Goal: Information Seeking & Learning: Learn about a topic

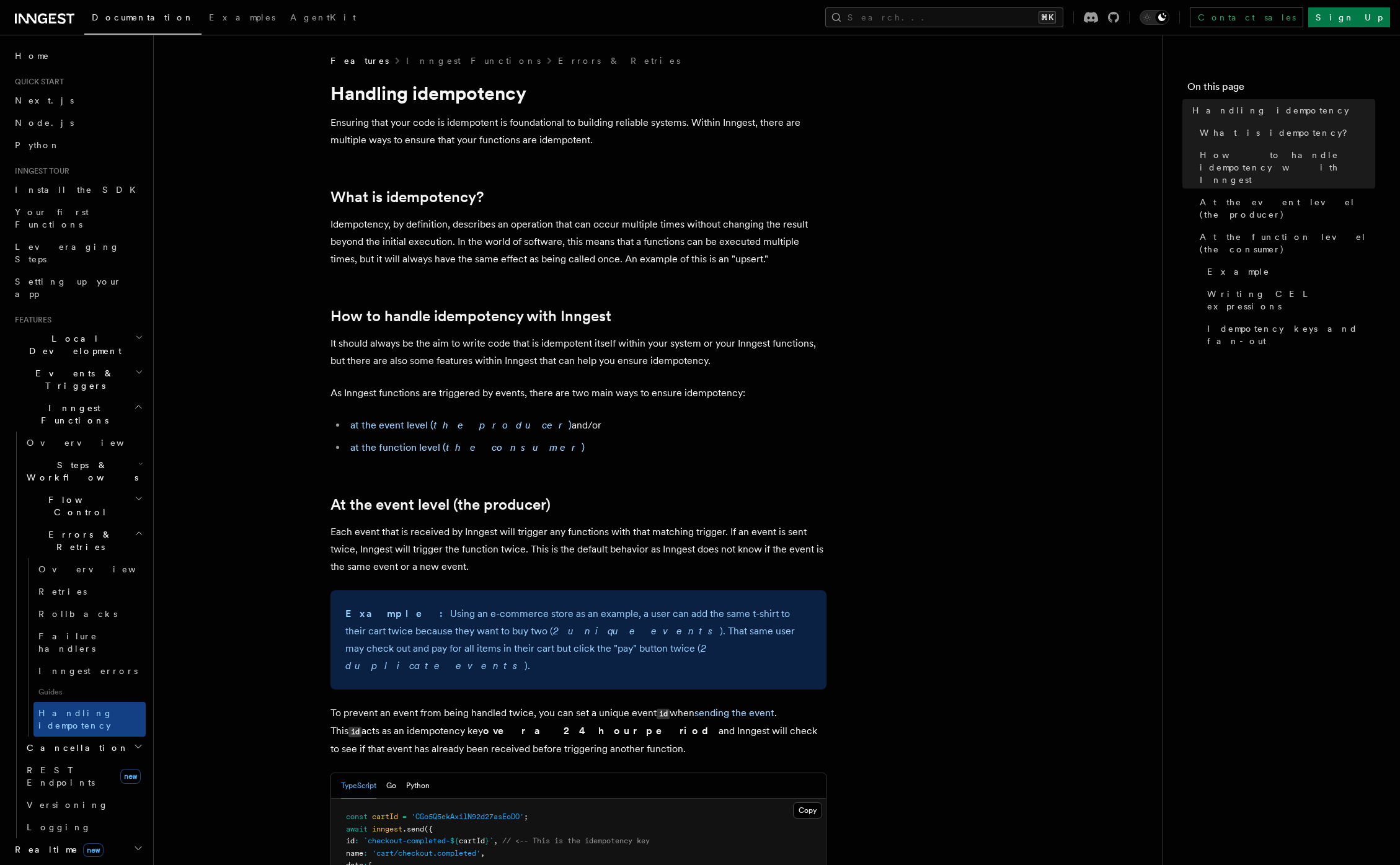
click at [80, 489] on h2 "Flow Control" at bounding box center [83, 506] width 124 height 35
click at [79, 489] on h2 "Flow Control" at bounding box center [83, 506] width 124 height 35
click at [78, 454] on h2 "Steps & Workflows" at bounding box center [83, 471] width 124 height 35
click at [82, 517] on span "Function steps" at bounding box center [86, 522] width 96 height 10
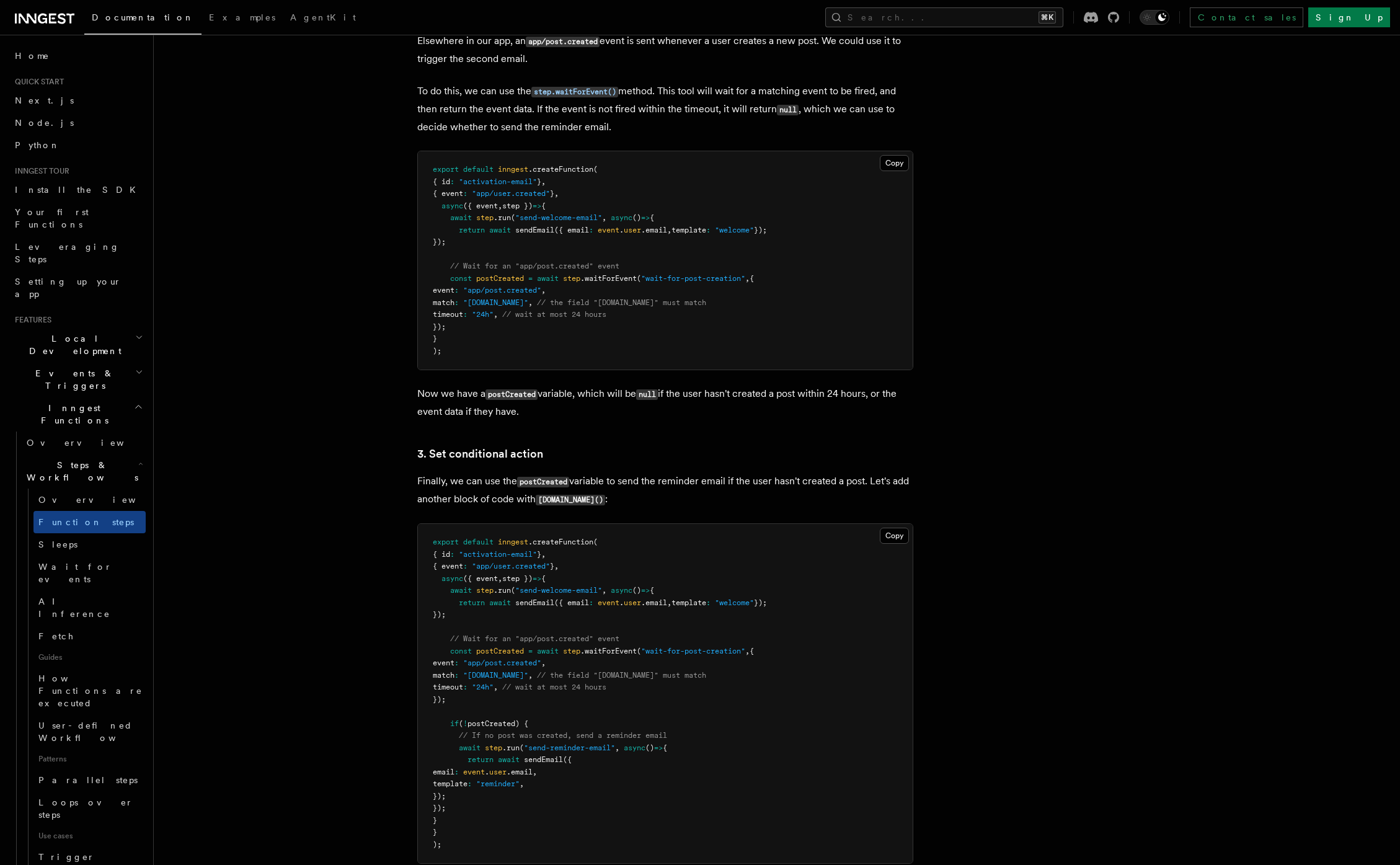
scroll to position [1301, 0]
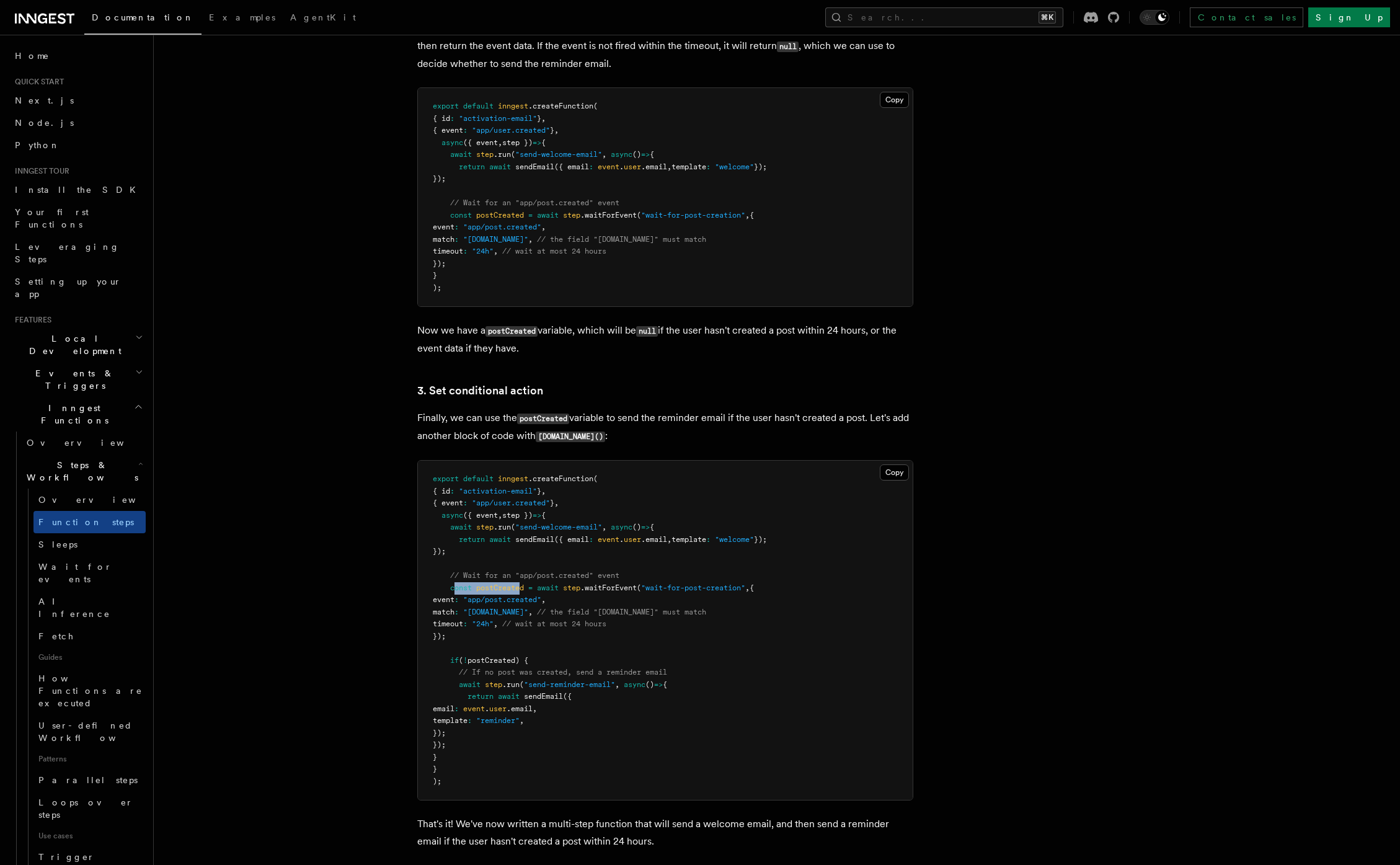
drag, startPoint x: 456, startPoint y: 593, endPoint x: 522, endPoint y: 595, distance: 66.0
click at [522, 592] on span "const postCreated = await step .waitForEvent ( "wait-for-post-creation" , {" at bounding box center [593, 588] width 321 height 9
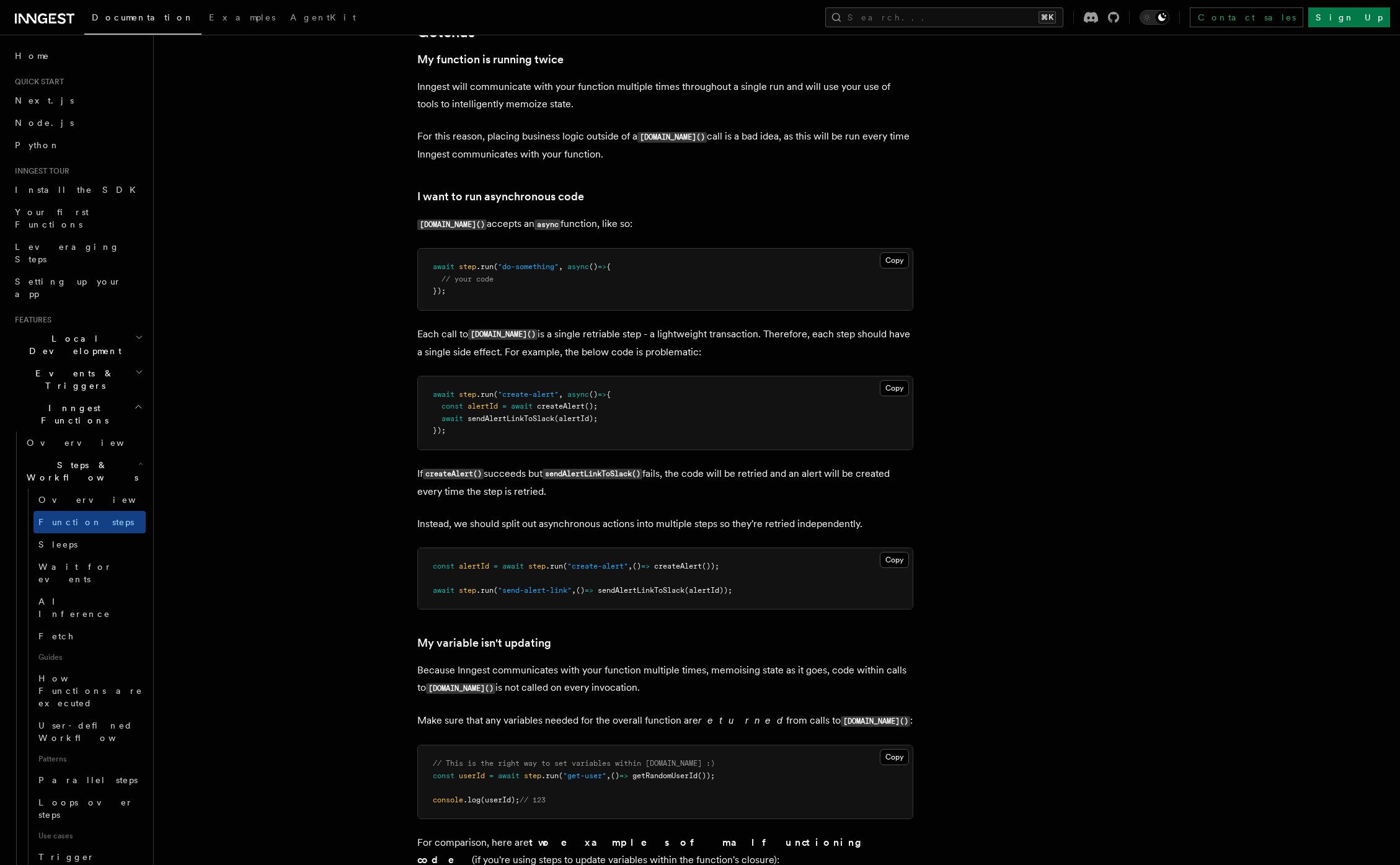
scroll to position [2656, 0]
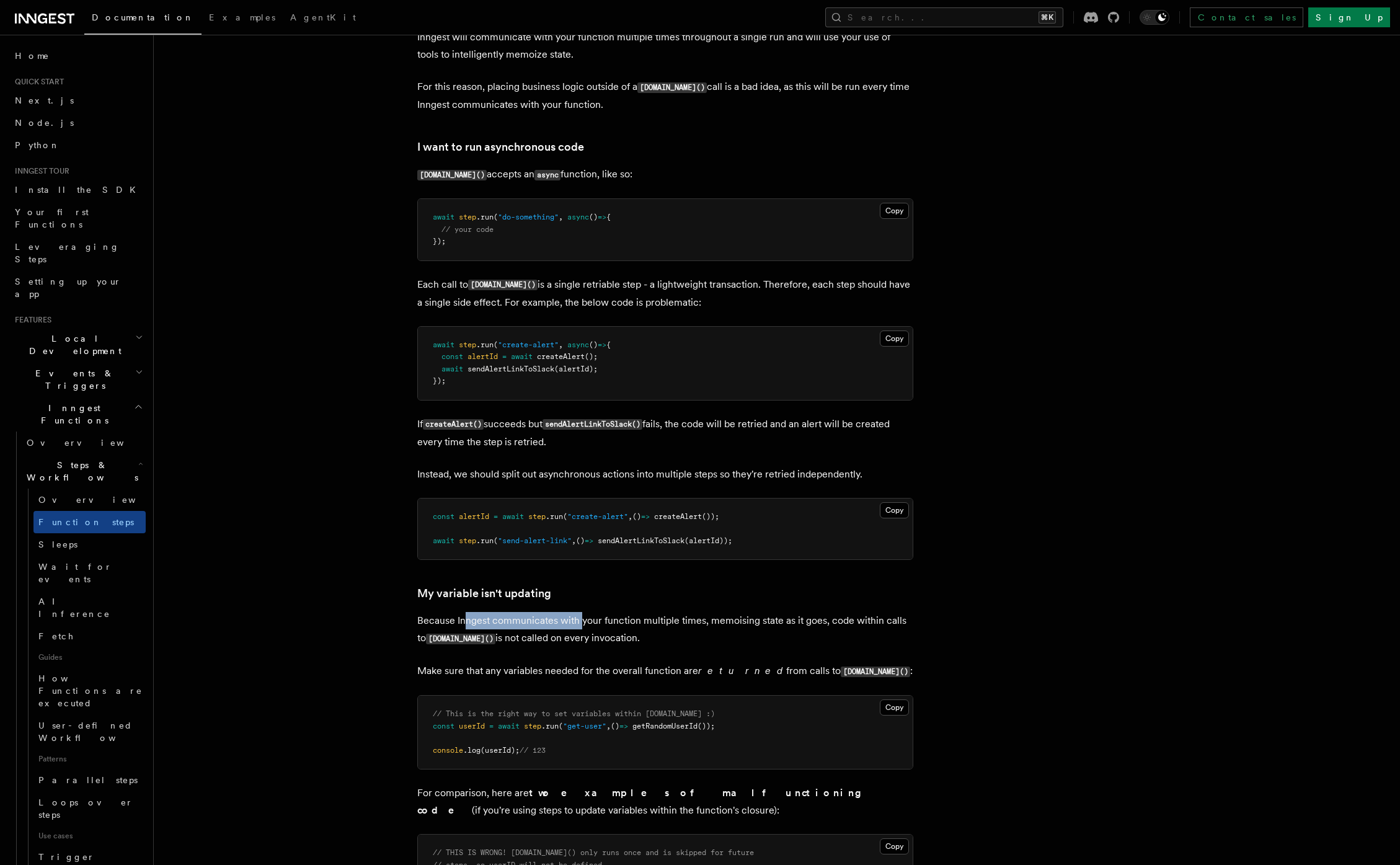
drag, startPoint x: 463, startPoint y: 623, endPoint x: 594, endPoint y: 635, distance: 131.5
click at [588, 634] on p "Because Inngest communicates with your function multiple times, memoising state…" at bounding box center [666, 630] width 496 height 36
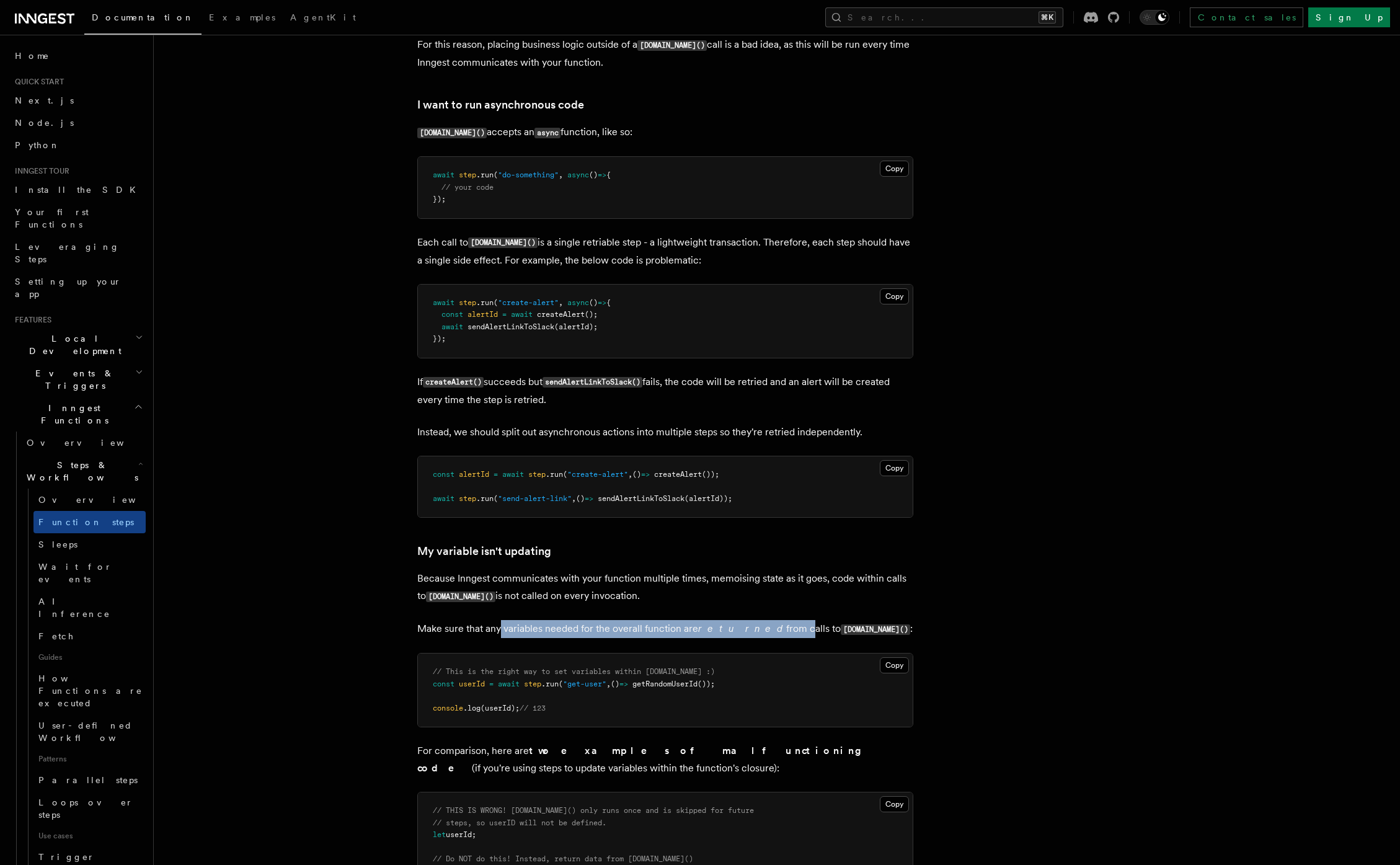
drag, startPoint x: 499, startPoint y: 636, endPoint x: 761, endPoint y: 632, distance: 262.0
click at [761, 632] on p "Make sure that any variables needed for the overall function are returned from …" at bounding box center [666, 629] width 496 height 18
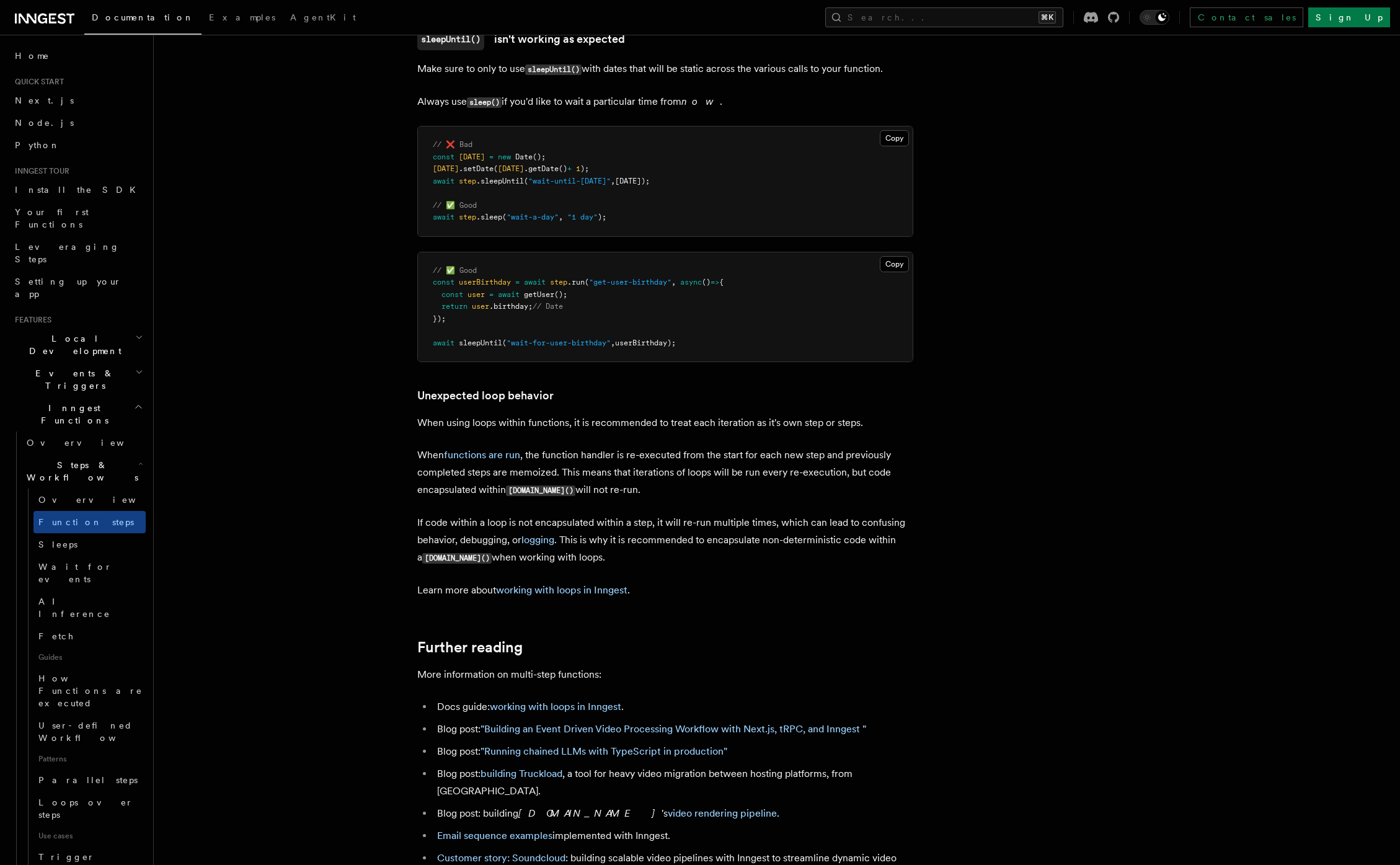
scroll to position [3782, 0]
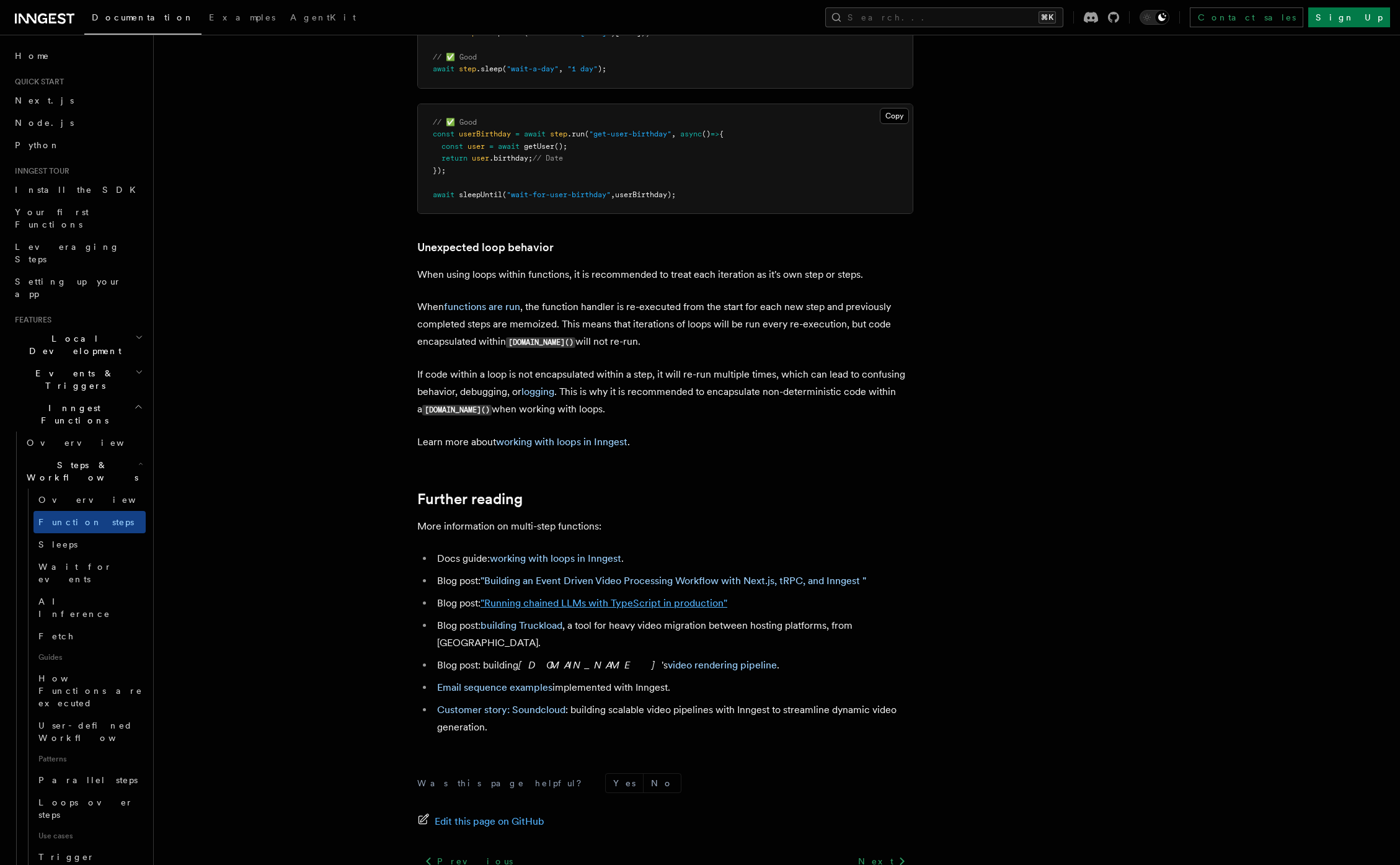
click at [642, 609] on link ""Running chained LLMs with TypeScript in production"" at bounding box center [604, 603] width 247 height 12
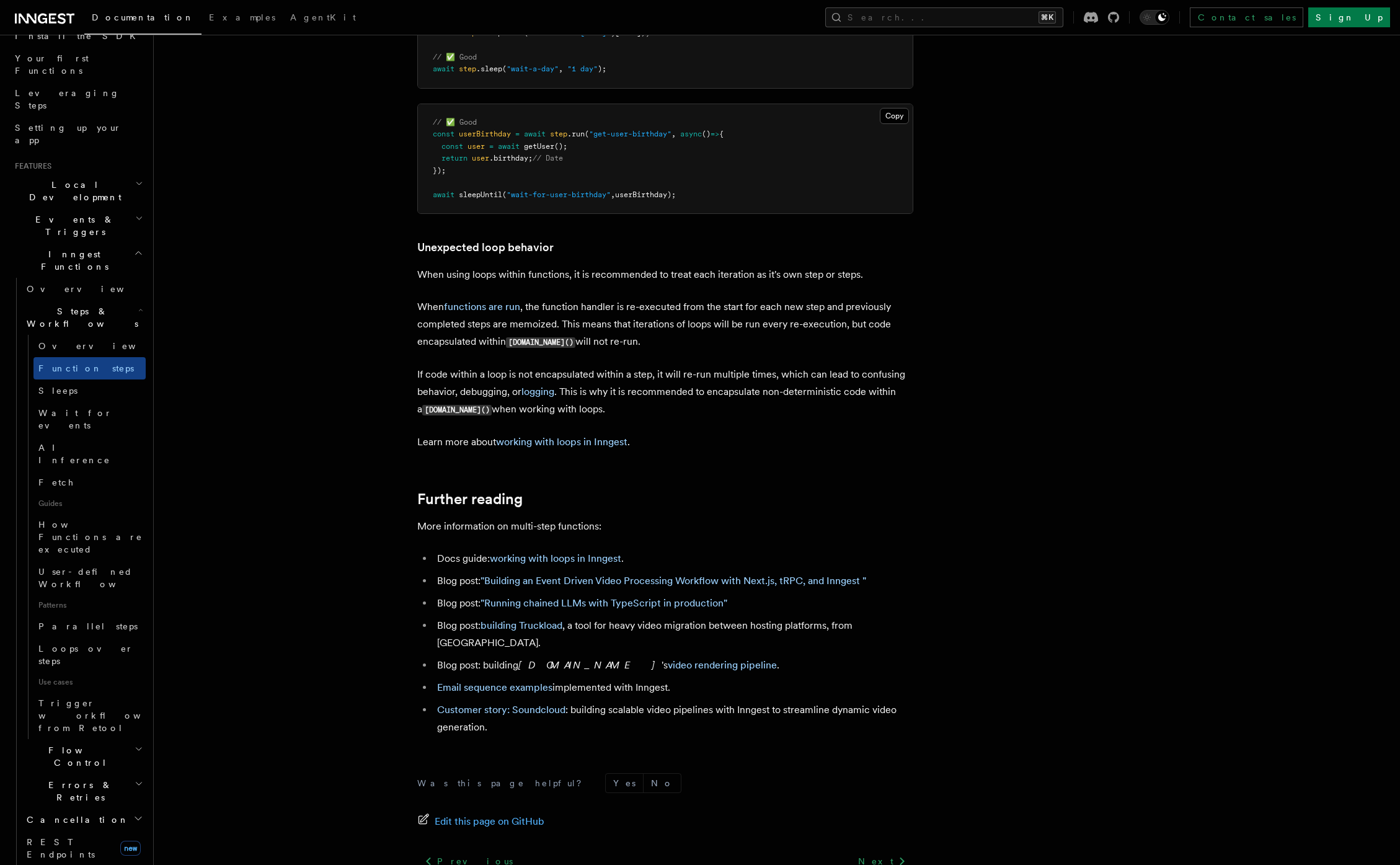
click at [76, 744] on span "Flow Control" at bounding box center [78, 756] width 113 height 24
click at [70, 825] on span "Concurrency" at bounding box center [79, 829] width 82 height 10
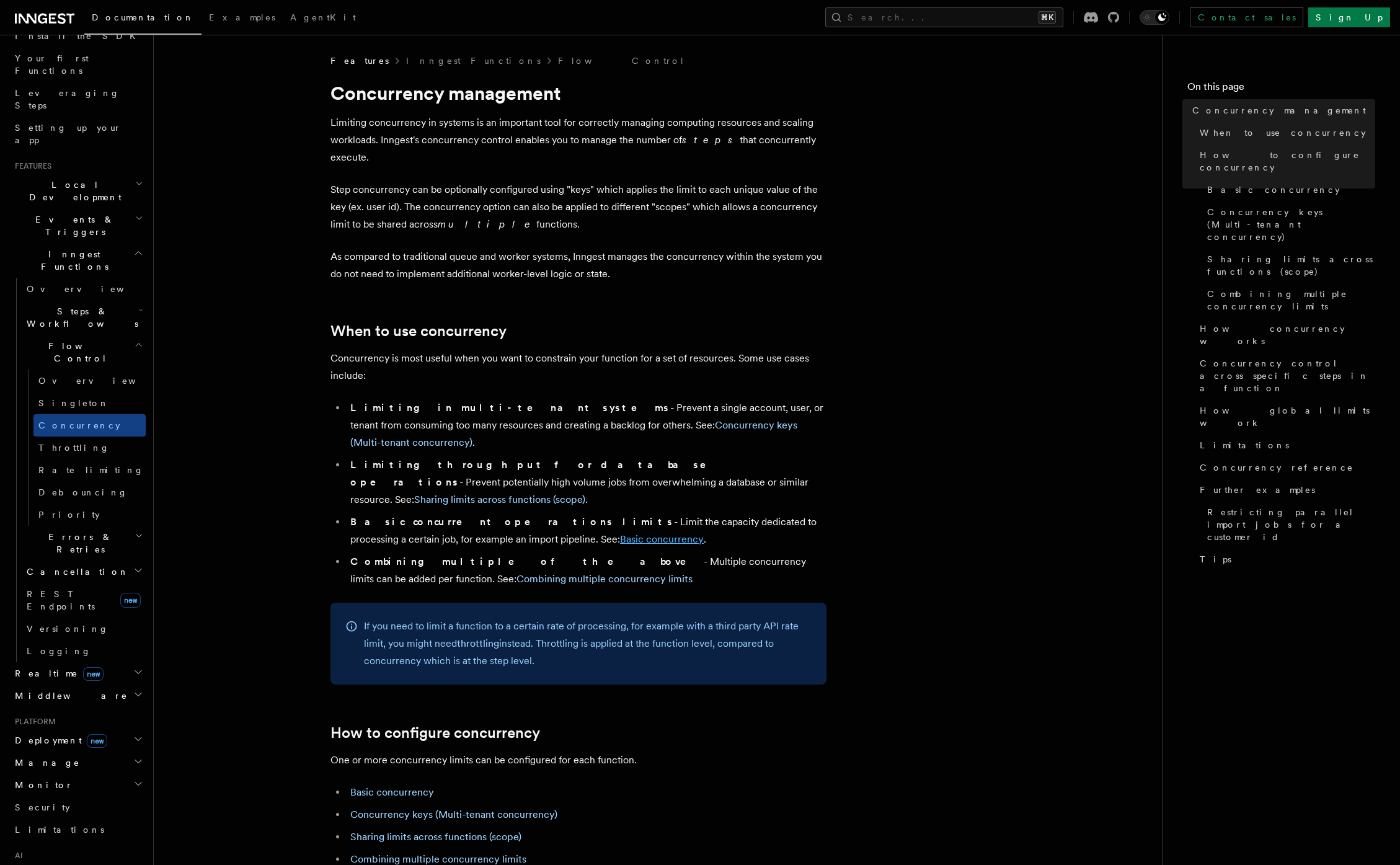
click at [620, 533] on link "Basic concurrency" at bounding box center [662, 539] width 84 height 12
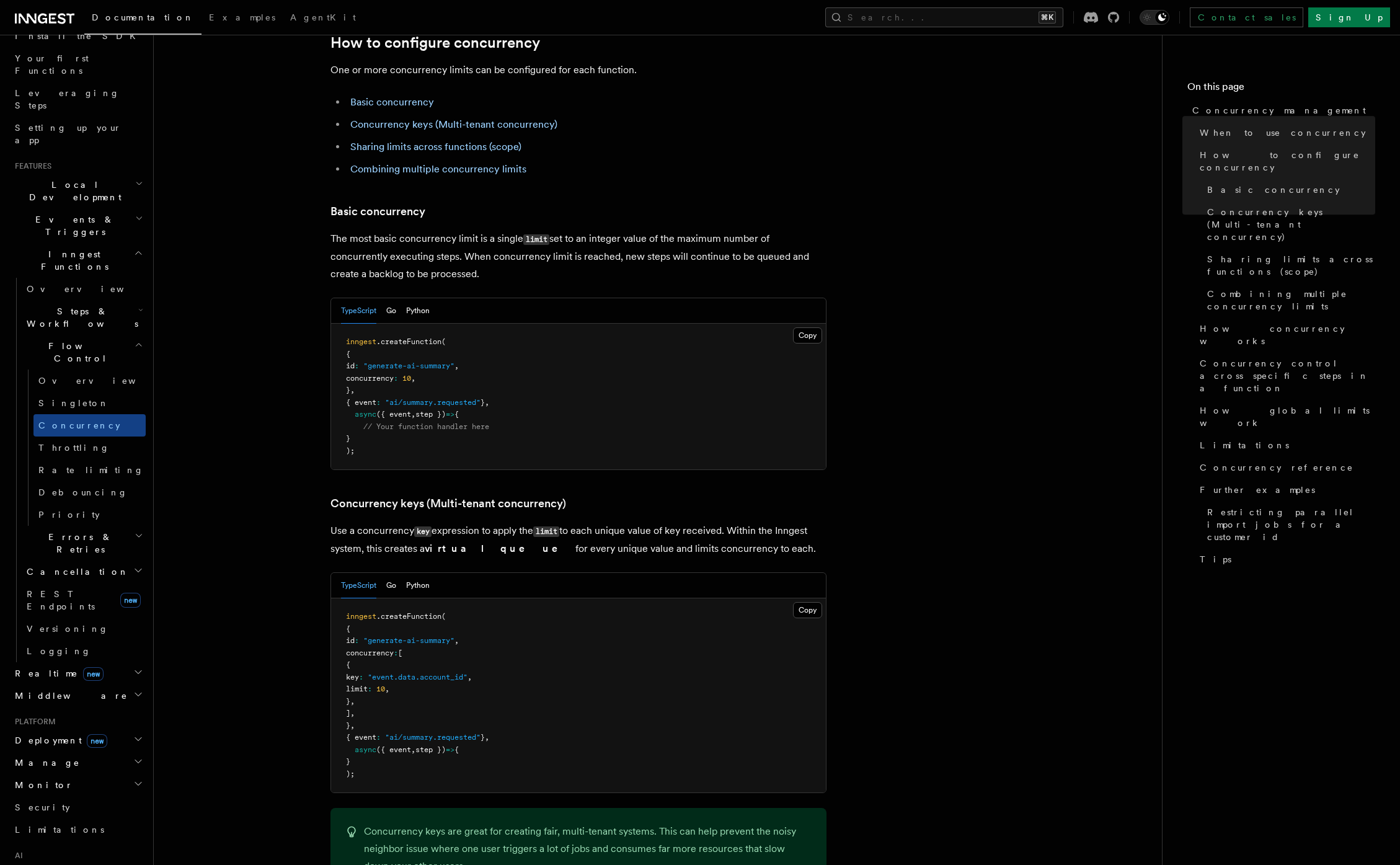
scroll to position [781, 0]
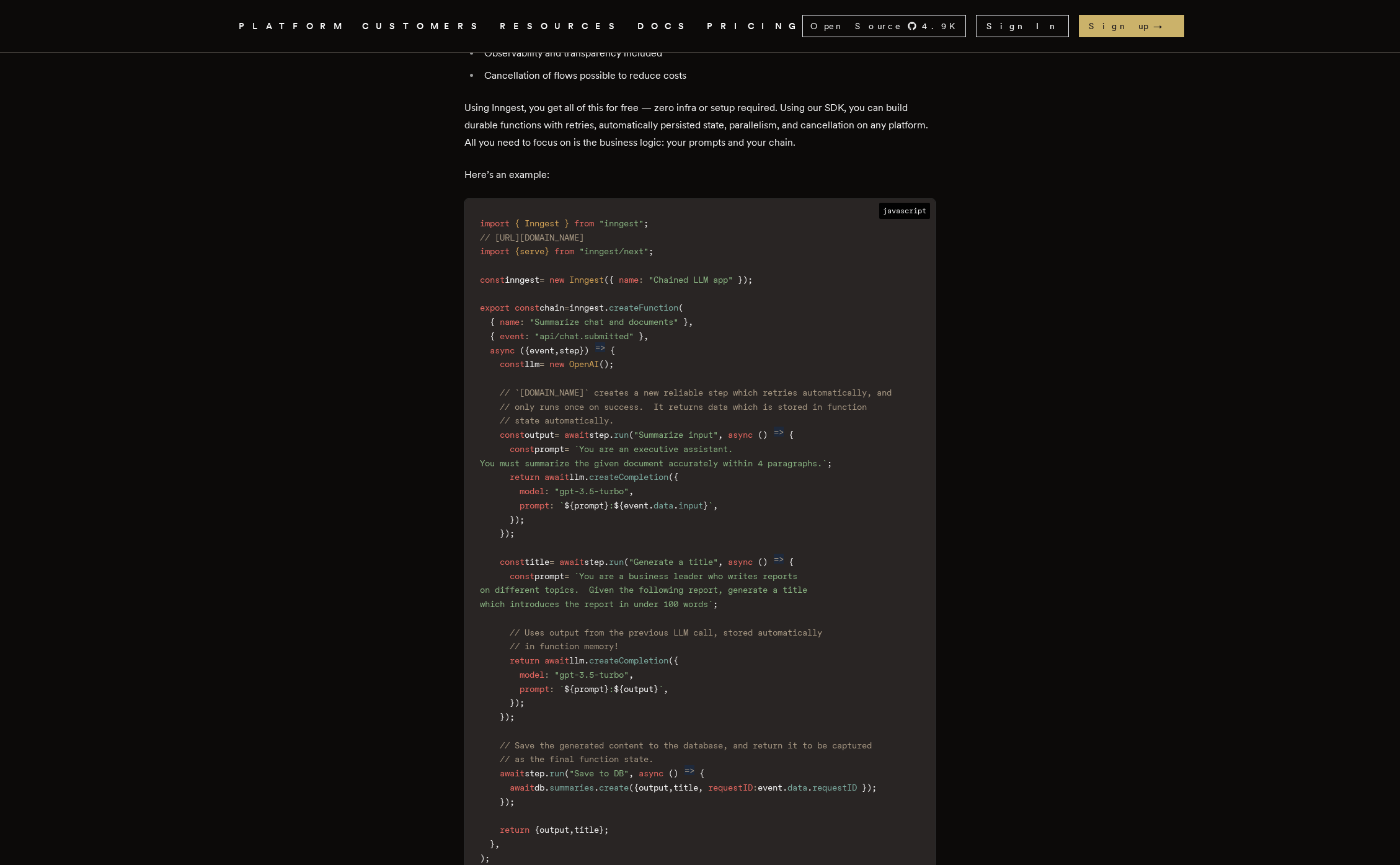
scroll to position [1407, 0]
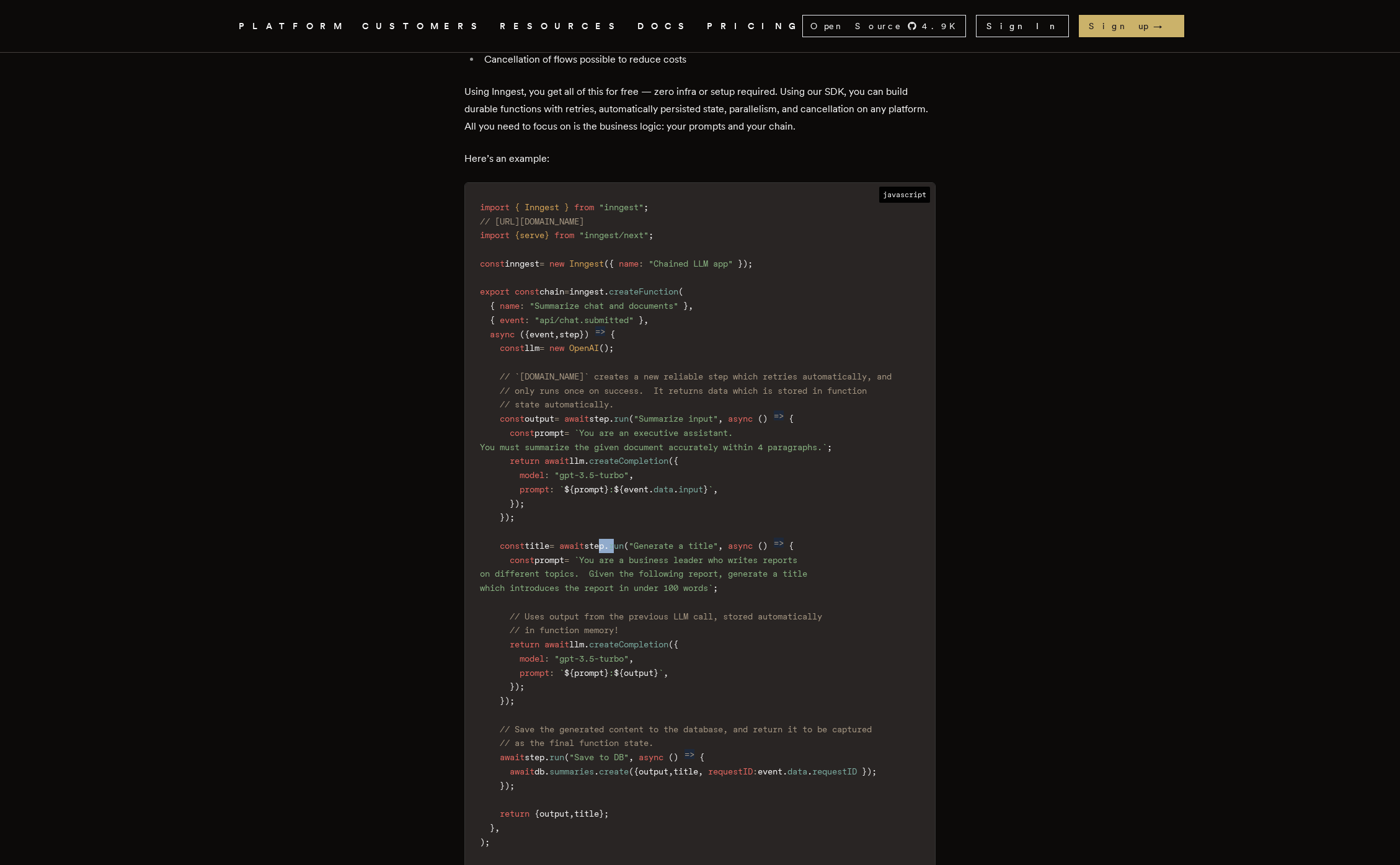
drag, startPoint x: 634, startPoint y: 550, endPoint x: 642, endPoint y: 559, distance: 12.0
click at [645, 550] on code "import { Inngest } from "inngest" ; // https://www.inngest.com/docs/learn/servi…" at bounding box center [700, 638] width 470 height 895
drag, startPoint x: 565, startPoint y: 642, endPoint x: 647, endPoint y: 685, distance: 92.6
click at [647, 685] on code "import { Inngest } from "inngest" ; // https://www.inngest.com/docs/learn/servi…" at bounding box center [700, 638] width 470 height 895
click at [604, 546] on span "step" at bounding box center [594, 545] width 20 height 10
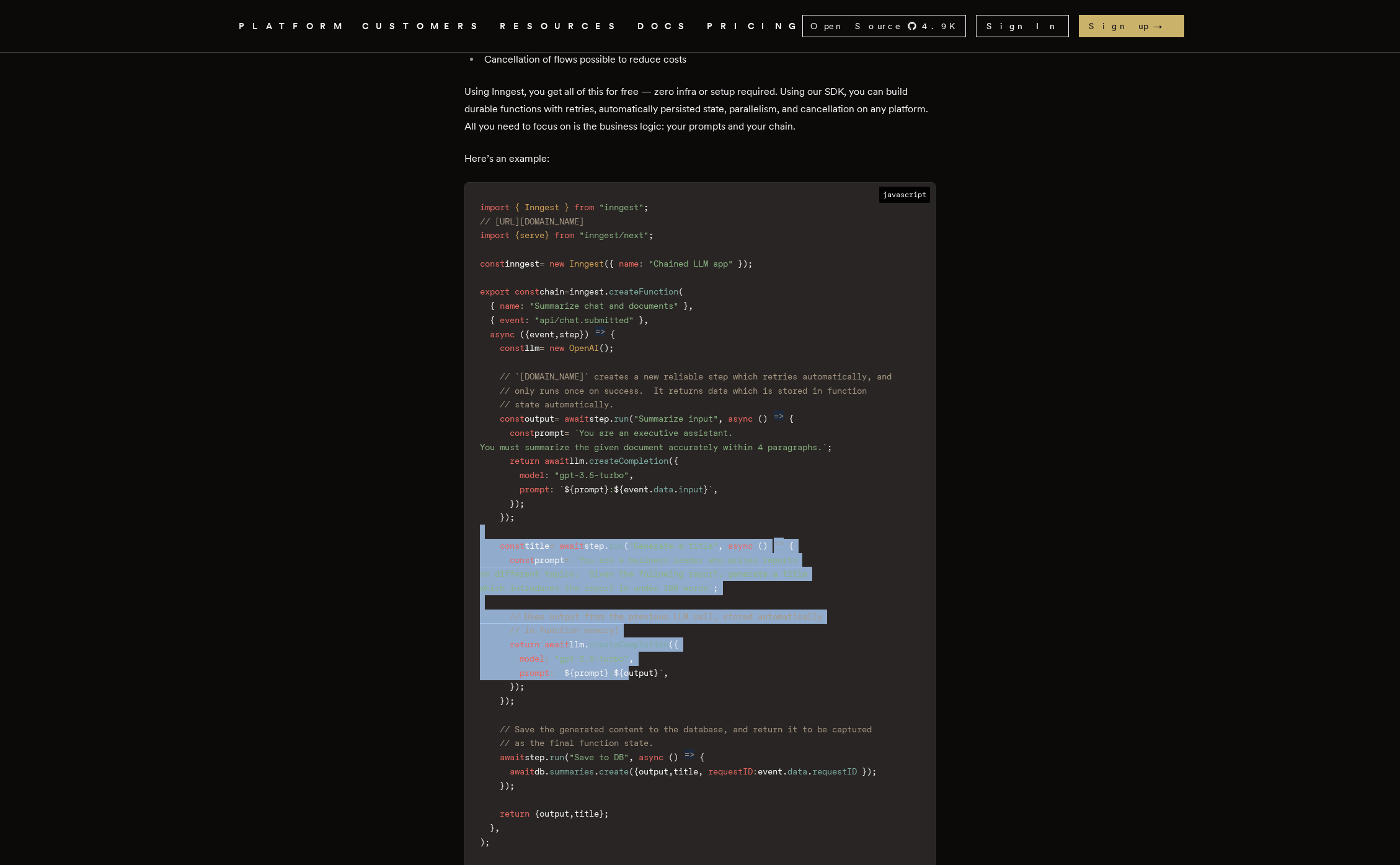
drag, startPoint x: 614, startPoint y: 538, endPoint x: 648, endPoint y: 674, distance: 140.2
click at [648, 673] on code "import { Inngest } from "inngest" ; // https://www.inngest.com/docs/learn/servi…" at bounding box center [700, 638] width 470 height 895
click at [647, 673] on span "output" at bounding box center [639, 672] width 30 height 10
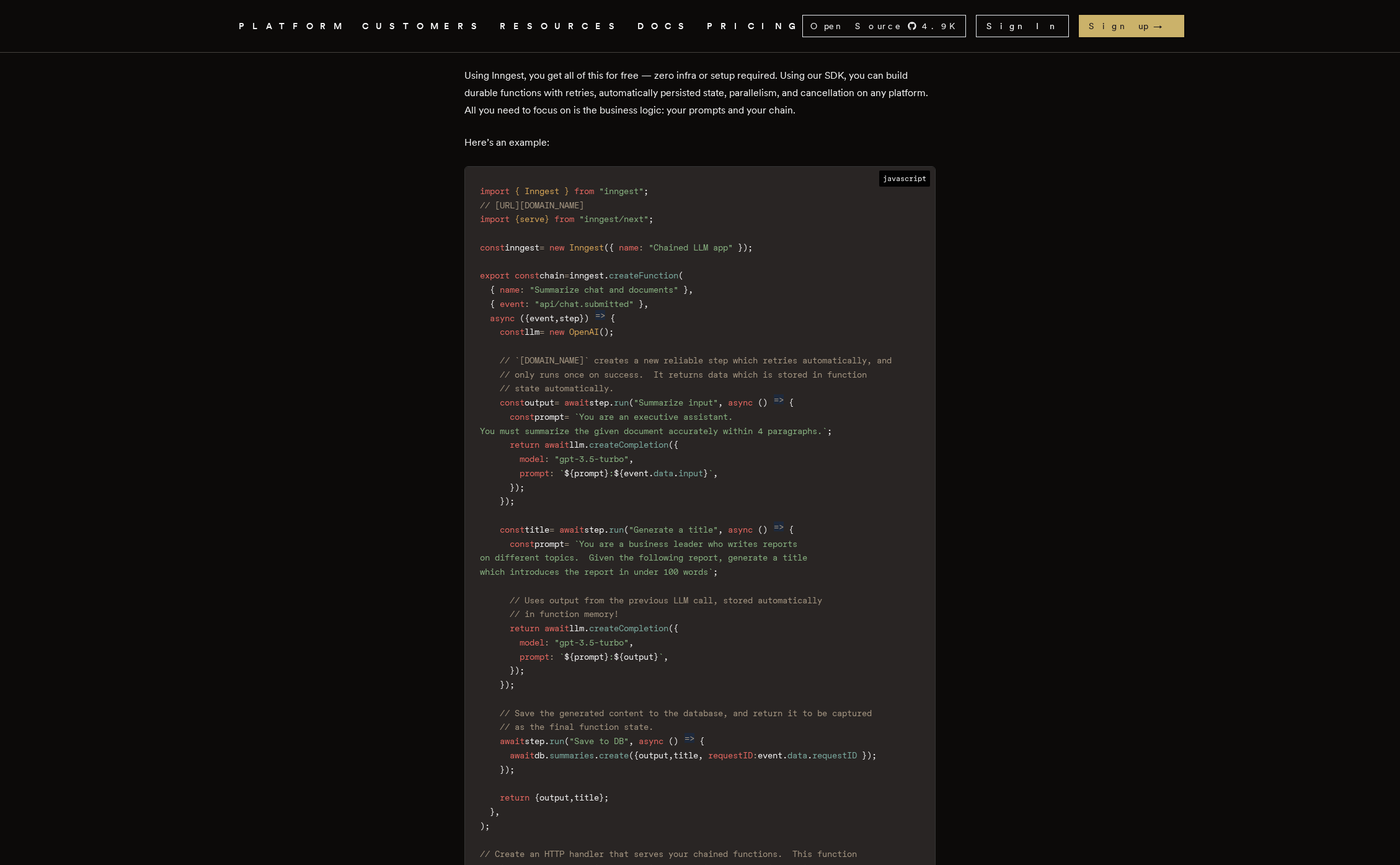
scroll to position [1440, 0]
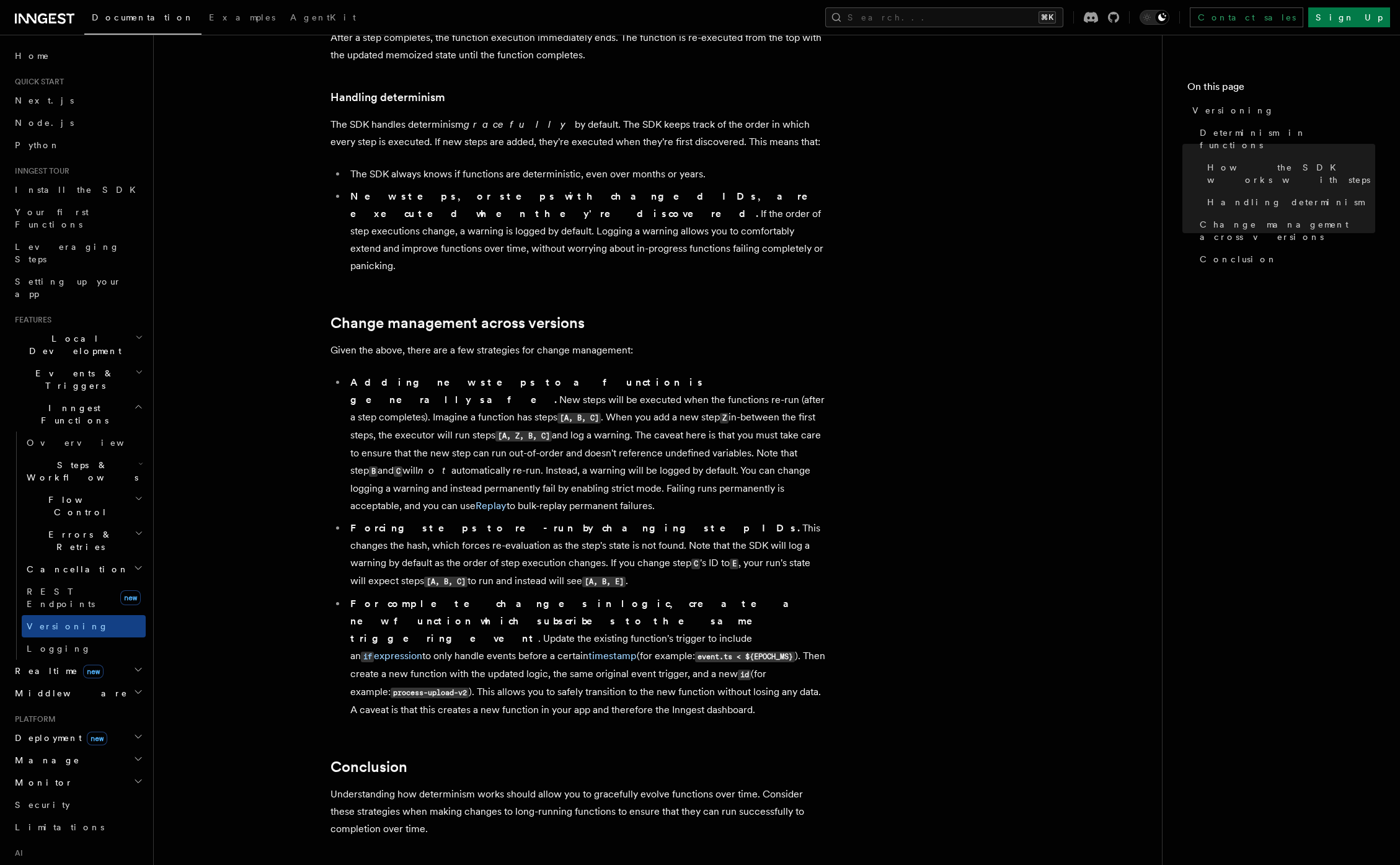
scroll to position [475, 0]
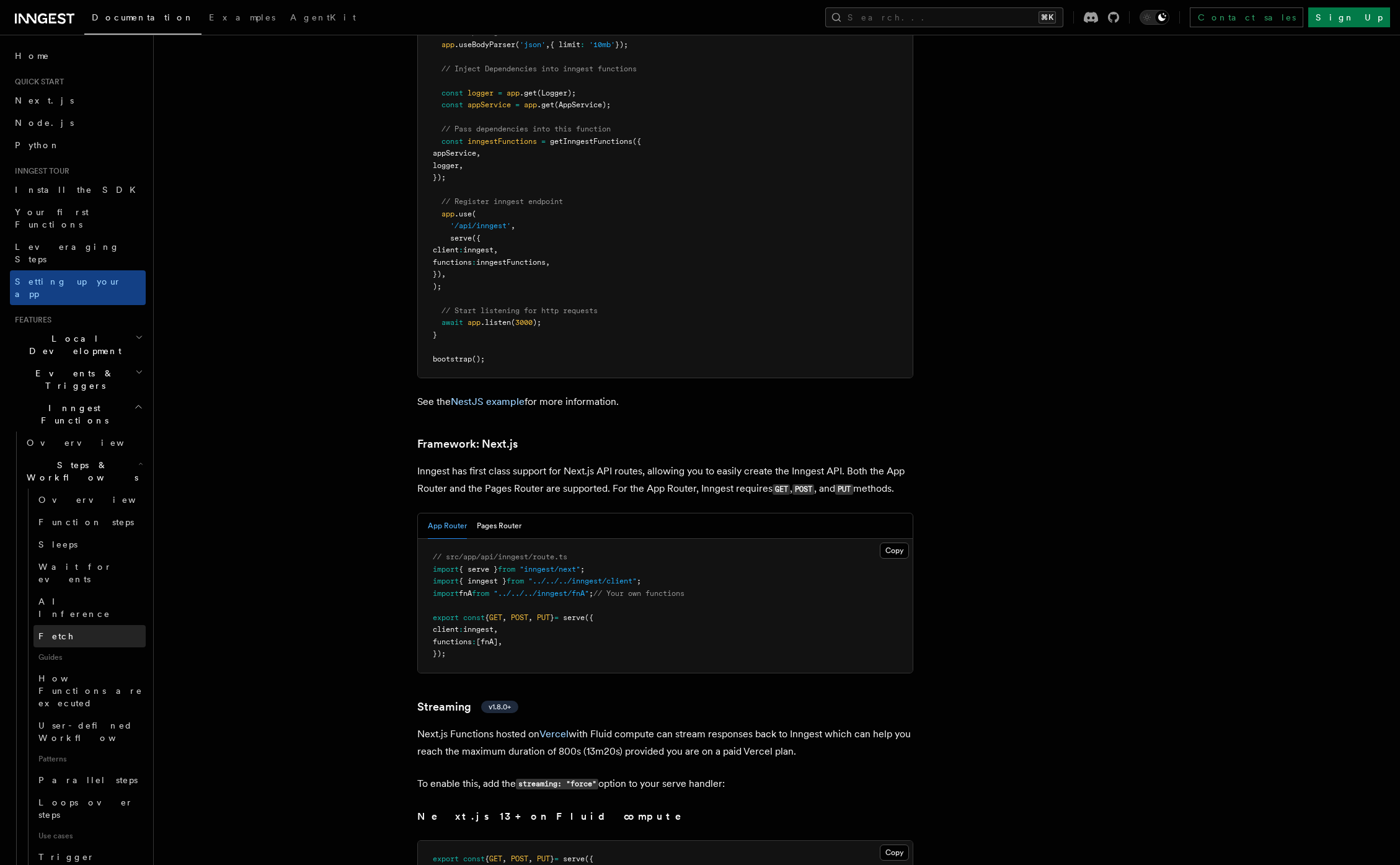
scroll to position [7, 0]
click at [70, 508] on span "Function steps" at bounding box center [86, 514] width 96 height 13
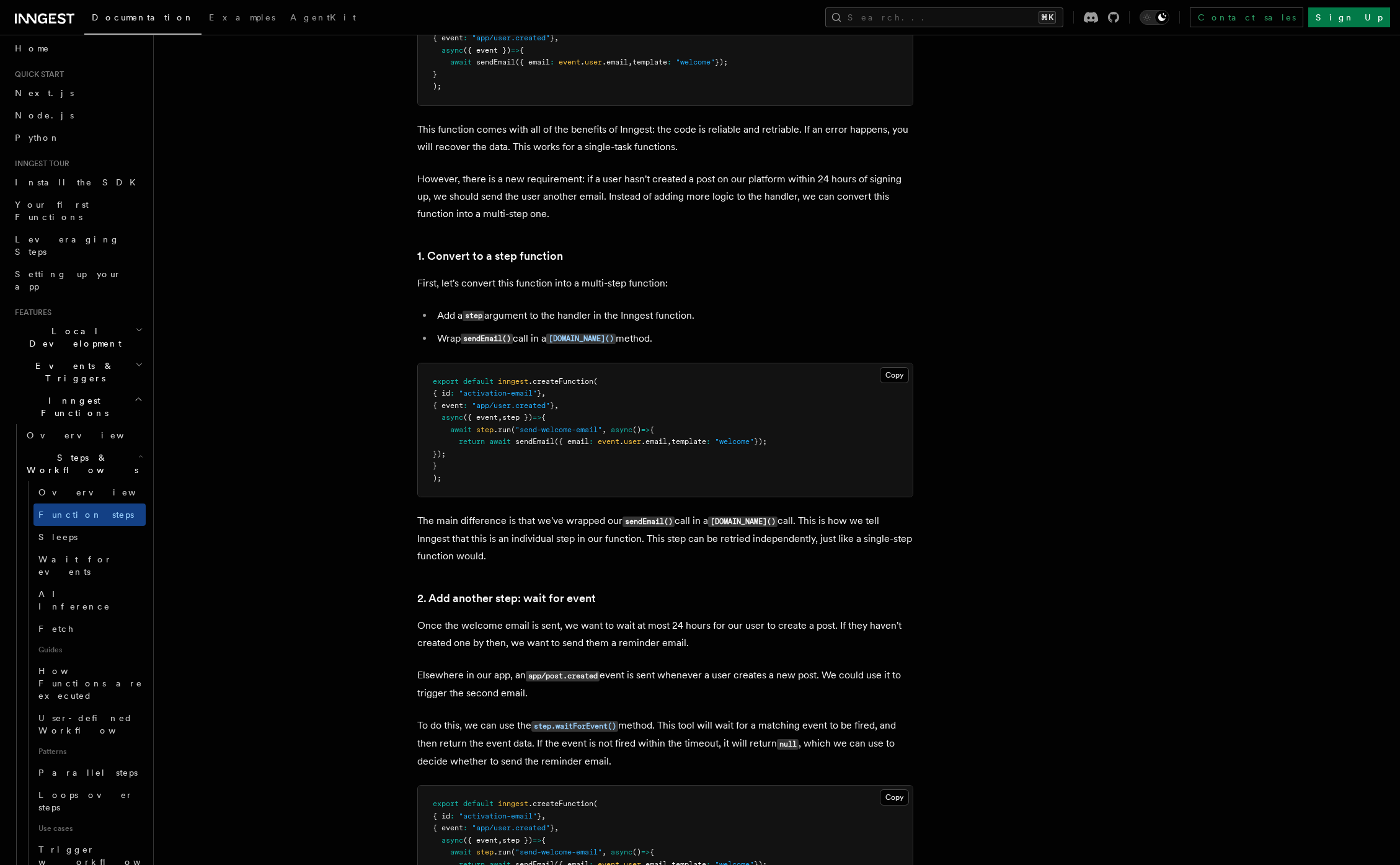
scroll to position [158, 0]
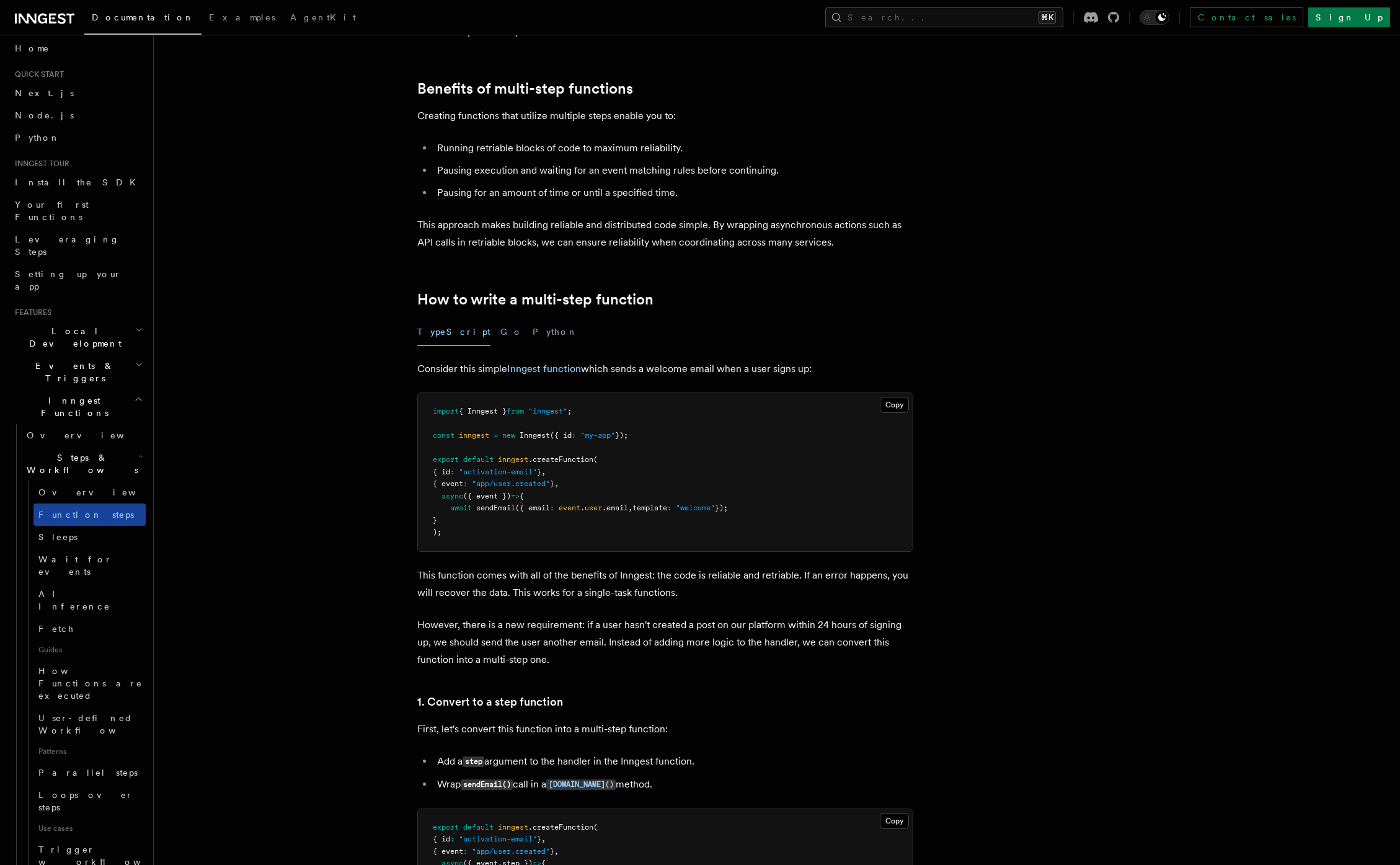
click at [66, 504] on link "Function steps" at bounding box center [89, 515] width 112 height 22
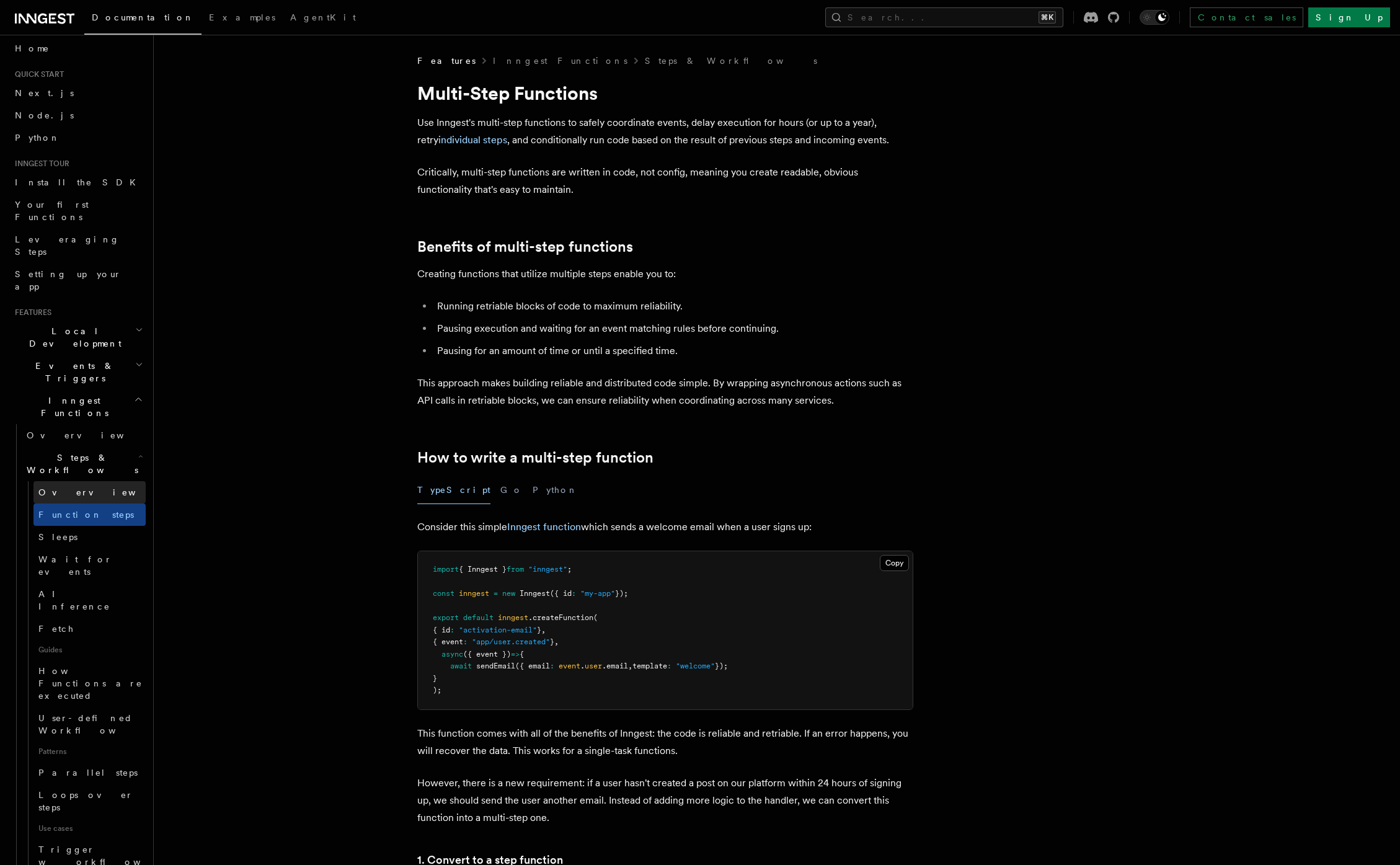
click at [67, 481] on link "Overview" at bounding box center [89, 493] width 112 height 22
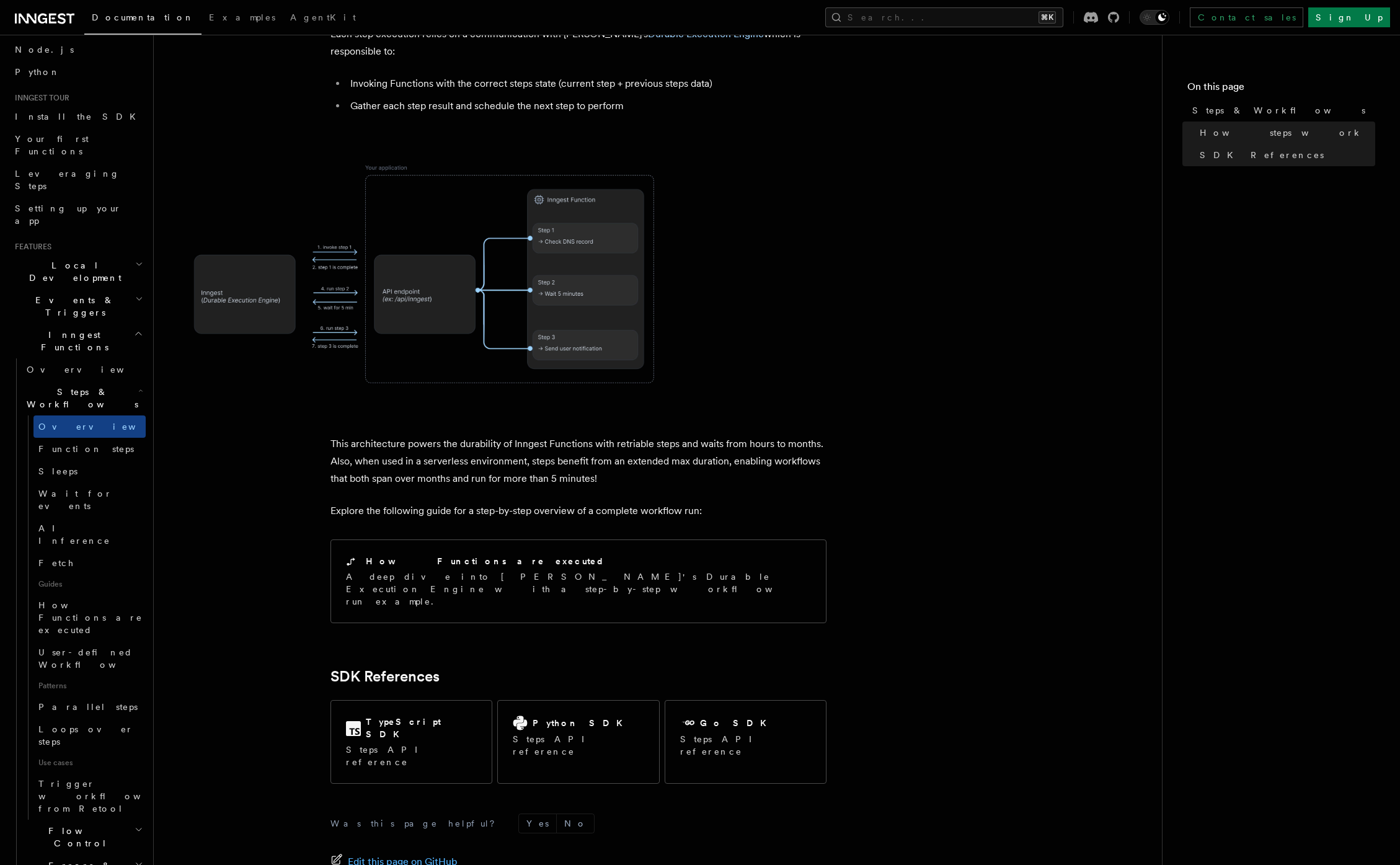
scroll to position [65, 0]
click at [97, 607] on span "How Functions are executed" at bounding box center [92, 625] width 108 height 37
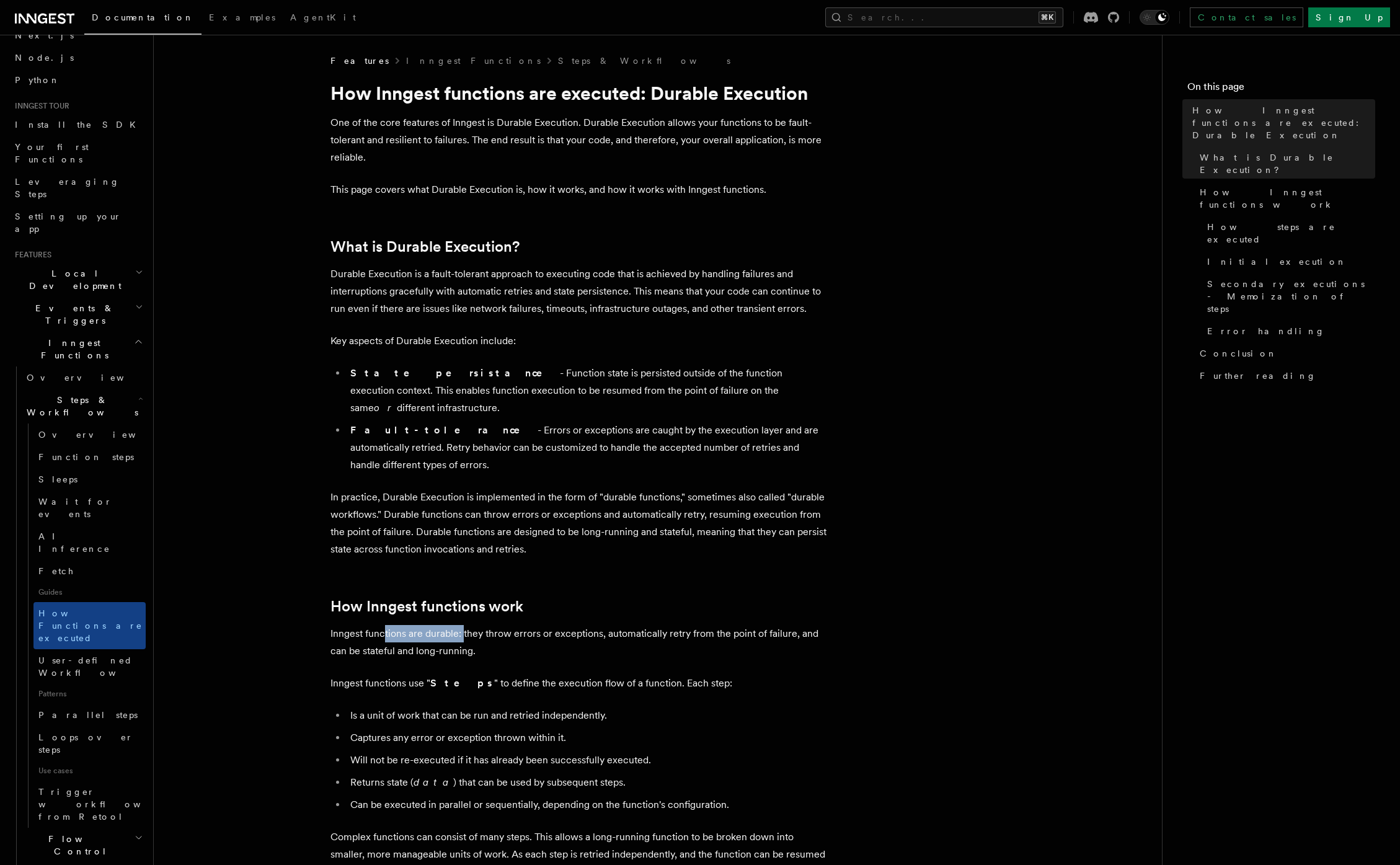
drag, startPoint x: 387, startPoint y: 597, endPoint x: 463, endPoint y: 600, distance: 76.1
click at [463, 625] on p "Inngest functions are durable: they throw errors or exceptions, automatically r…" at bounding box center [578, 642] width 496 height 35
drag, startPoint x: 413, startPoint y: 645, endPoint x: 557, endPoint y: 644, distance: 144.0
click at [543, 674] on p "Inngest functions use " Steps " to define the execution flow of a function. Eac…" at bounding box center [578, 683] width 496 height 17
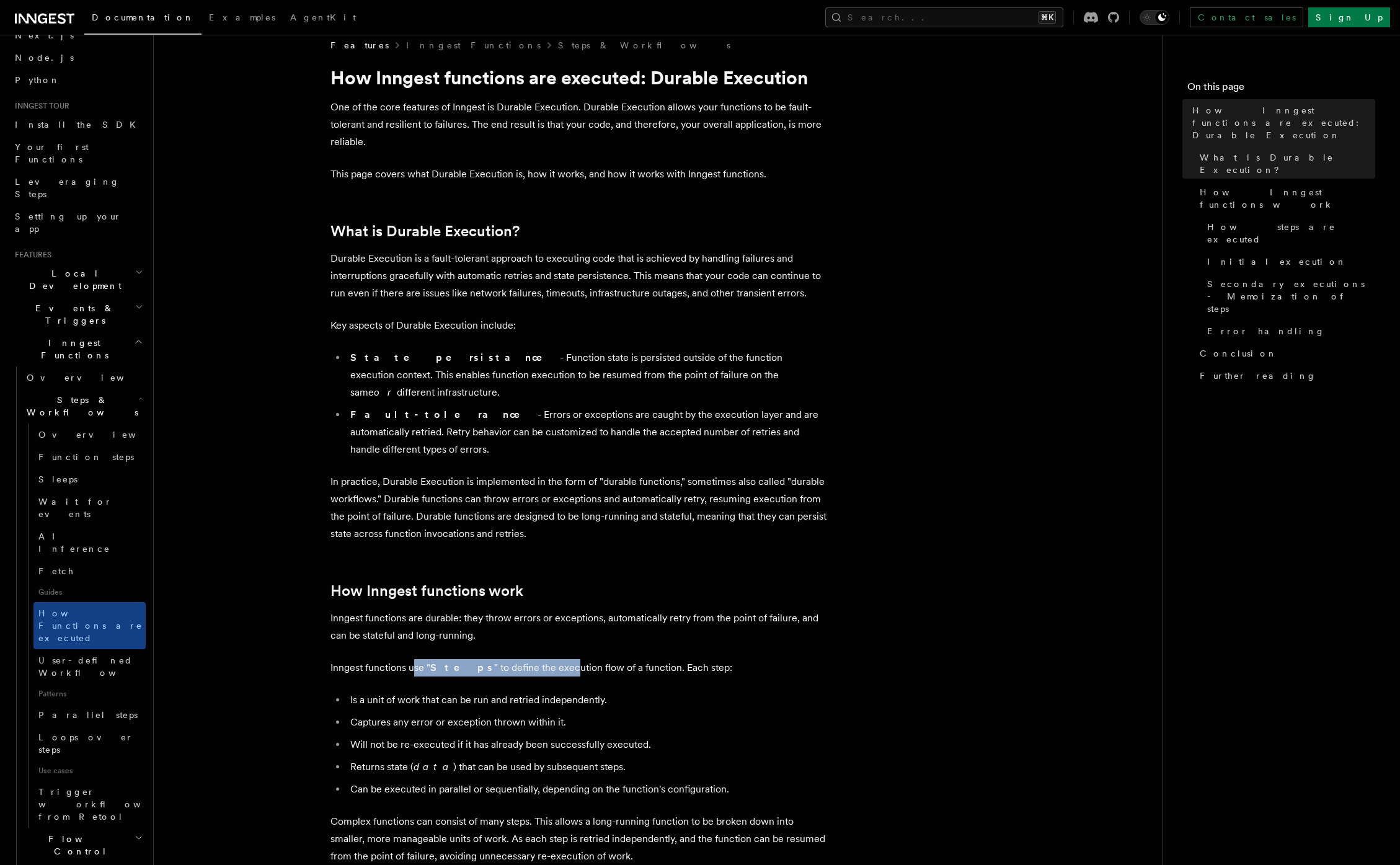
scroll to position [24, 0]
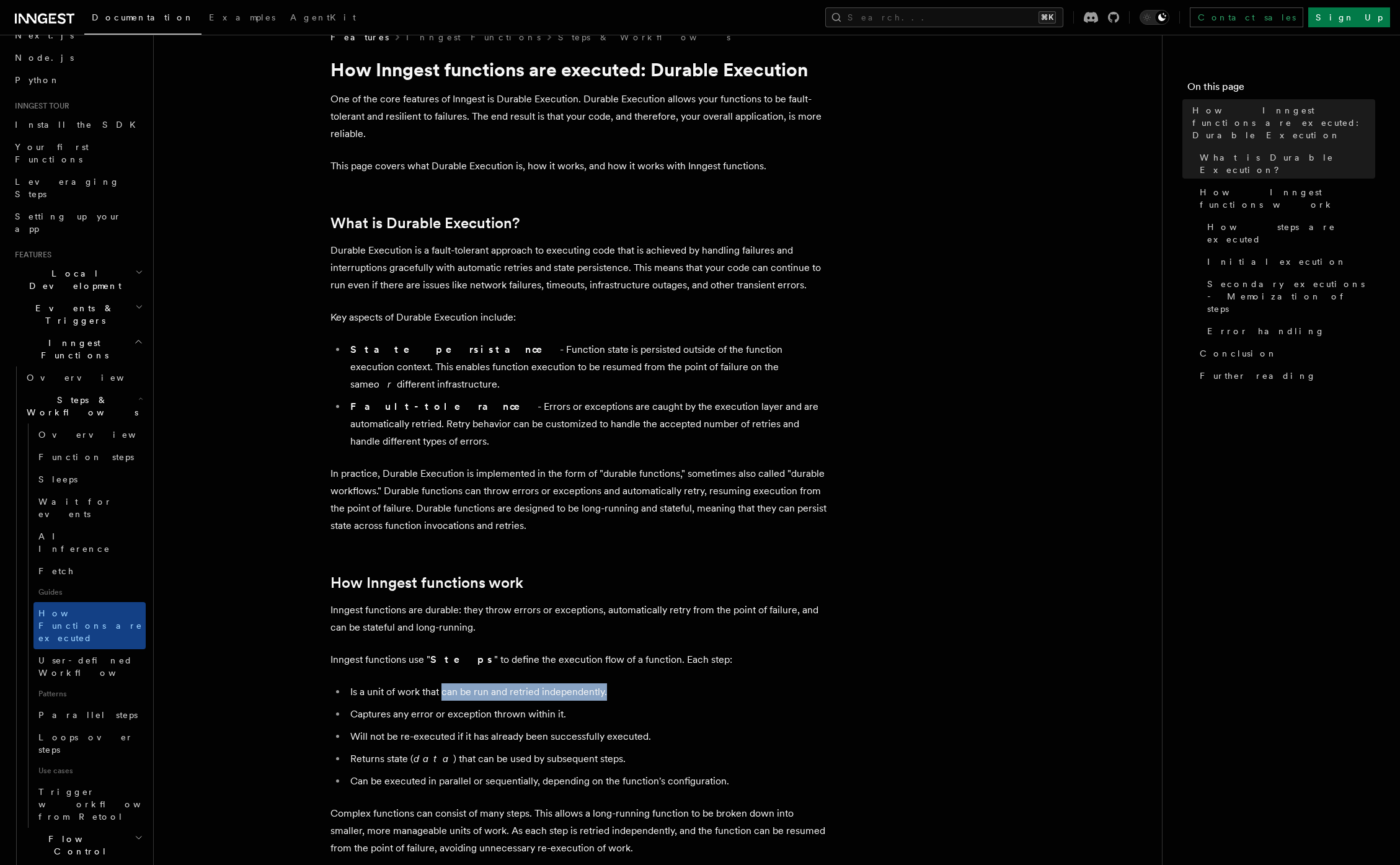
drag, startPoint x: 452, startPoint y: 653, endPoint x: 614, endPoint y: 654, distance: 162.0
click at [614, 683] on li "Is a unit of work that can be run and retried independently." at bounding box center [586, 691] width 480 height 17
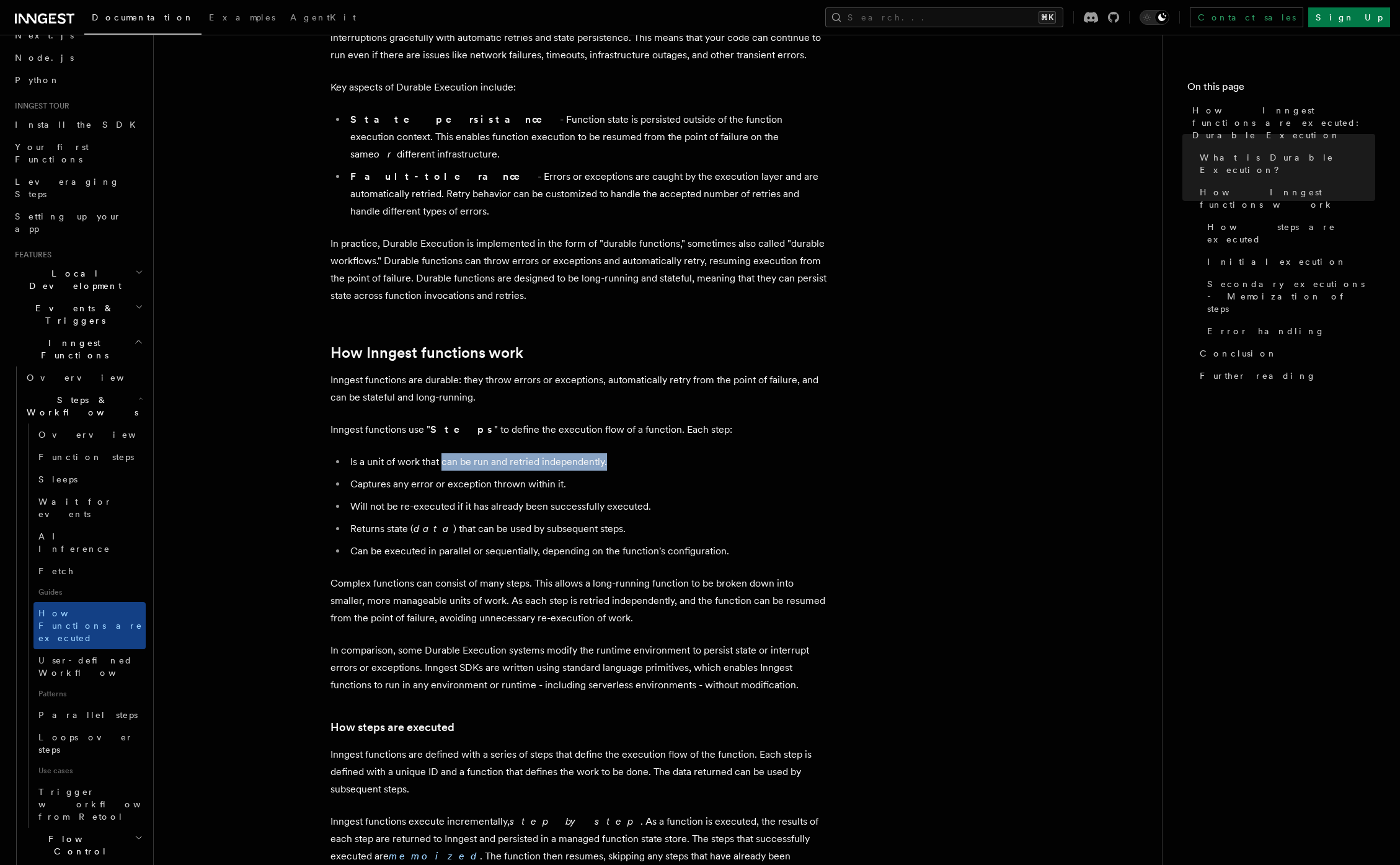
scroll to position [398, 0]
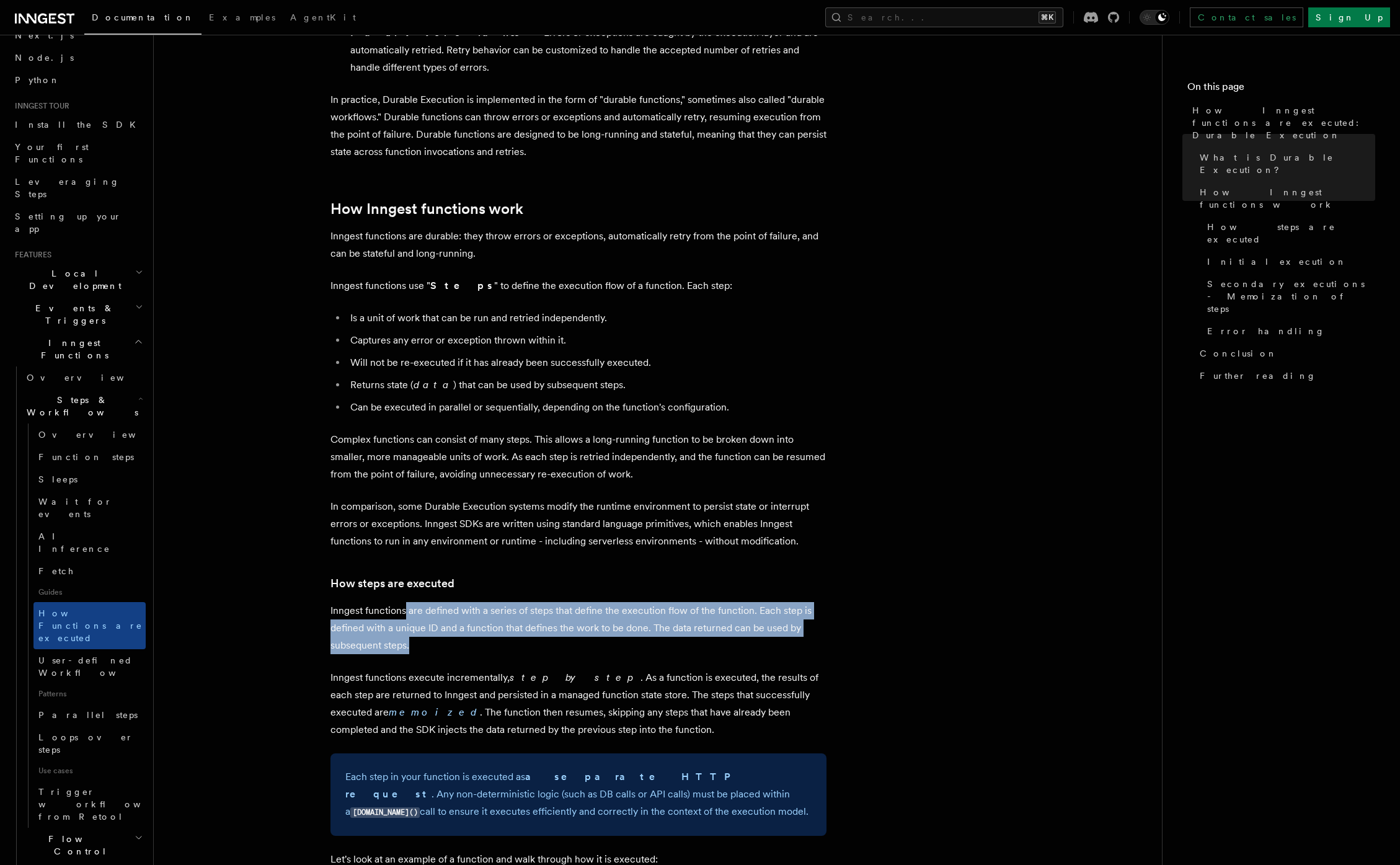
drag, startPoint x: 407, startPoint y: 574, endPoint x: 588, endPoint y: 605, distance: 183.6
click at [588, 605] on p "Inngest functions are defined with a series of steps that define the execution …" at bounding box center [578, 628] width 496 height 52
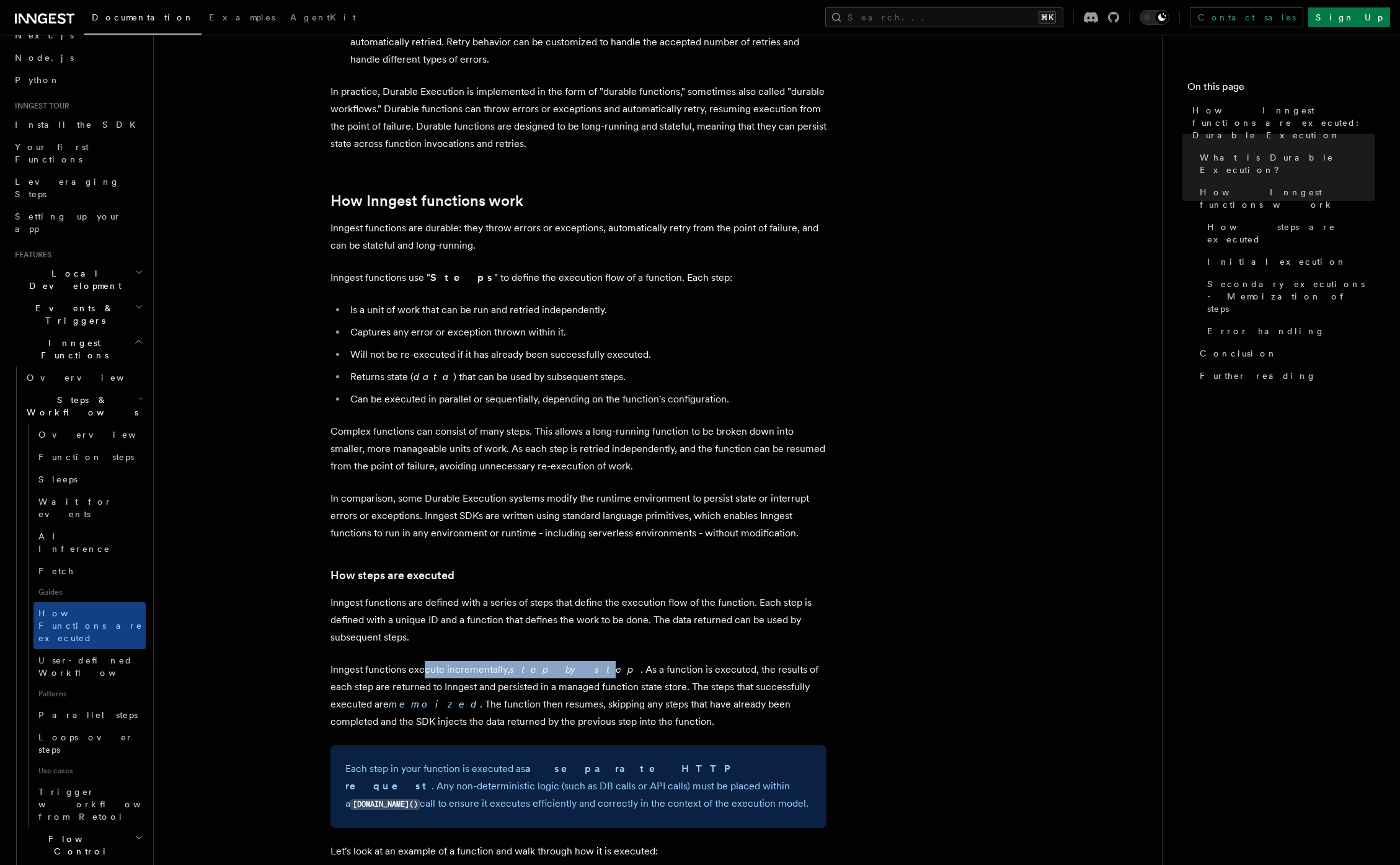
drag, startPoint x: 425, startPoint y: 633, endPoint x: 551, endPoint y: 629, distance: 126.1
click at [551, 661] on p "Inngest functions execute incrementally, step by step . As a function is execut…" at bounding box center [578, 696] width 496 height 70
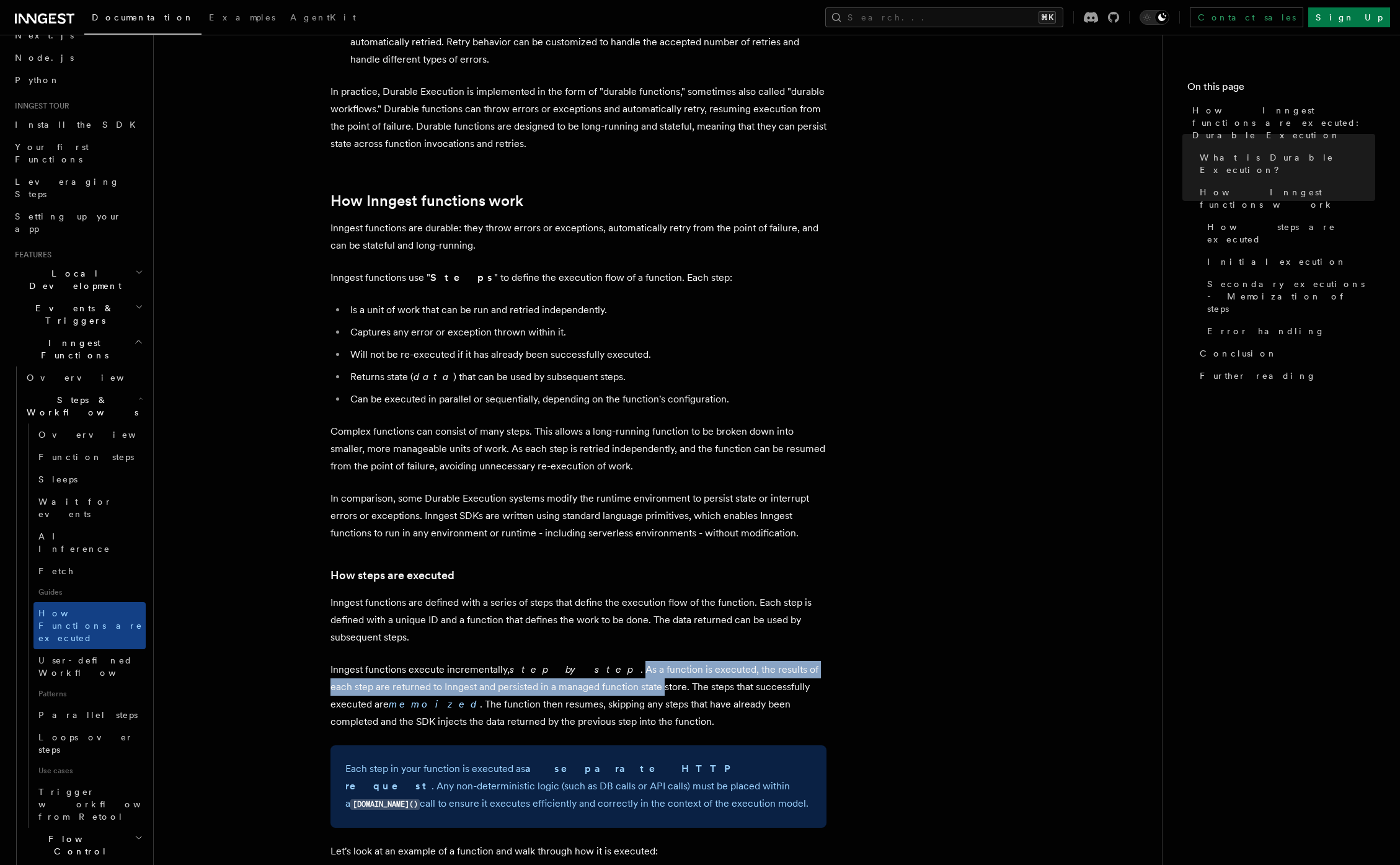
drag, startPoint x: 567, startPoint y: 629, endPoint x: 602, endPoint y: 651, distance: 41.3
click at [602, 661] on p "Inngest functions execute incrementally, step by step . As a function is execut…" at bounding box center [578, 696] width 496 height 70
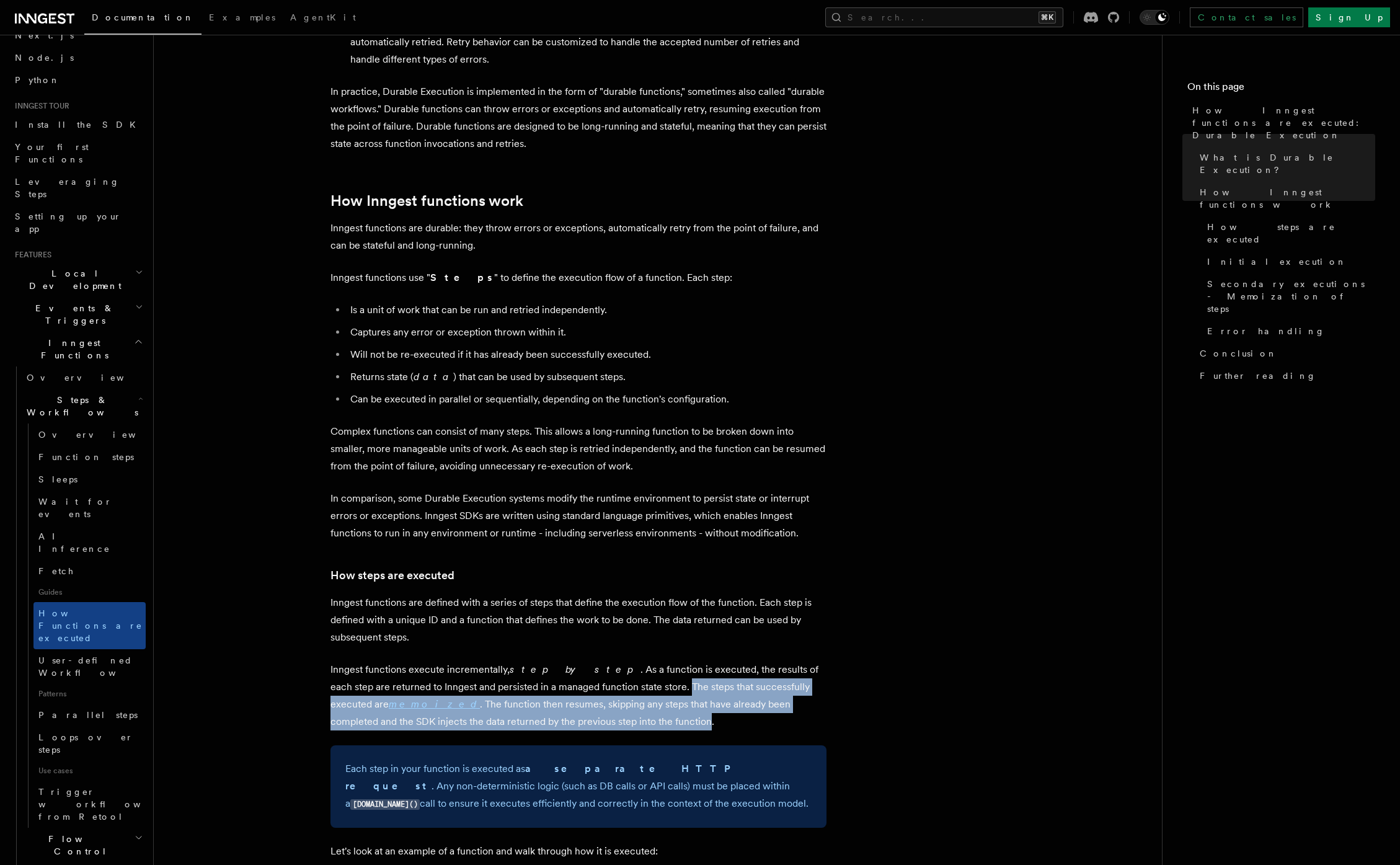
drag, startPoint x: 631, startPoint y: 653, endPoint x: 576, endPoint y: 684, distance: 63.1
click at [574, 684] on p "Inngest functions execute incrementally, step by step . As a function is execut…" at bounding box center [578, 696] width 496 height 70
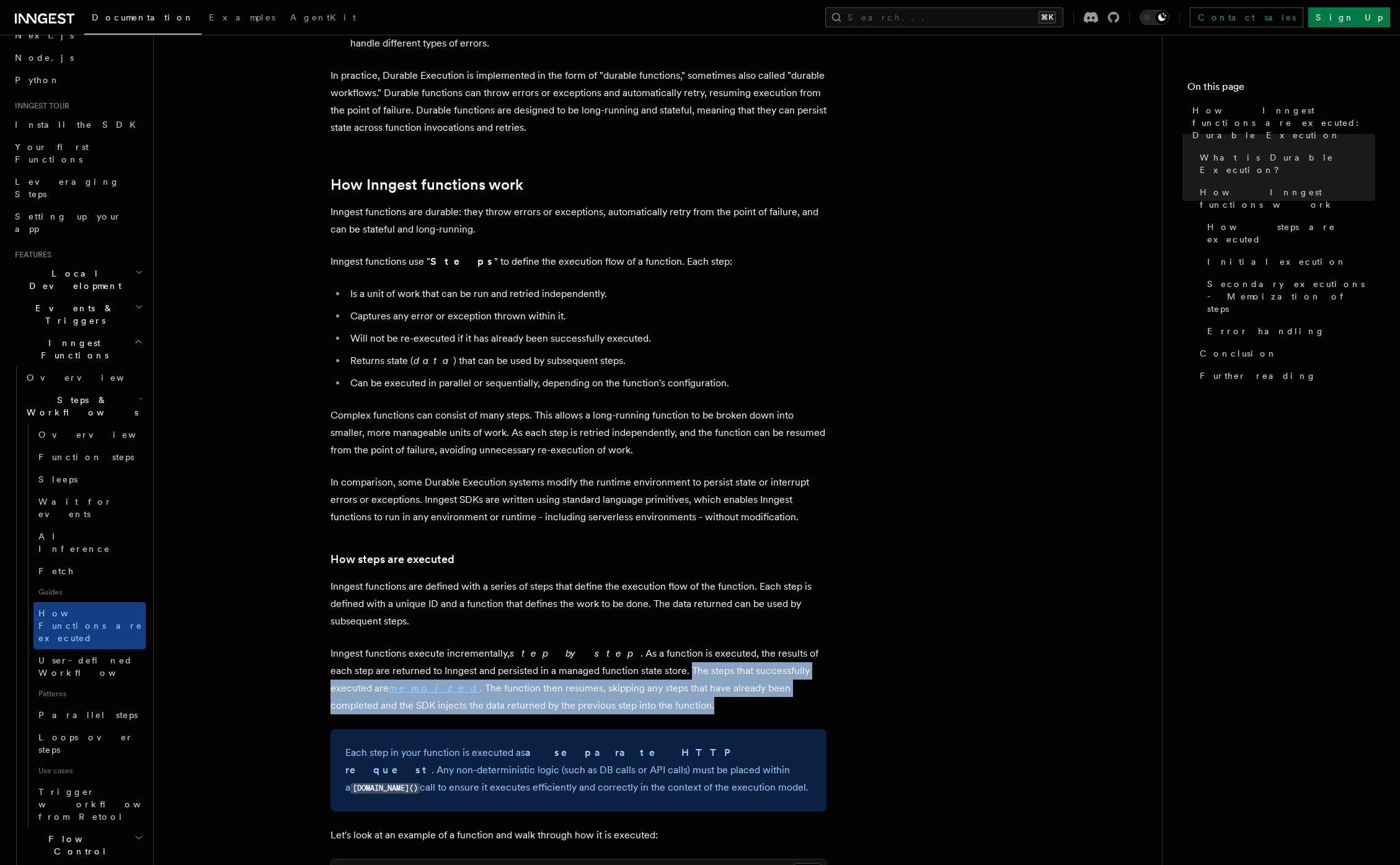
scroll to position [445, 0]
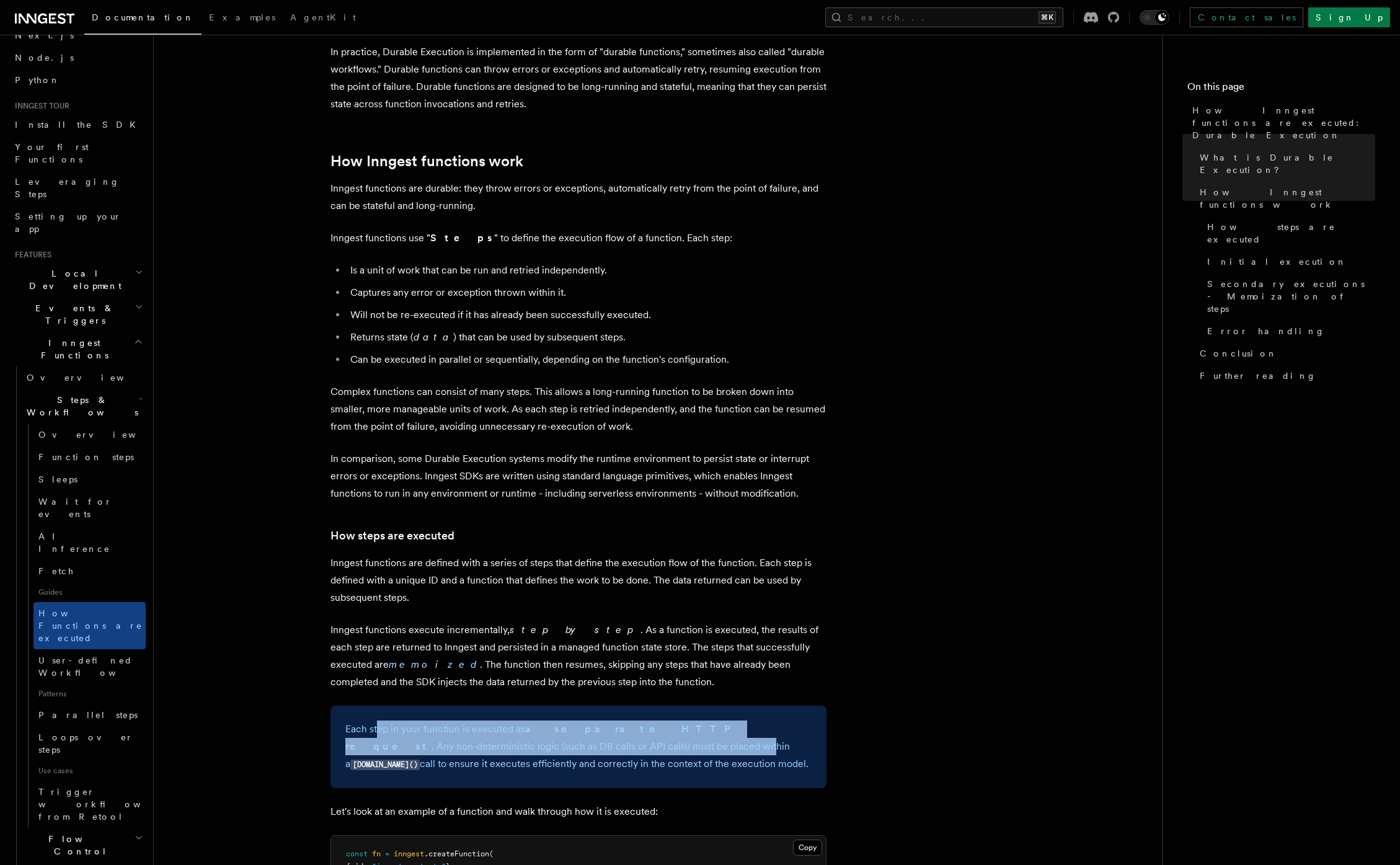
drag, startPoint x: 376, startPoint y: 700, endPoint x: 522, endPoint y: 719, distance: 147.2
click at [522, 720] on p "Each step in your function is executed as a separate HTTP request . Any non-det…" at bounding box center [579, 746] width 467 height 53
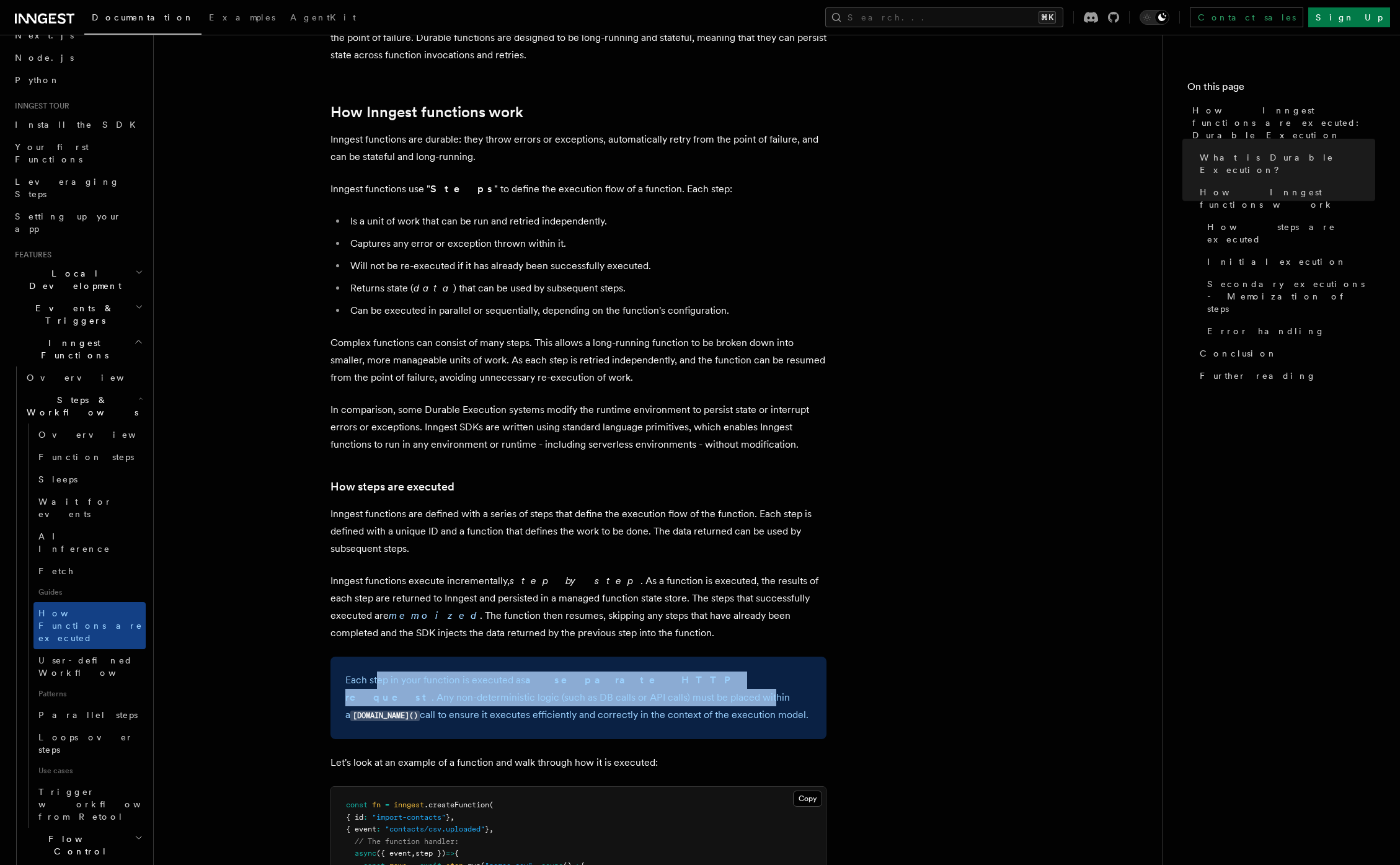
scroll to position [553, 0]
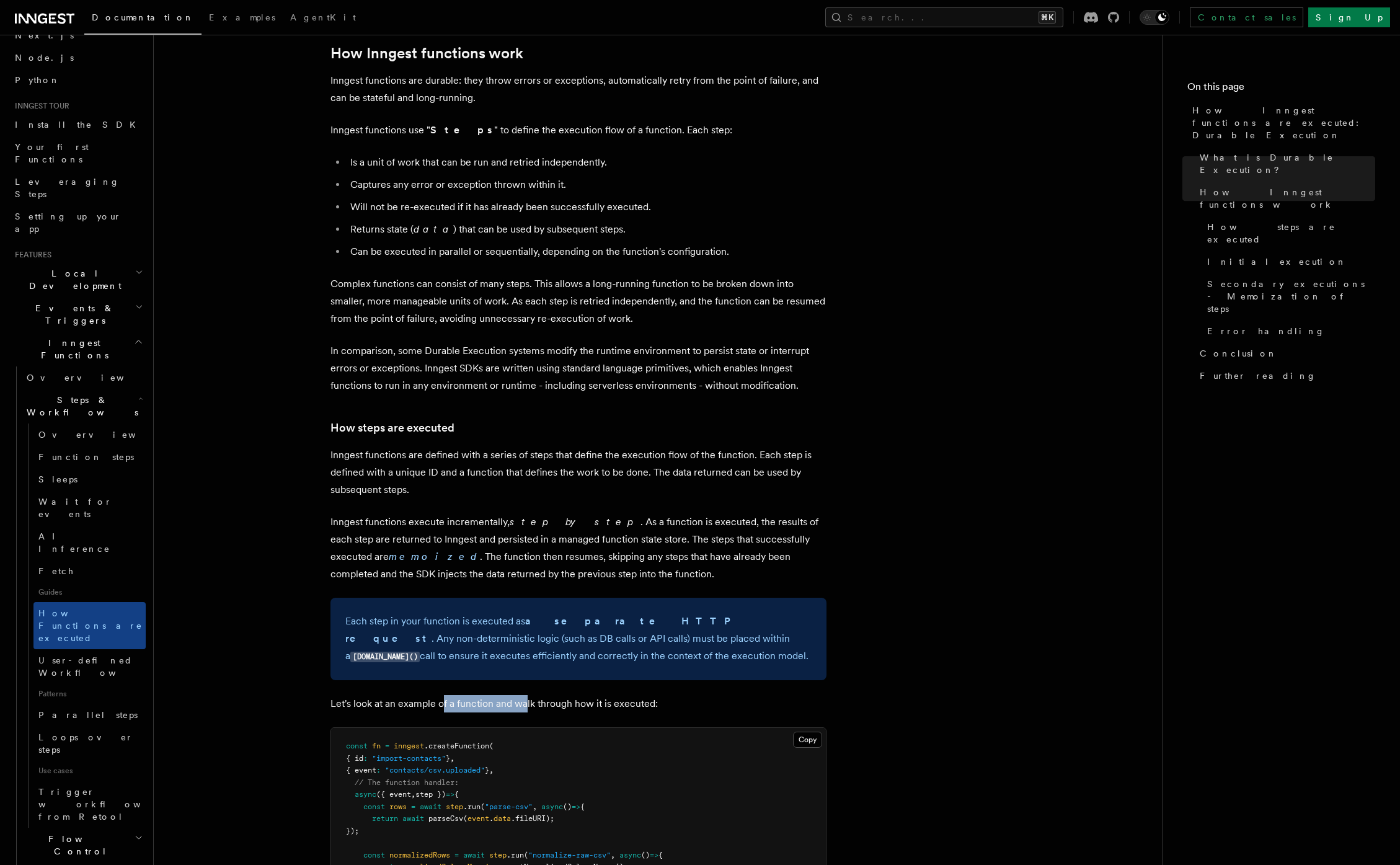
drag, startPoint x: 442, startPoint y: 671, endPoint x: 578, endPoint y: 677, distance: 136.1
click at [568, 695] on p "Let's look at an example of a function and walk through how it is executed:" at bounding box center [578, 703] width 496 height 17
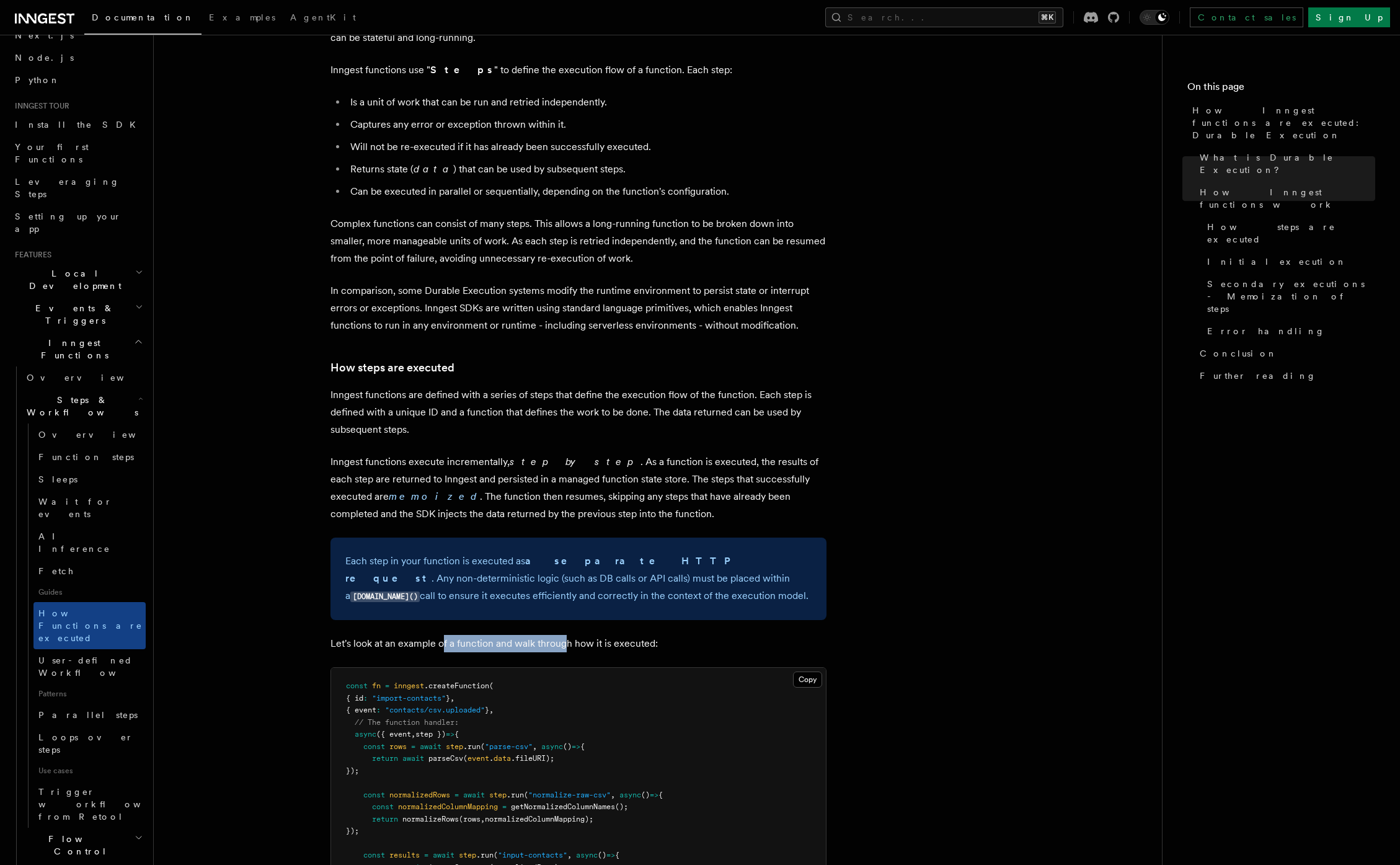
scroll to position [741, 0]
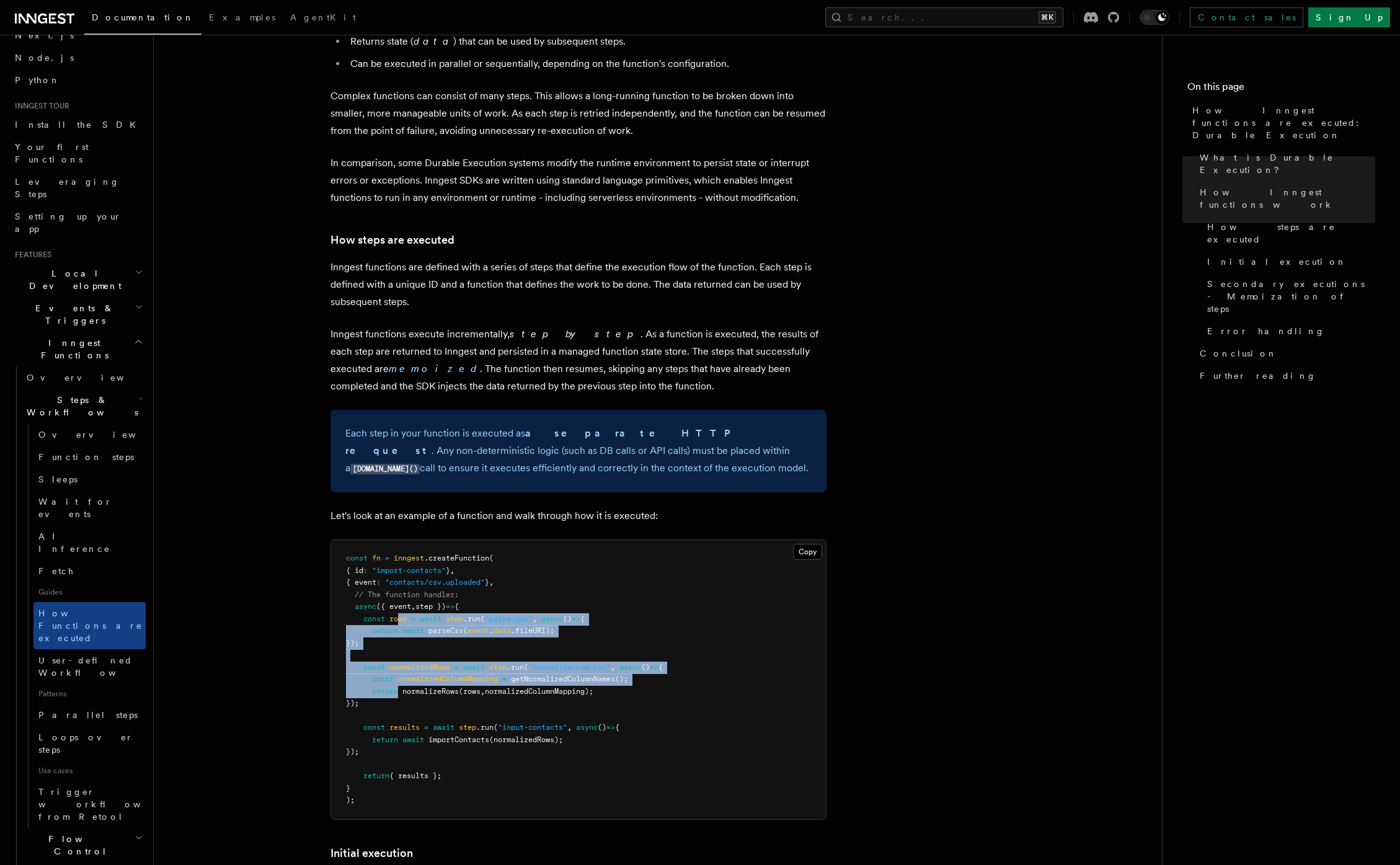
drag, startPoint x: 398, startPoint y: 581, endPoint x: 404, endPoint y: 660, distance: 79.2
click at [403, 660] on code "const fn = inngest .createFunction ( { id : "import-contacts" } , { event : "co…" at bounding box center [504, 679] width 317 height 251
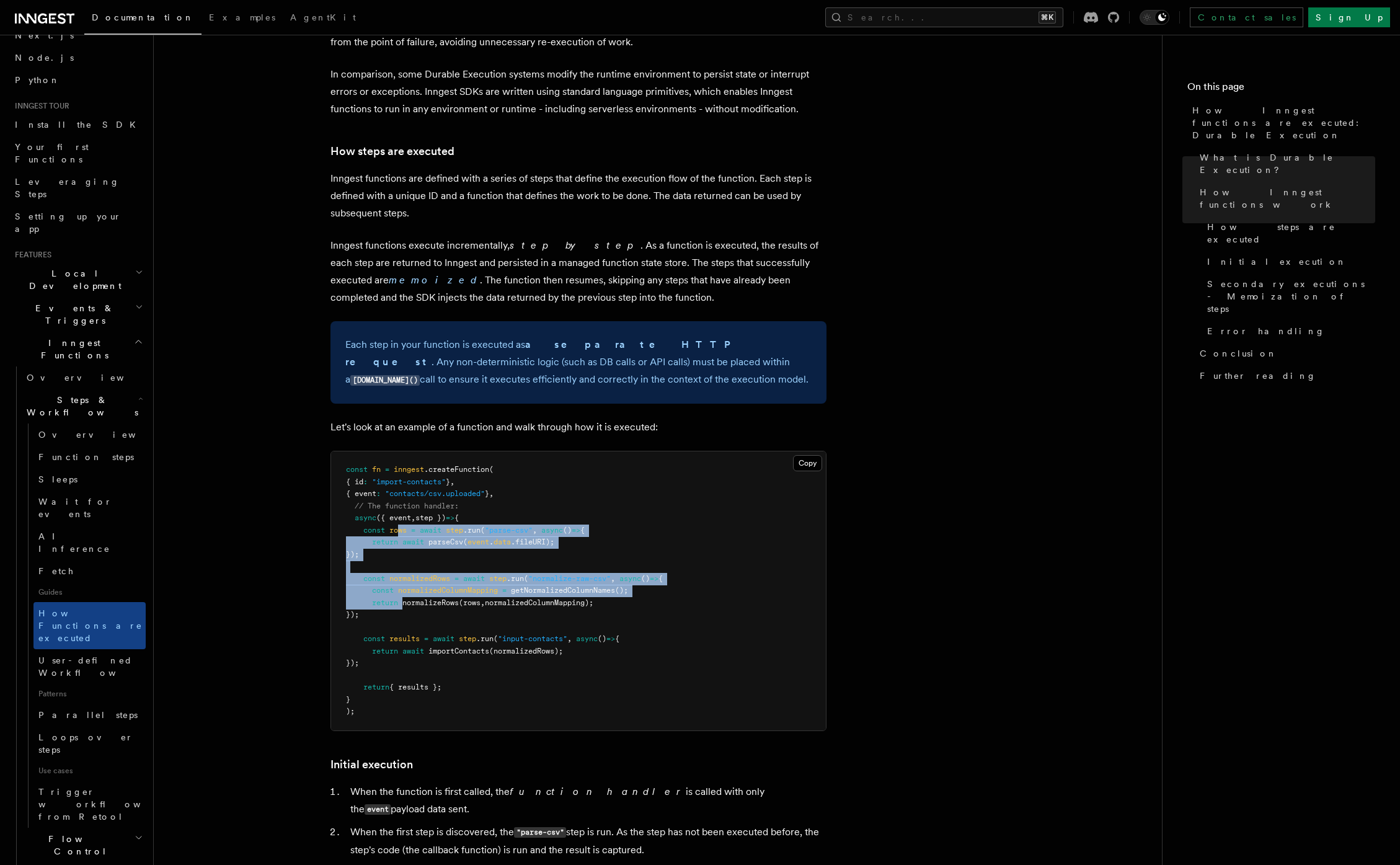
scroll to position [878, 0]
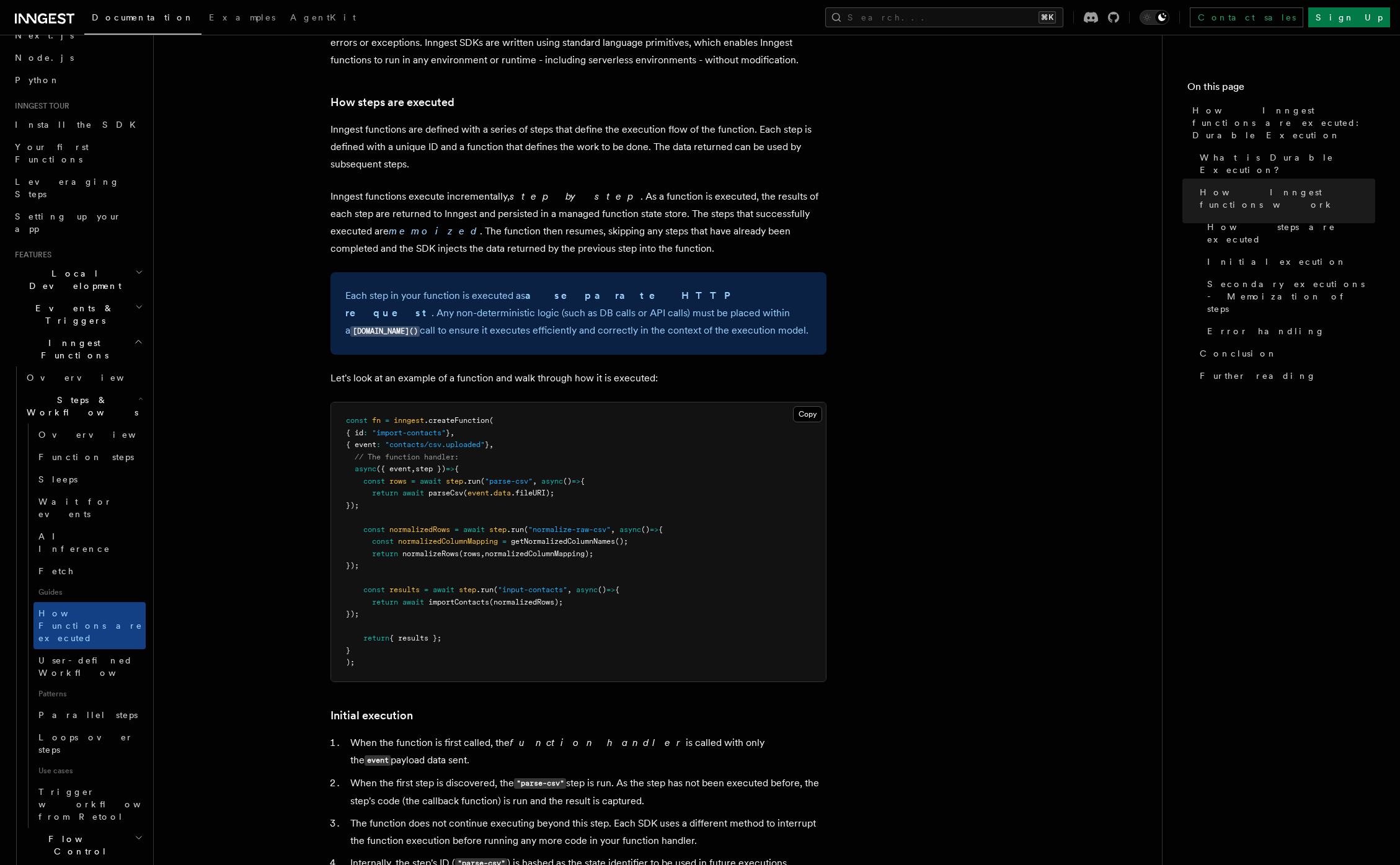
click at [487, 471] on pre "const fn = inngest .createFunction ( { id : "import-contacts" } , { event : "co…" at bounding box center [578, 542] width 495 height 279
drag, startPoint x: 374, startPoint y: 474, endPoint x: 384, endPoint y: 543, distance: 69.7
click at [384, 543] on pre "const fn = inngest .createFunction ( { id : "import-contacts" } , { event : "co…" at bounding box center [578, 542] width 495 height 279
click at [418, 484] on pre "const fn = inngest .createFunction ( { id : "import-contacts" } , { event : "co…" at bounding box center [578, 542] width 495 height 279
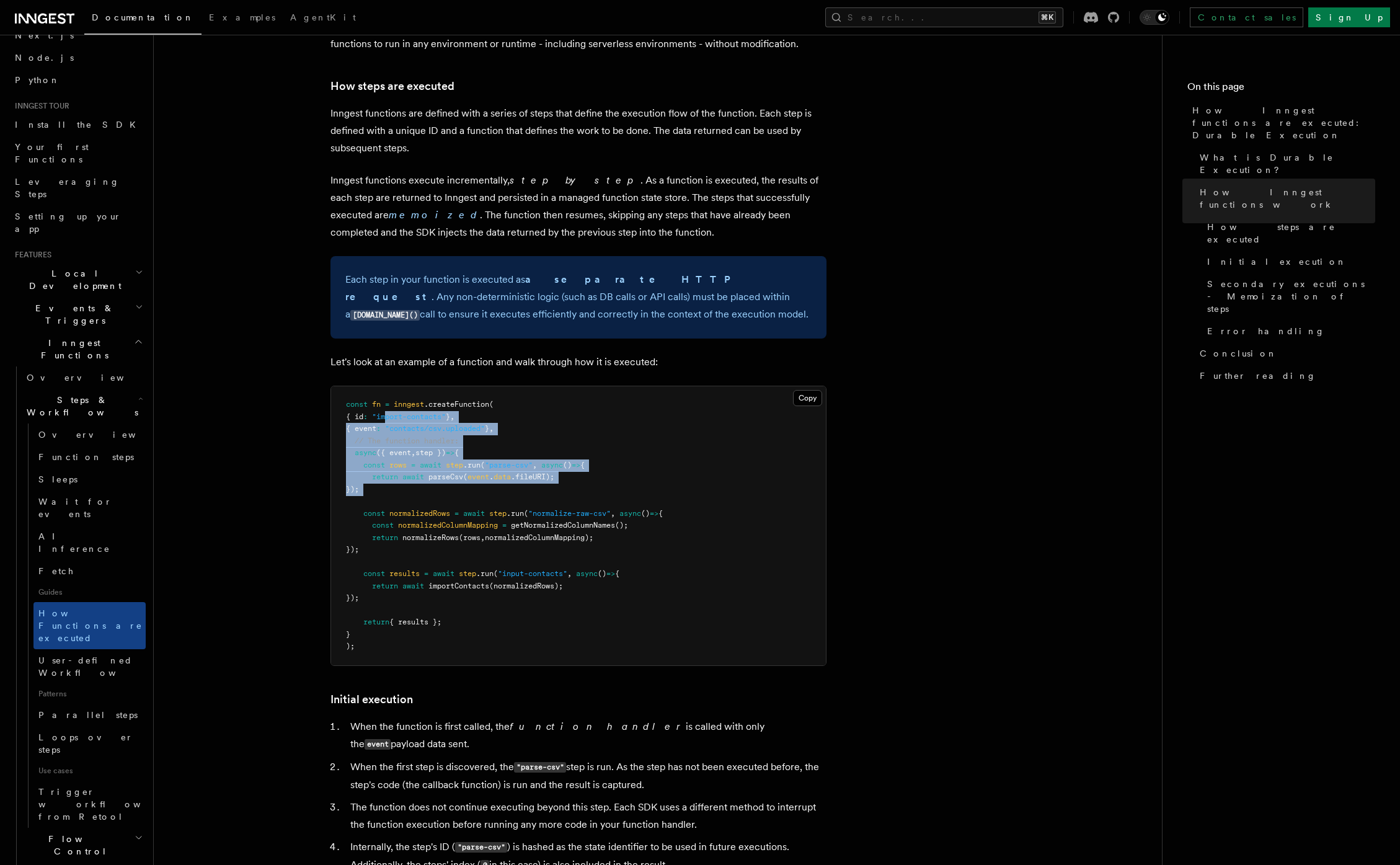
drag, startPoint x: 432, startPoint y: 428, endPoint x: 478, endPoint y: 467, distance: 60.3
click at [478, 467] on pre "const fn = inngest .createFunction ( { id : "import-contacts" } , { event : "co…" at bounding box center [578, 526] width 495 height 279
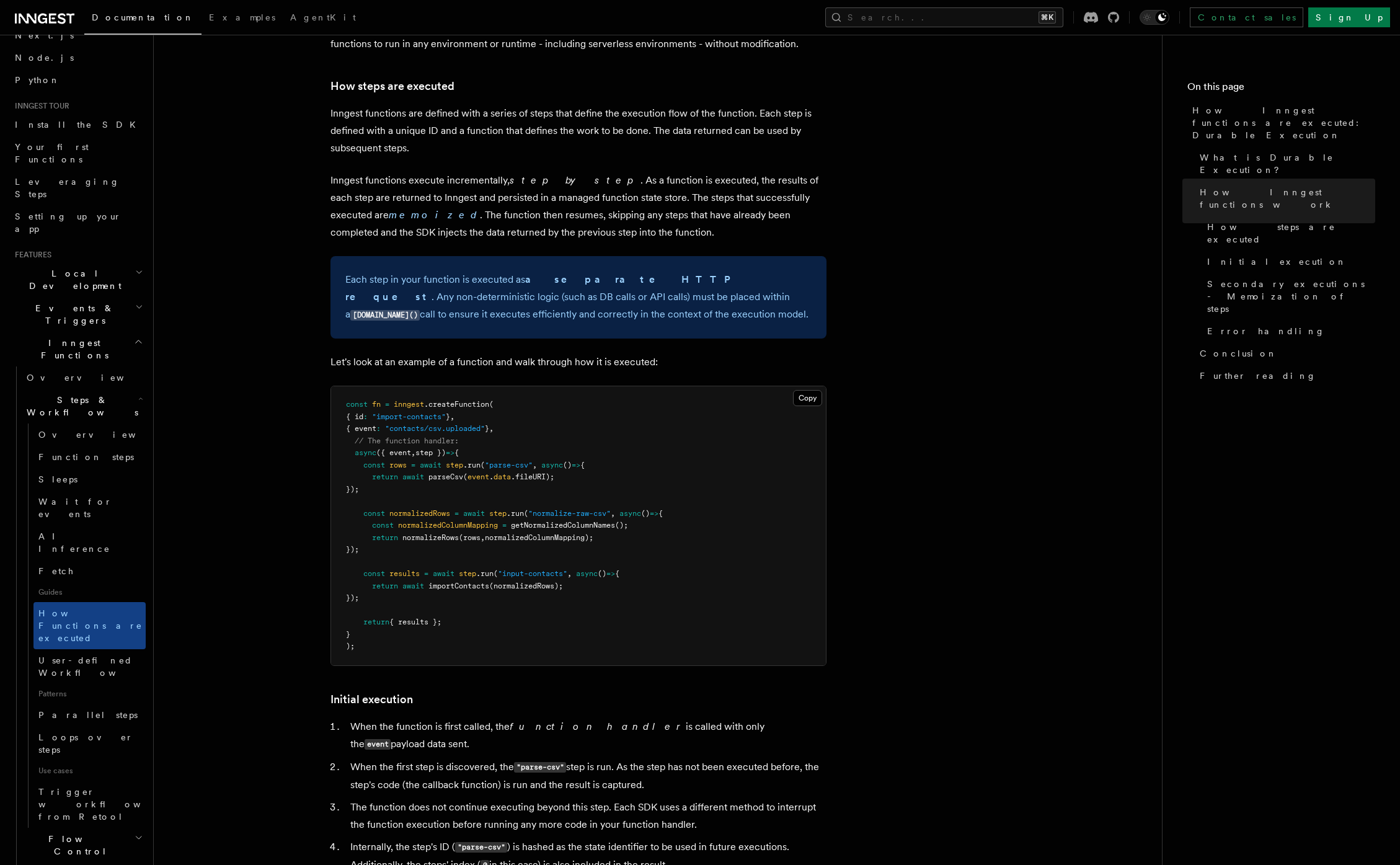
click at [459, 461] on span "step" at bounding box center [454, 465] width 17 height 9
drag, startPoint x: 459, startPoint y: 433, endPoint x: 552, endPoint y: 463, distance: 97.7
click at [552, 463] on pre "const fn = inngest .createFunction ( { id : "import-contacts" } , { event : "co…" at bounding box center [578, 526] width 495 height 279
click at [553, 461] on pre "const fn = inngest .createFunction ( { id : "import-contacts" } , { event : "co…" at bounding box center [578, 526] width 495 height 279
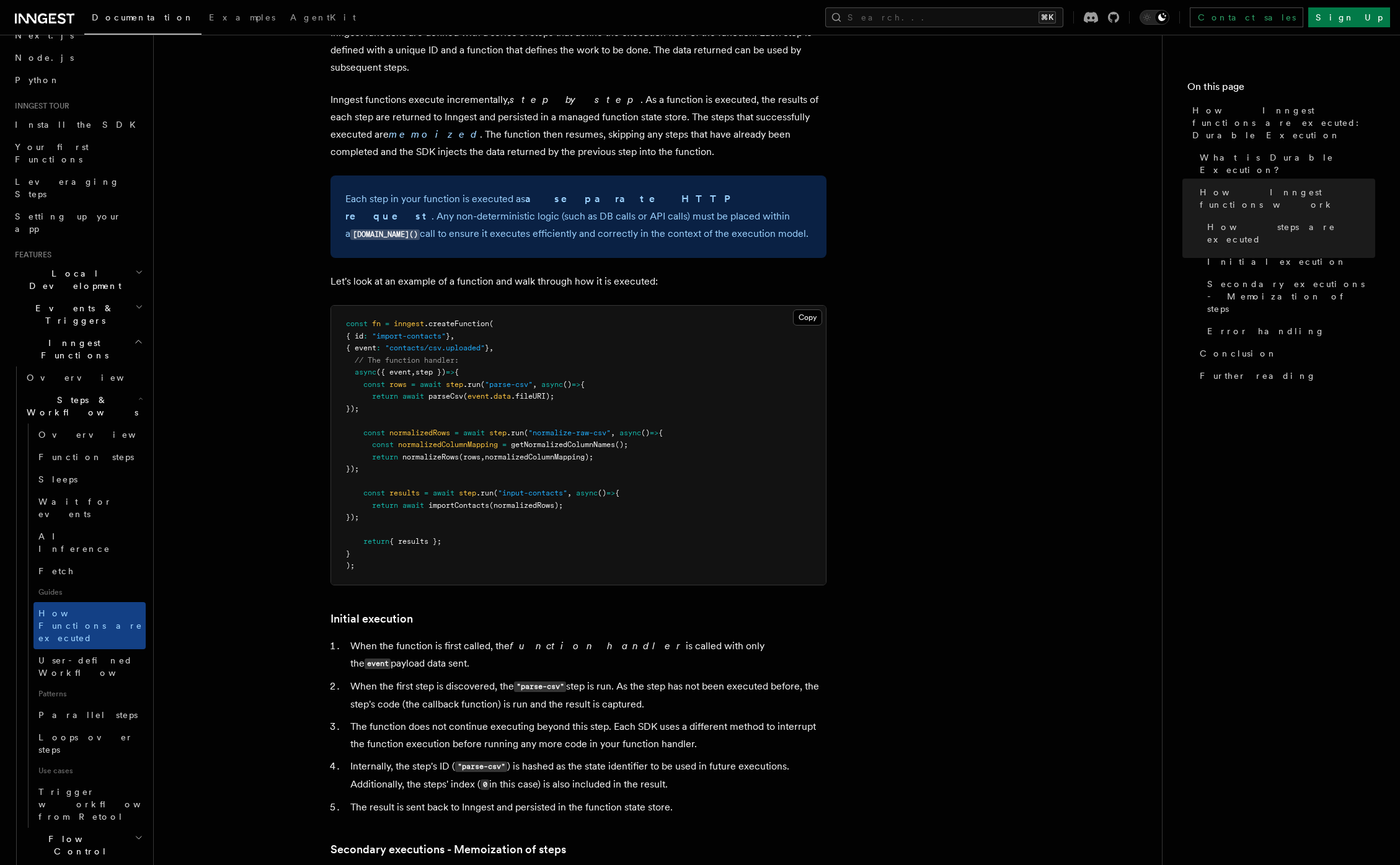
scroll to position [991, 0]
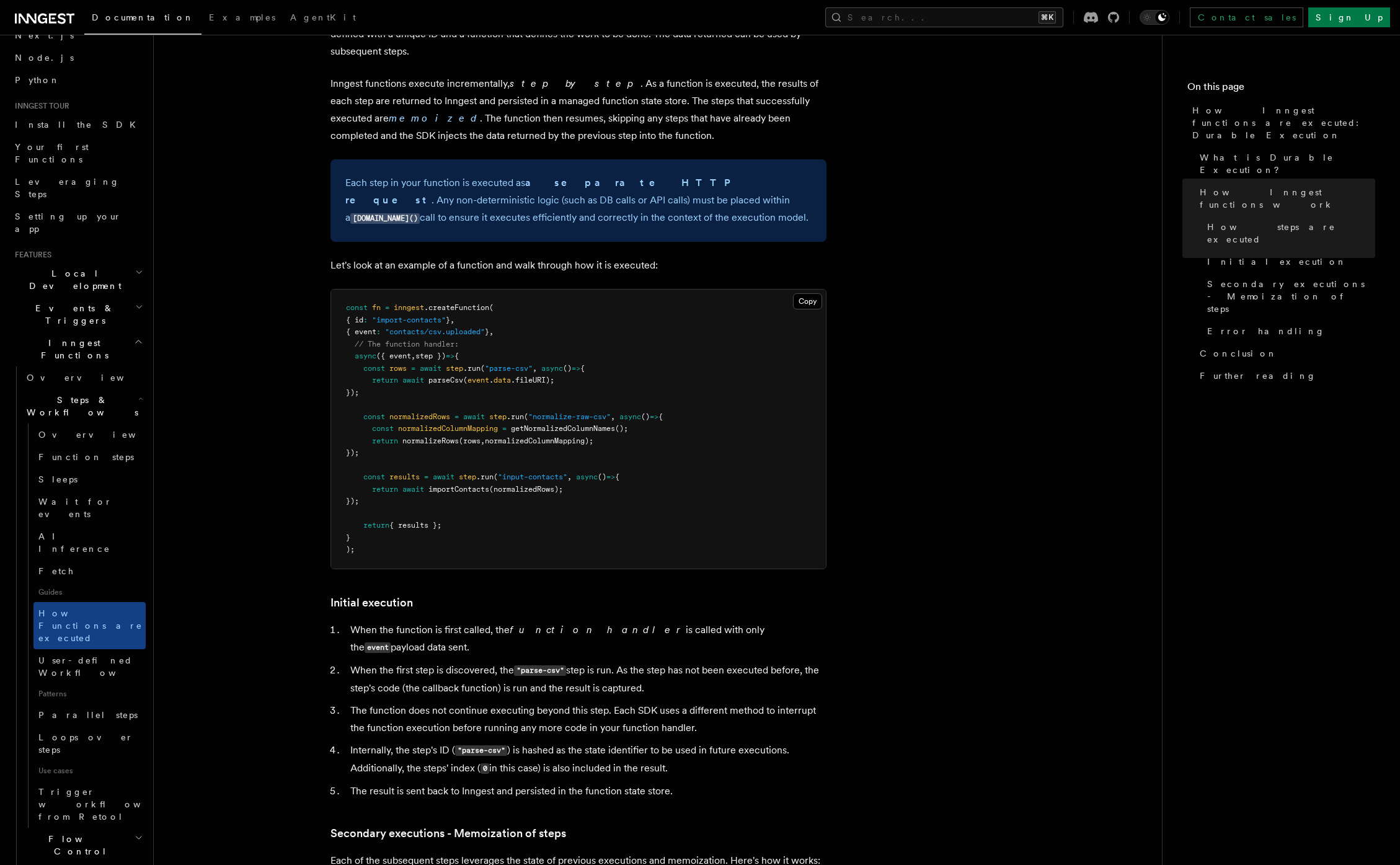
click at [338, 792] on article "Features Inngest Functions Steps & Workflows How Inngest functions are executed…" at bounding box center [658, 530] width 969 height 2934
drag, startPoint x: 381, startPoint y: 795, endPoint x: 353, endPoint y: 780, distance: 31.8
click at [425, 795] on article "Features Inngest Functions Steps & Workflows How Inngest functions are executed…" at bounding box center [658, 530] width 969 height 2934
click at [353, 825] on link "Secondary executions - Memoization of steps" at bounding box center [448, 833] width 236 height 17
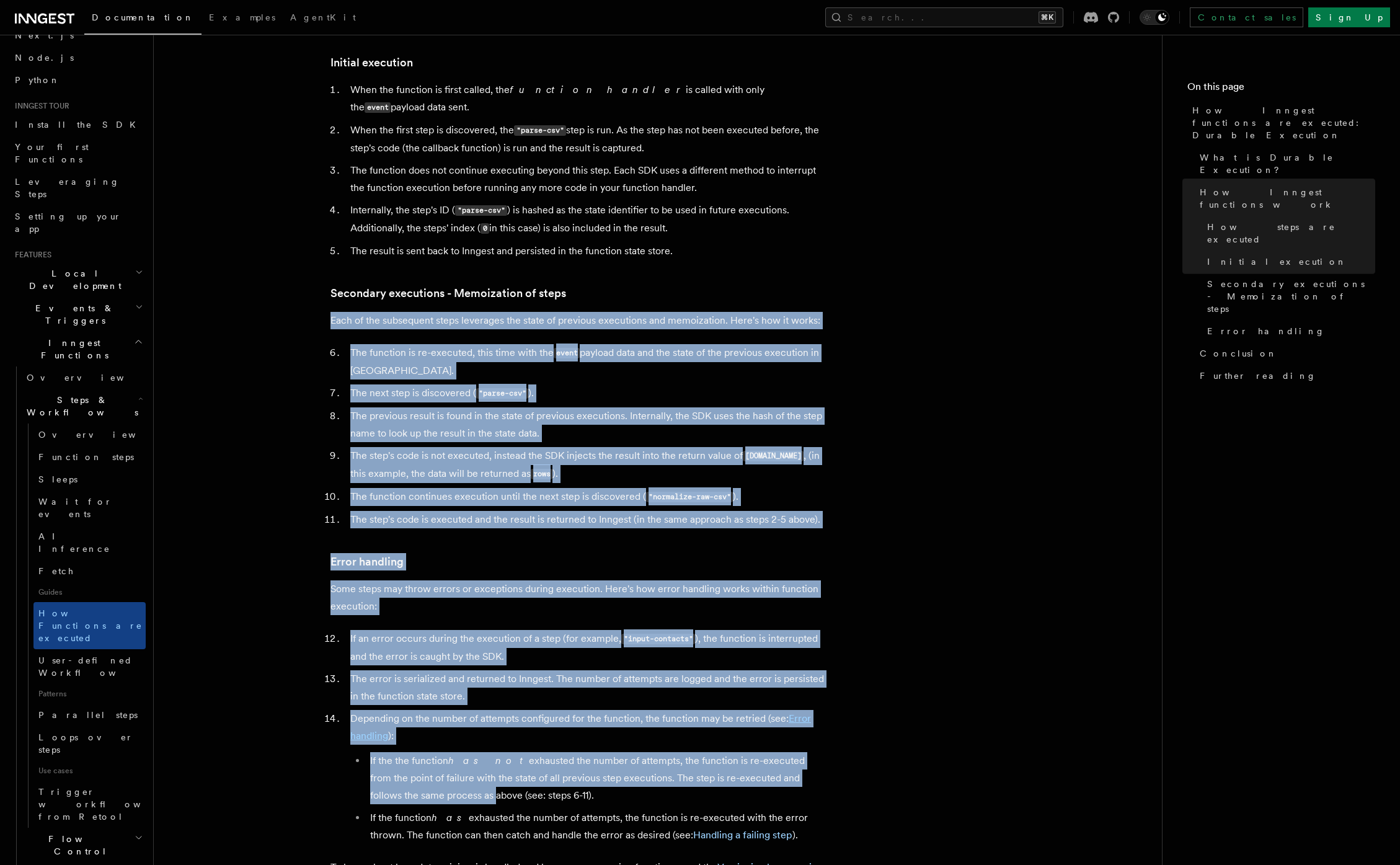
drag, startPoint x: 353, startPoint y: 780, endPoint x: 413, endPoint y: 782, distance: 60.0
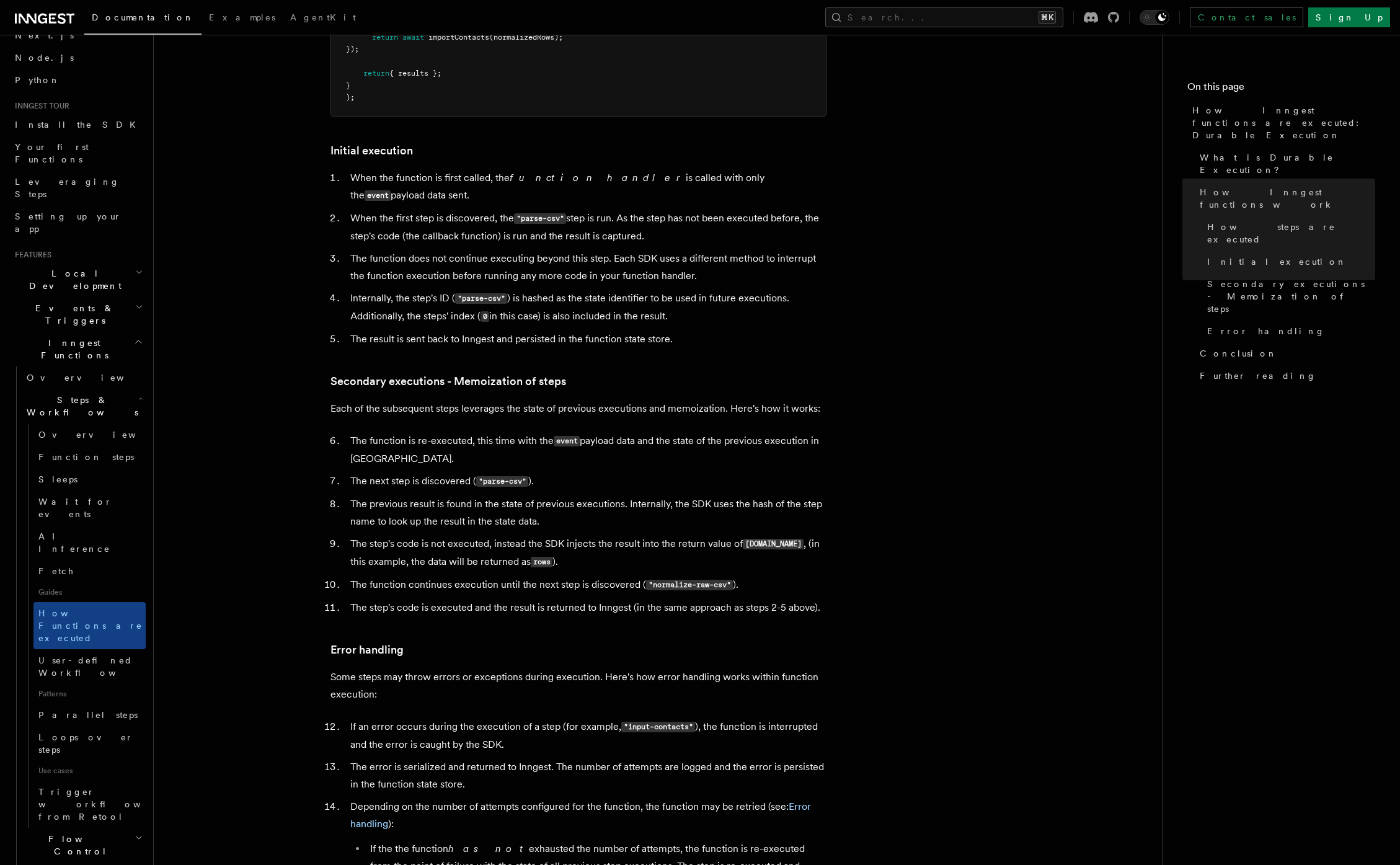
scroll to position [1343, 0]
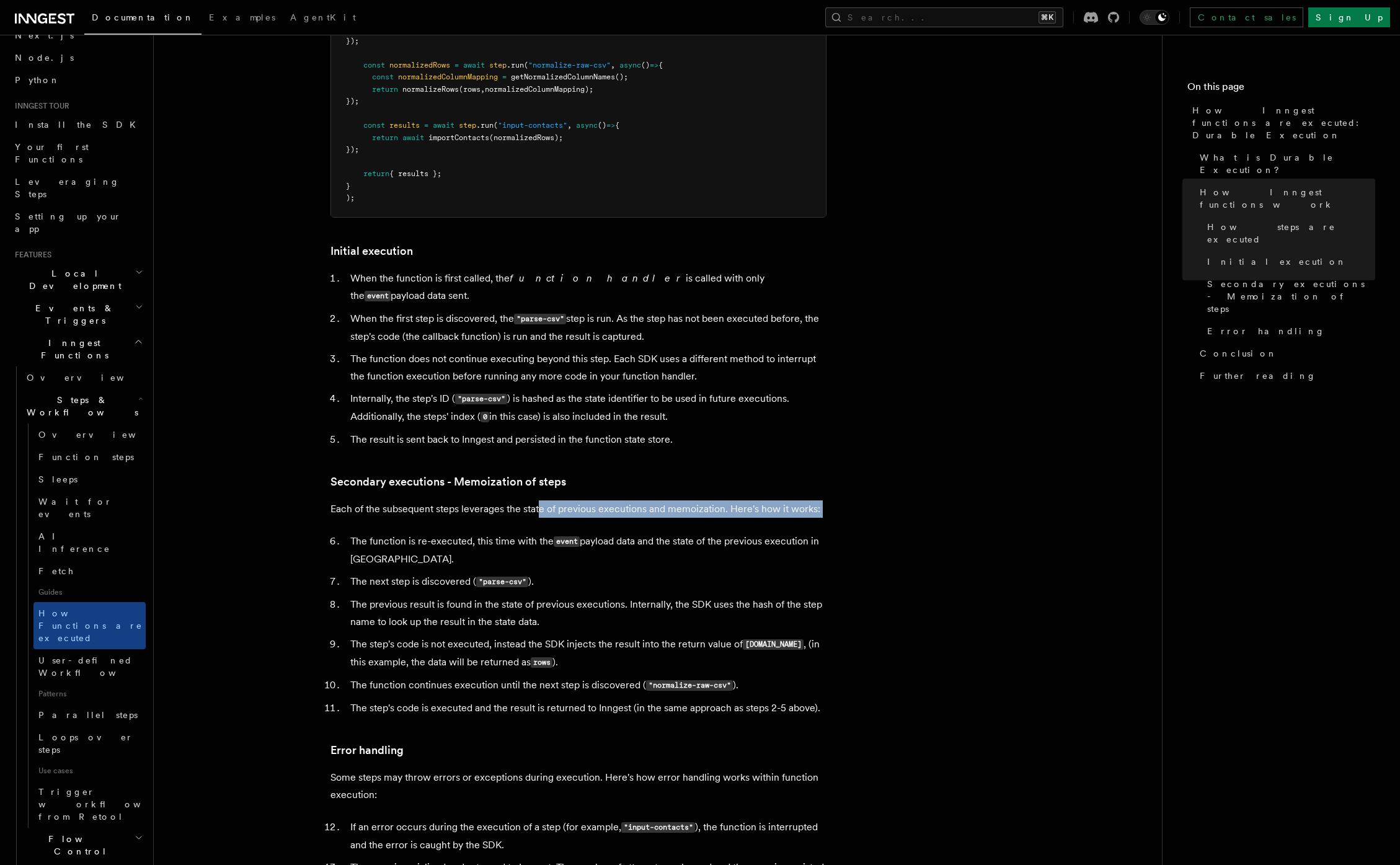
drag, startPoint x: 542, startPoint y: 459, endPoint x: 686, endPoint y: 472, distance: 144.6
click at [686, 472] on article "Features Inngest Functions Steps & Workflows How Inngest functions are executed…" at bounding box center [658, 178] width 969 height 2934
drag, startPoint x: 447, startPoint y: 595, endPoint x: 557, endPoint y: 596, distance: 110.0
click at [557, 636] on li "The step's code is not executed, instead the SDK injects the result into the re…" at bounding box center [586, 654] width 480 height 36
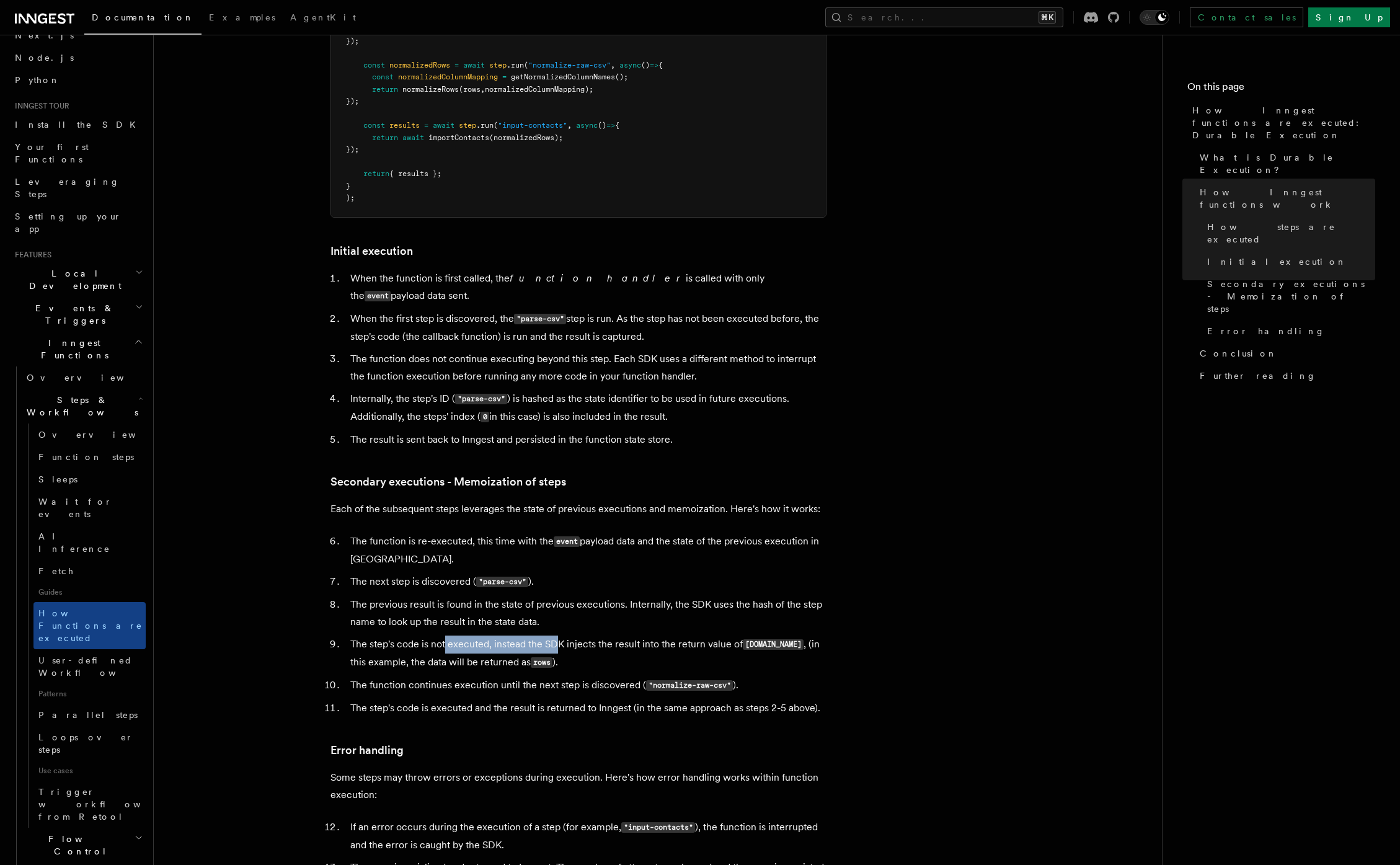
click at [557, 636] on li "The step's code is not executed, instead the SDK injects the result into the re…" at bounding box center [586, 654] width 480 height 36
drag, startPoint x: 477, startPoint y: 639, endPoint x: 552, endPoint y: 639, distance: 75.0
click at [552, 677] on li "The function continues execution until the next step is discovered ( "normalize…" at bounding box center [586, 685] width 480 height 18
drag, startPoint x: 513, startPoint y: 634, endPoint x: 549, endPoint y: 638, distance: 36.2
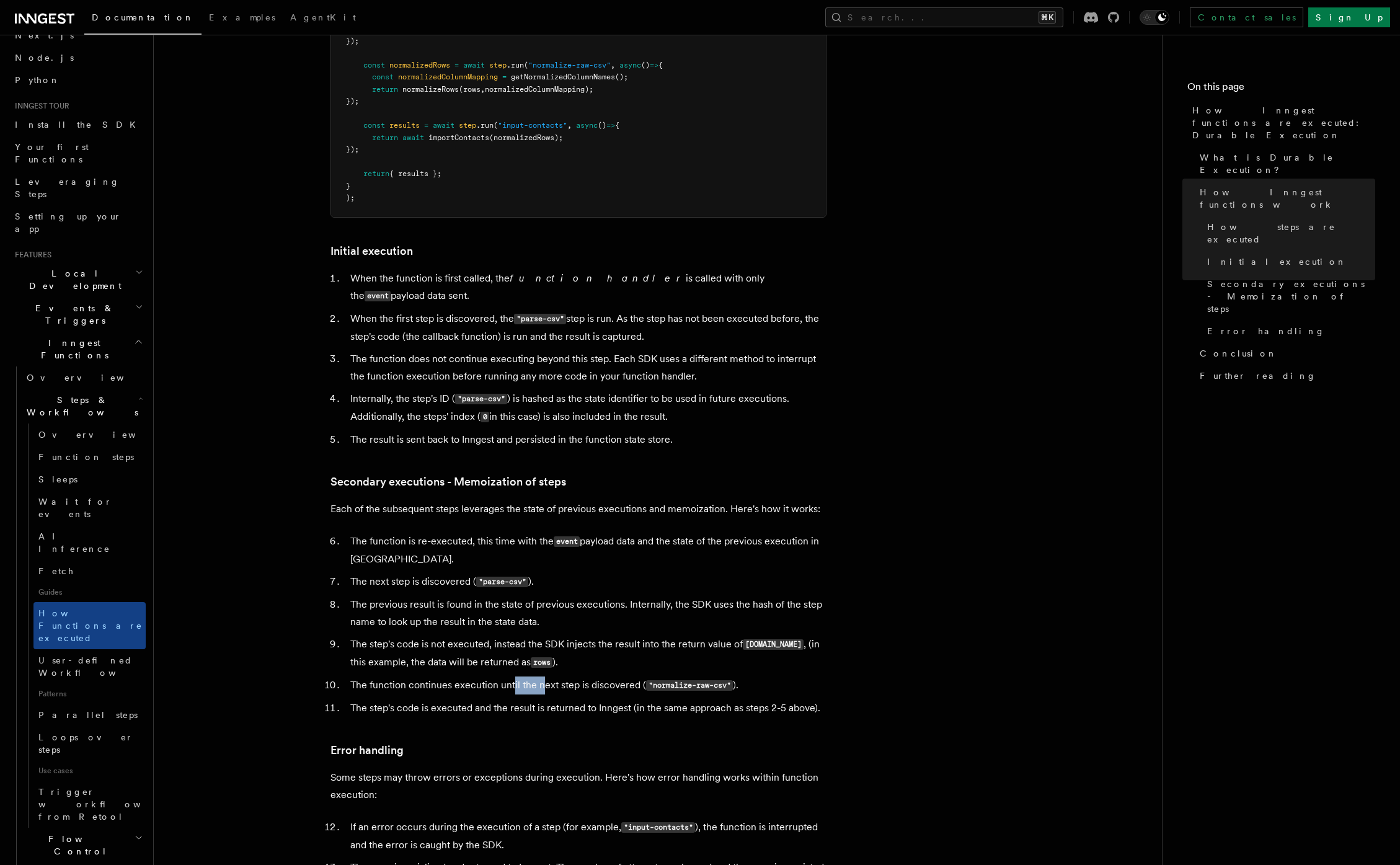
click at [549, 677] on li "The function continues execution until the next step is discovered ( "normalize…" at bounding box center [586, 685] width 480 height 18
drag, startPoint x: 477, startPoint y: 656, endPoint x: 519, endPoint y: 657, distance: 42.0
click at [519, 700] on li "The step's code is executed and the result is returned to Inngest (in the same …" at bounding box center [586, 708] width 480 height 17
click at [560, 700] on li "The step's code is executed and the result is returned to Inngest (in the same …" at bounding box center [586, 708] width 480 height 17
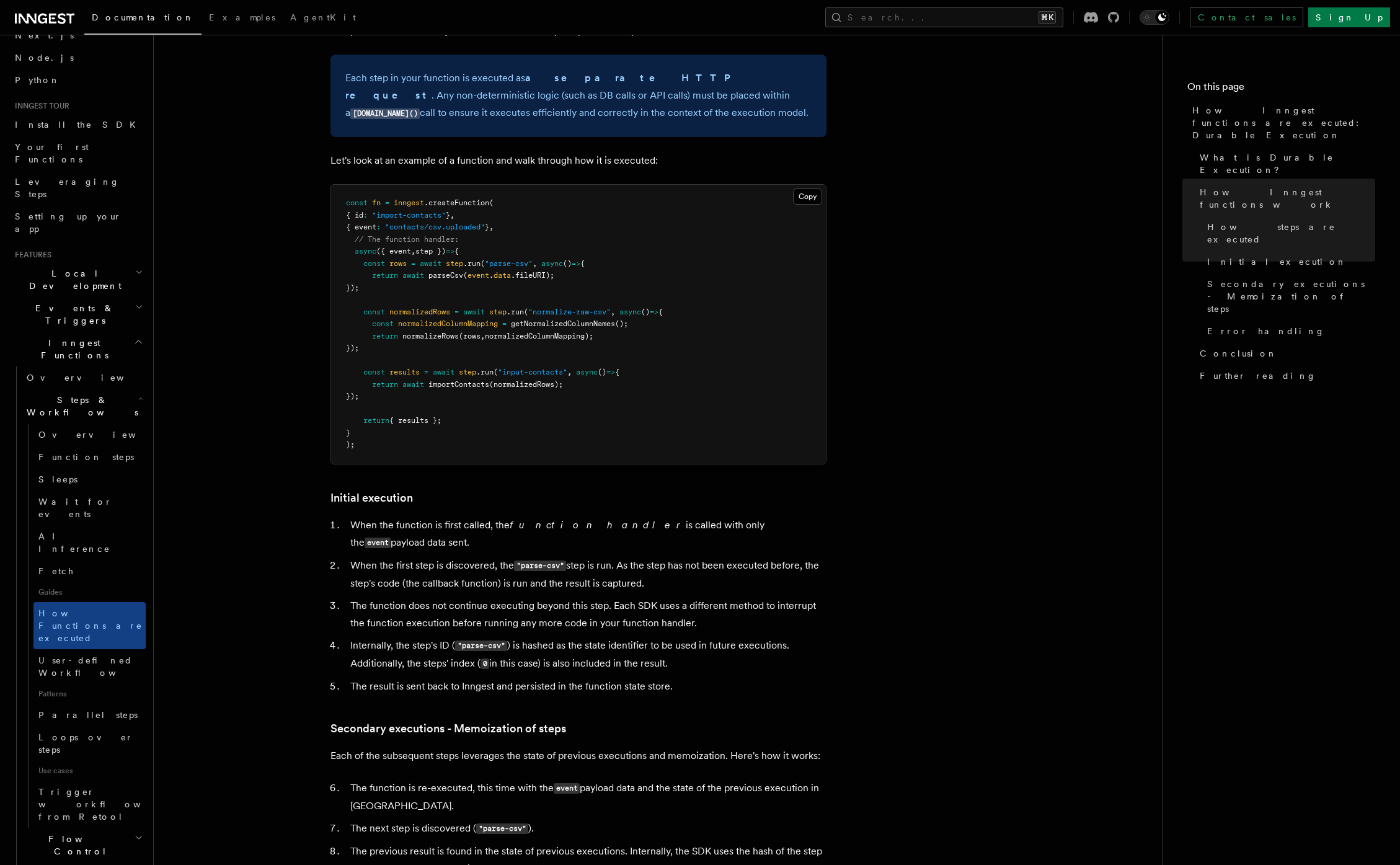
scroll to position [1032, 0]
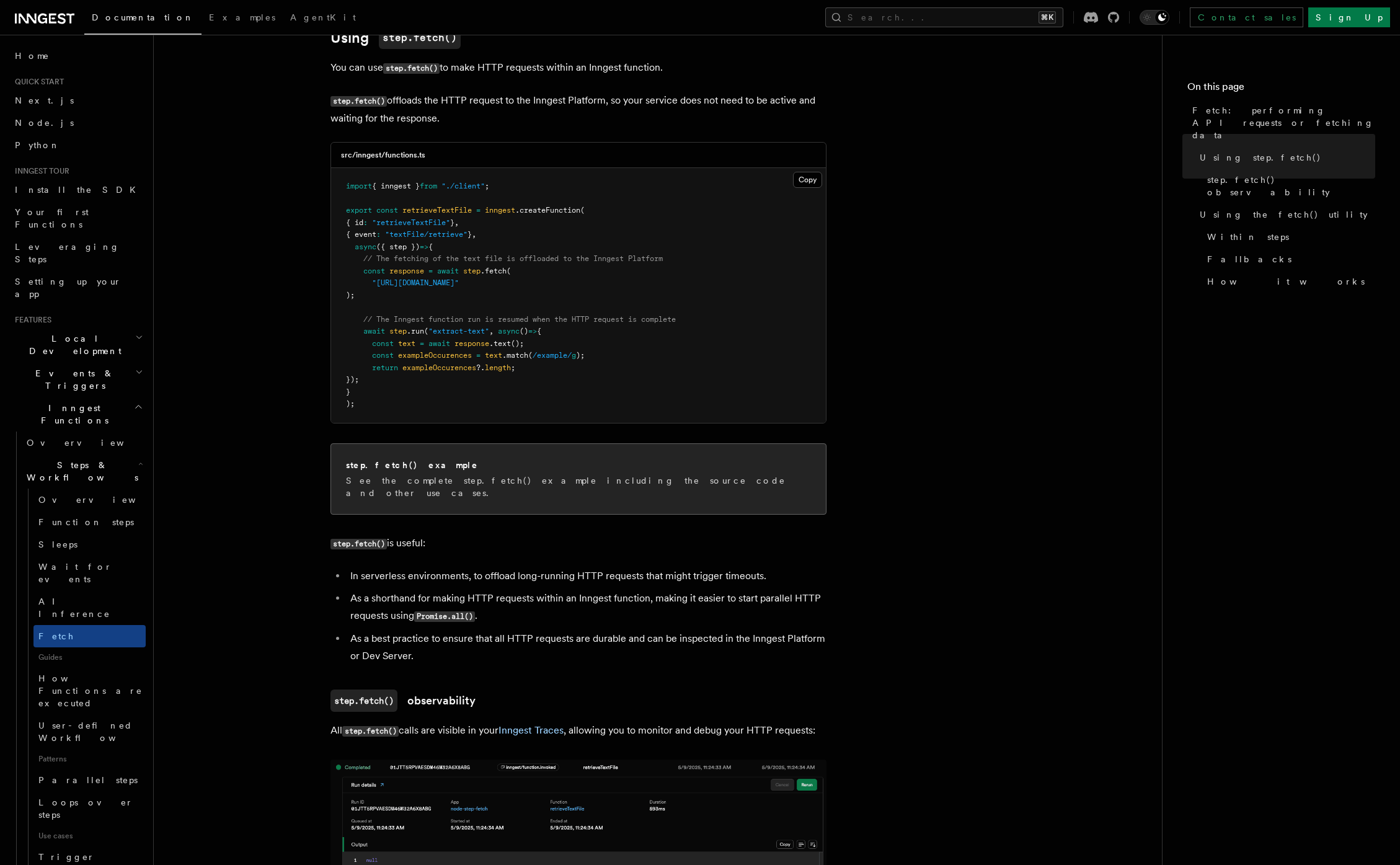
scroll to position [274, 0]
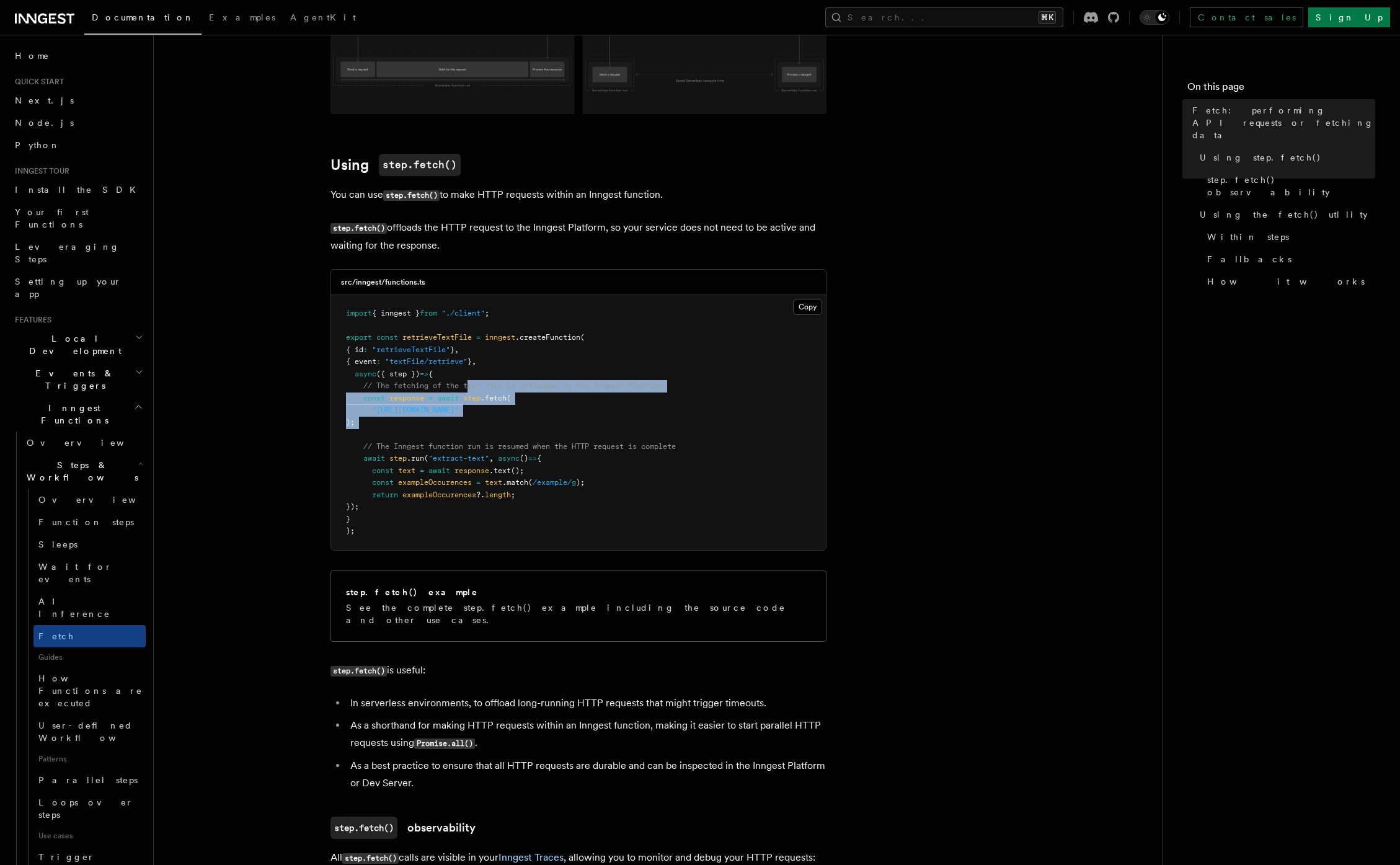
drag, startPoint x: 471, startPoint y: 389, endPoint x: 519, endPoint y: 432, distance: 64.4
click at [519, 432] on pre "import { inngest } from "./client" ; export const retrieveTextFile = inngest .c…" at bounding box center [578, 423] width 495 height 255
click at [519, 435] on pre "import { inngest } from "./client" ; export const retrieveTextFile = inngest .c…" at bounding box center [578, 423] width 495 height 255
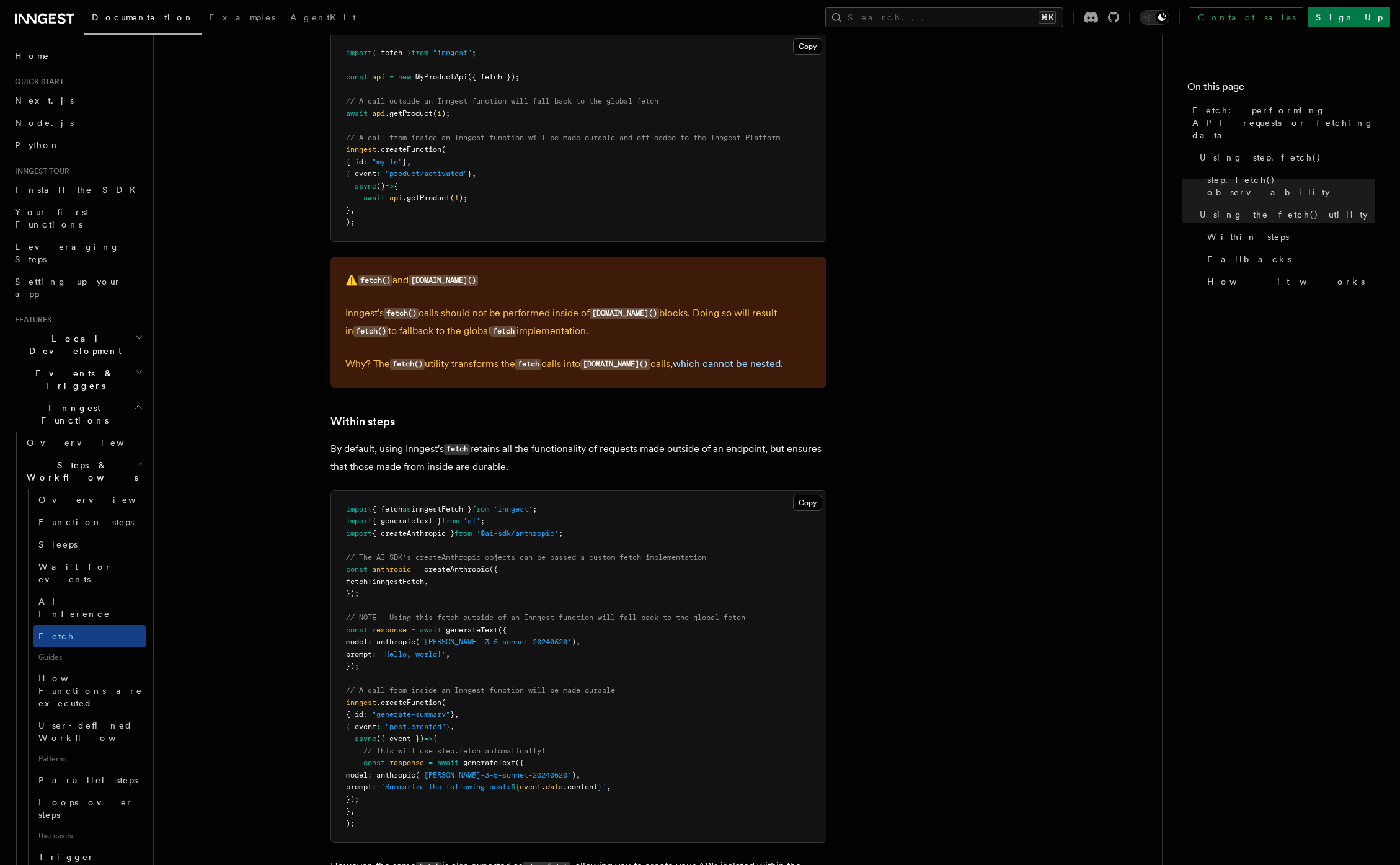
scroll to position [1617, 0]
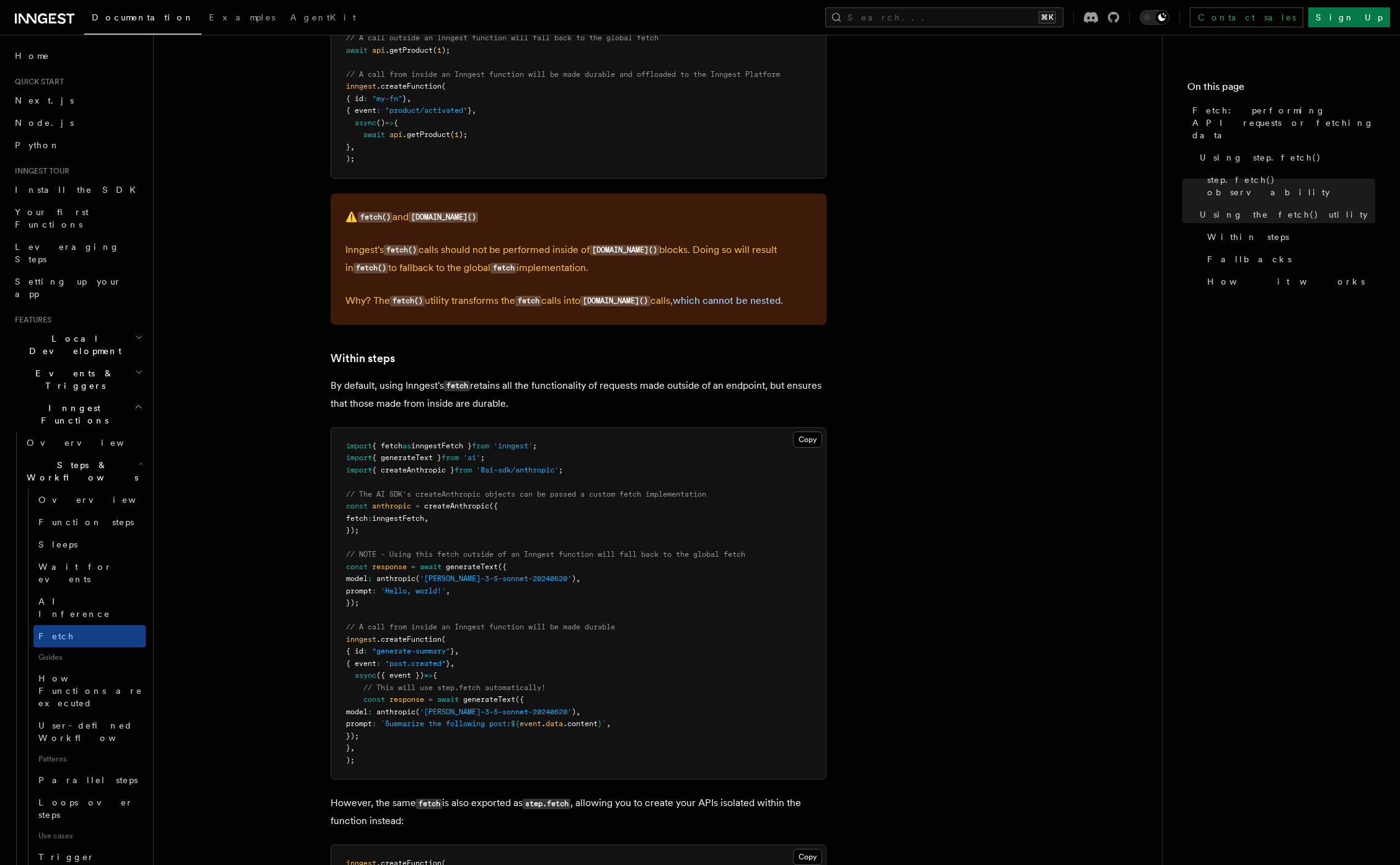
click at [661, 662] on pre "import { fetch as inngestFetch } from 'inngest' ; import { generateText } from …" at bounding box center [578, 604] width 495 height 352
click at [641, 662] on pre "import { fetch as inngestFetch } from 'inngest' ; import { generateText } from …" at bounding box center [578, 604] width 495 height 352
drag, startPoint x: 467, startPoint y: 689, endPoint x: 490, endPoint y: 722, distance: 40.2
click at [490, 722] on pre "import { fetch as inngestFetch } from 'inngest' ; import { generateText } from …" at bounding box center [578, 604] width 495 height 352
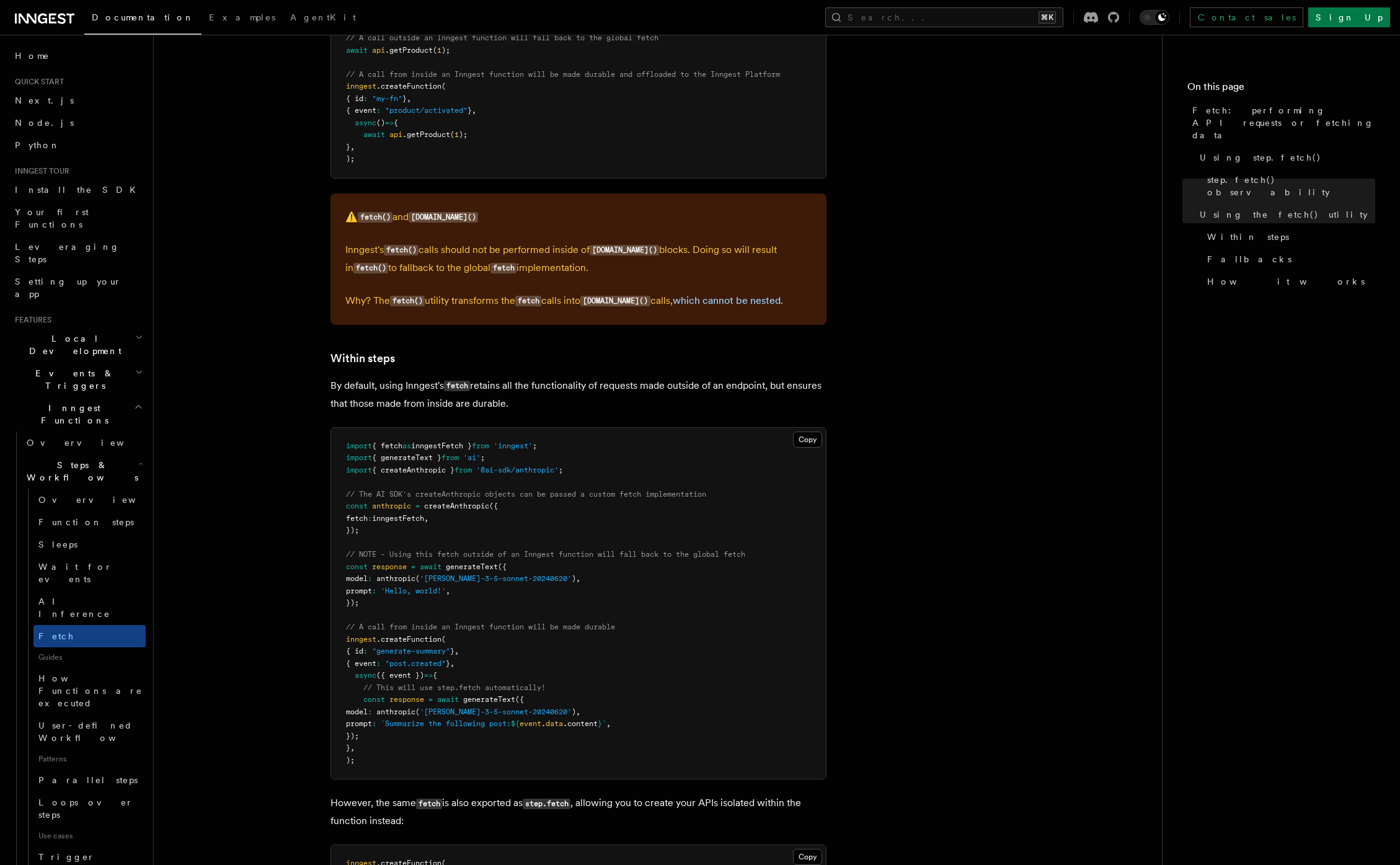
click at [463, 685] on pre "import { fetch as inngestFetch } from 'inngest' ; import { generateText } from …" at bounding box center [578, 604] width 495 height 352
drag, startPoint x: 387, startPoint y: 601, endPoint x: 301, endPoint y: 562, distance: 94.4
click at [301, 562] on article "Features Inngest Functions Steps & Workflows Fetch: performing API requests or …" at bounding box center [658, 153] width 969 height 3431
drag, startPoint x: 375, startPoint y: 532, endPoint x: 341, endPoint y: 501, distance: 46.0
click at [341, 501] on pre "import { fetch as inngestFetch } from 'inngest' ; import { generateText } from …" at bounding box center [578, 604] width 495 height 352
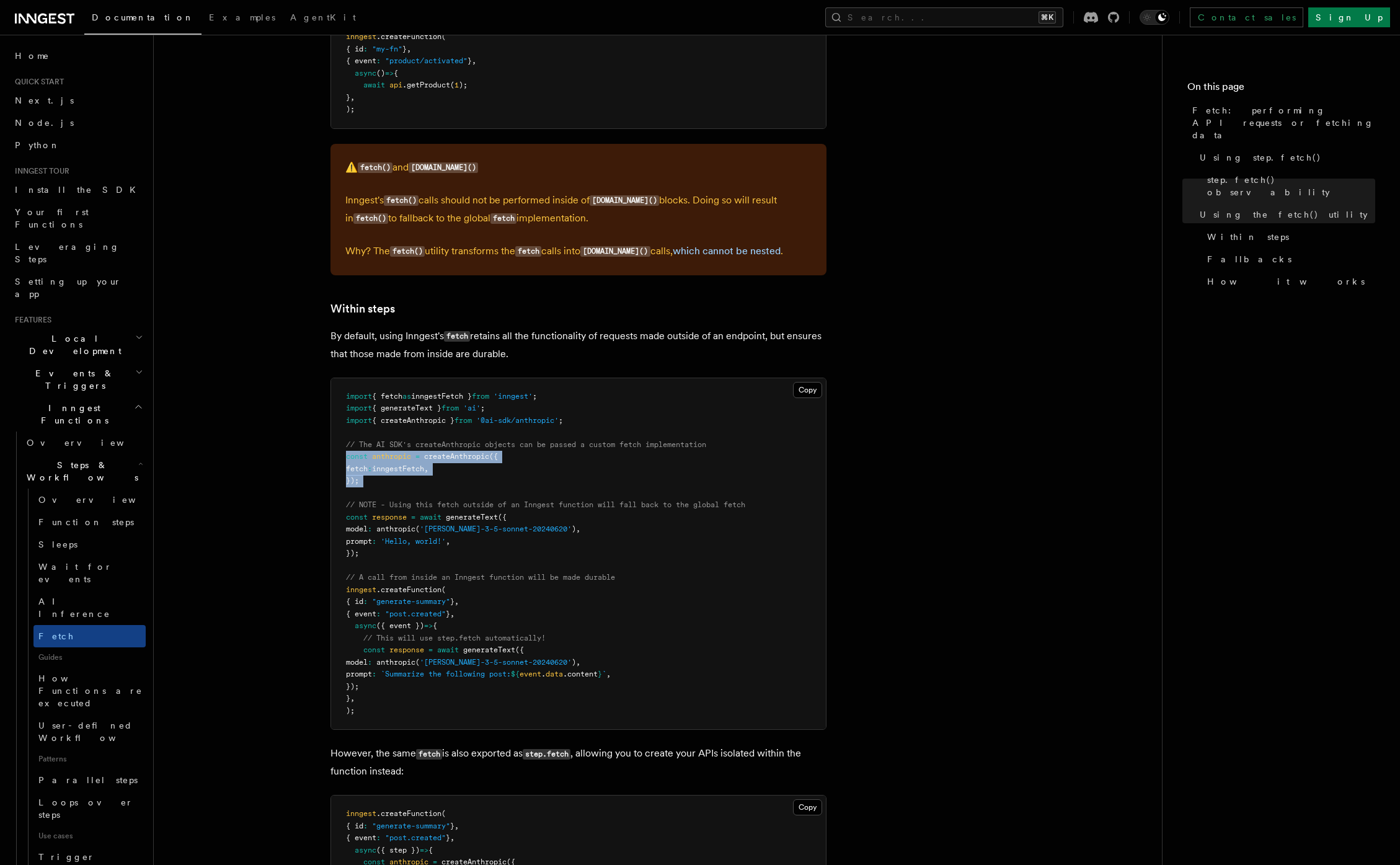
scroll to position [1841, 0]
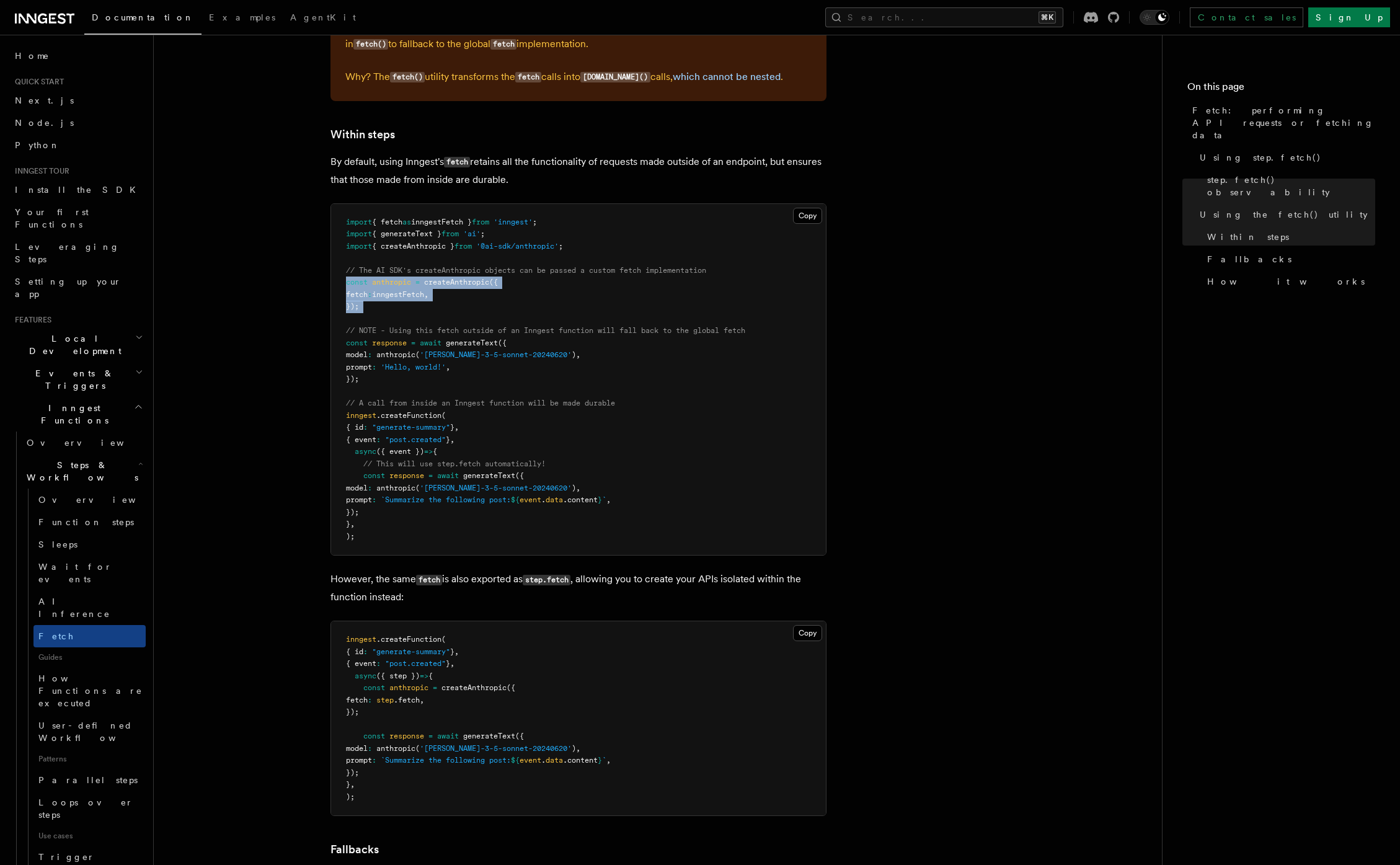
drag, startPoint x: 403, startPoint y: 709, endPoint x: 322, endPoint y: 642, distance: 105.1
click at [330, 655] on div "Copy Copied inngest .createFunction ( { id : "generate-summary" } , { event : "…" at bounding box center [578, 718] width 496 height 195
click at [372, 659] on span "{ event" at bounding box center [361, 663] width 30 height 9
drag, startPoint x: 367, startPoint y: 639, endPoint x: 401, endPoint y: 728, distance: 95.3
click at [400, 727] on pre "inngest .createFunction ( { id : "generate-summary" } , { event : "post.created…" at bounding box center [578, 718] width 495 height 194
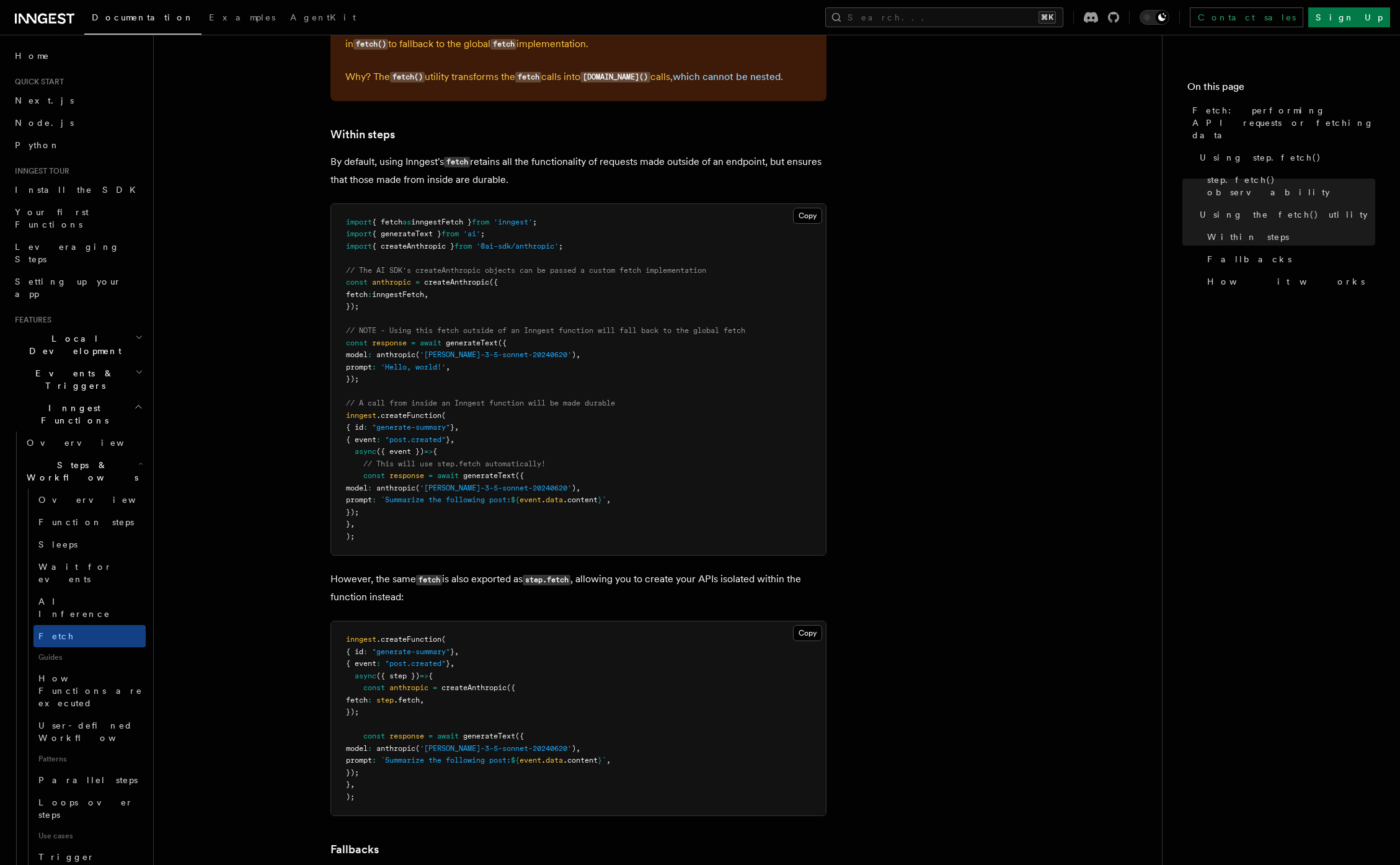
click at [406, 732] on span "response" at bounding box center [407, 736] width 35 height 9
drag, startPoint x: 404, startPoint y: 691, endPoint x: 456, endPoint y: 693, distance: 52.0
click at [424, 696] on span "fetch : step .fetch ," at bounding box center [384, 700] width 78 height 9
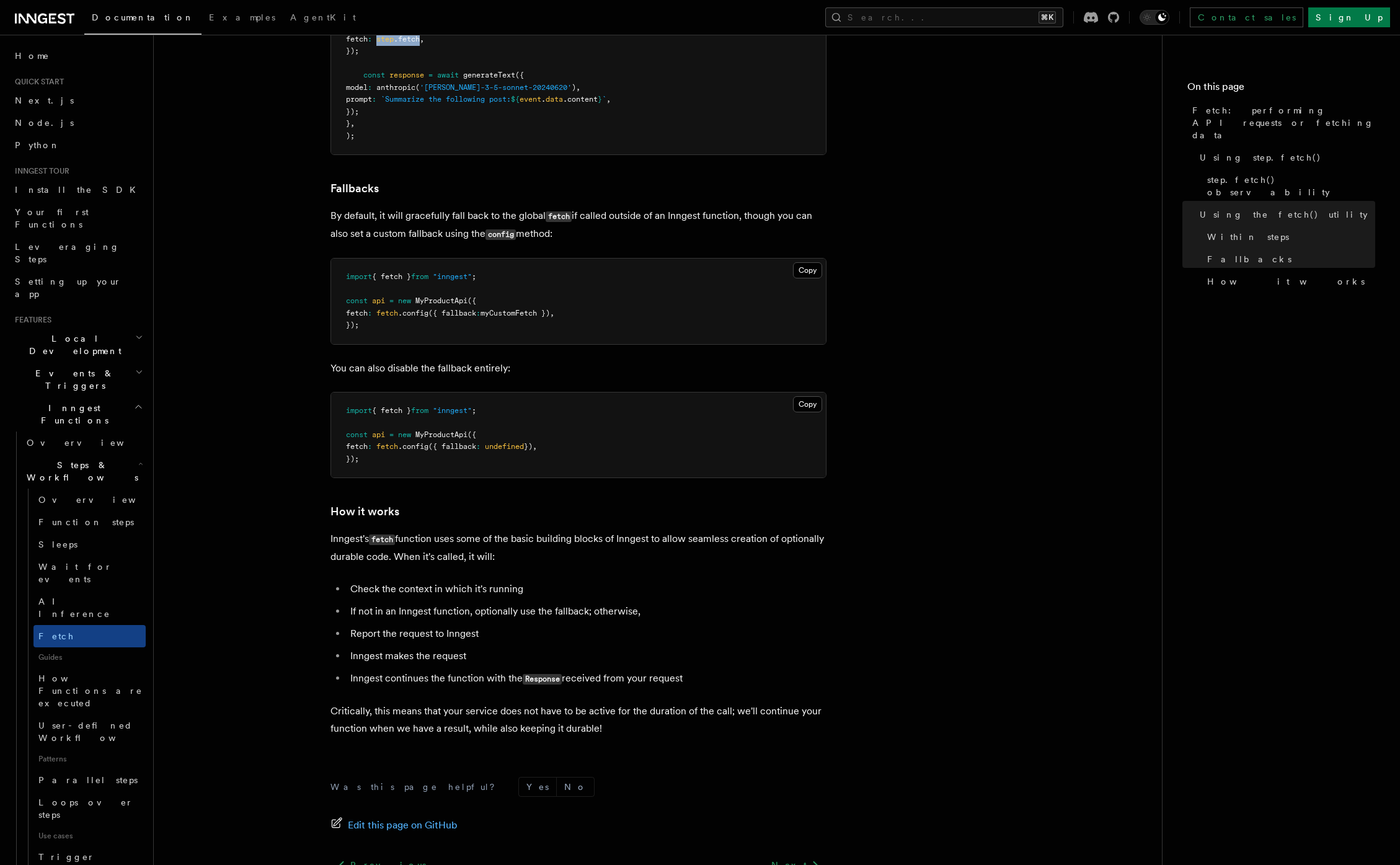
scroll to position [2614, 0]
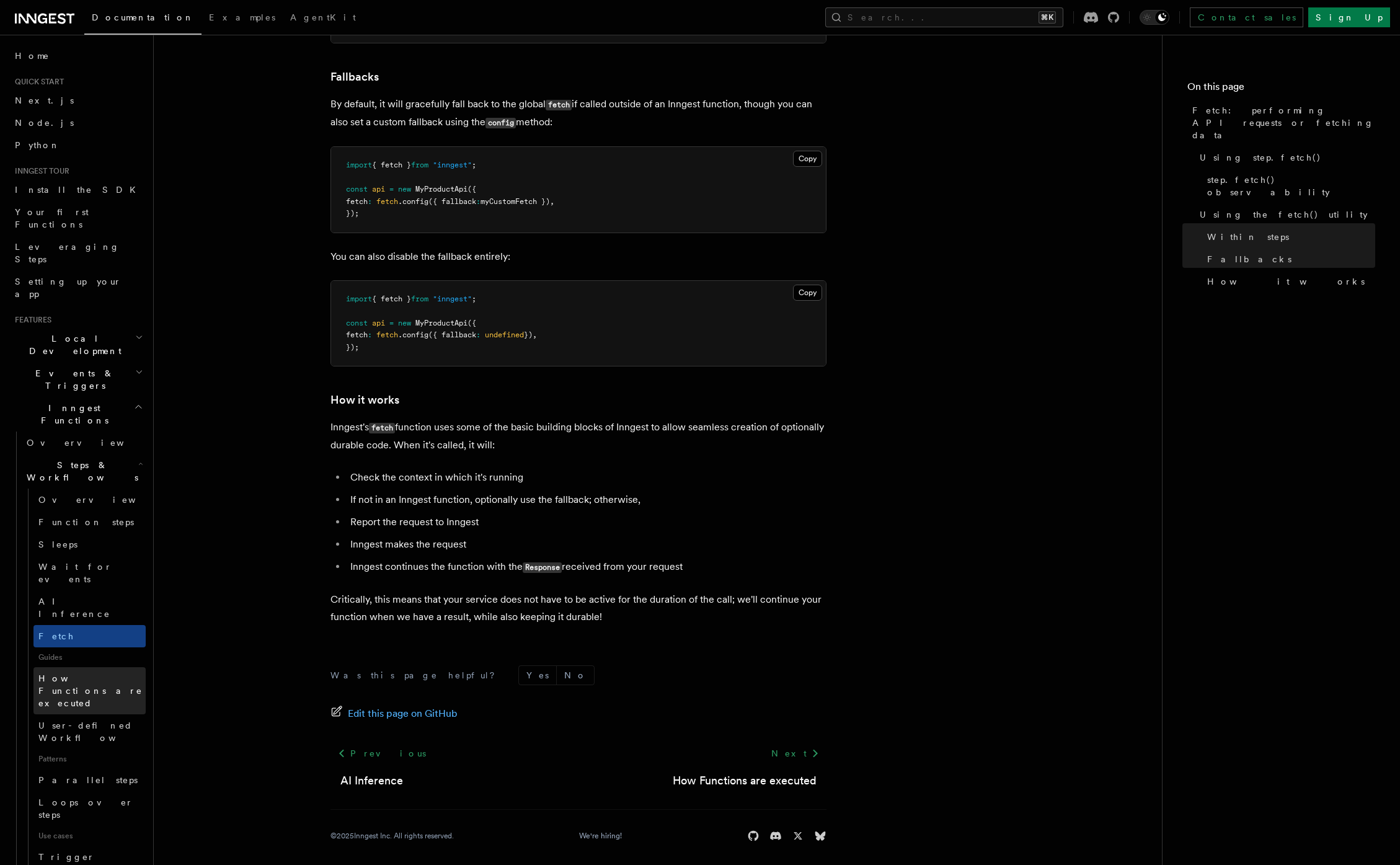
click at [82, 672] on span "How Functions are executed" at bounding box center [92, 691] width 108 height 37
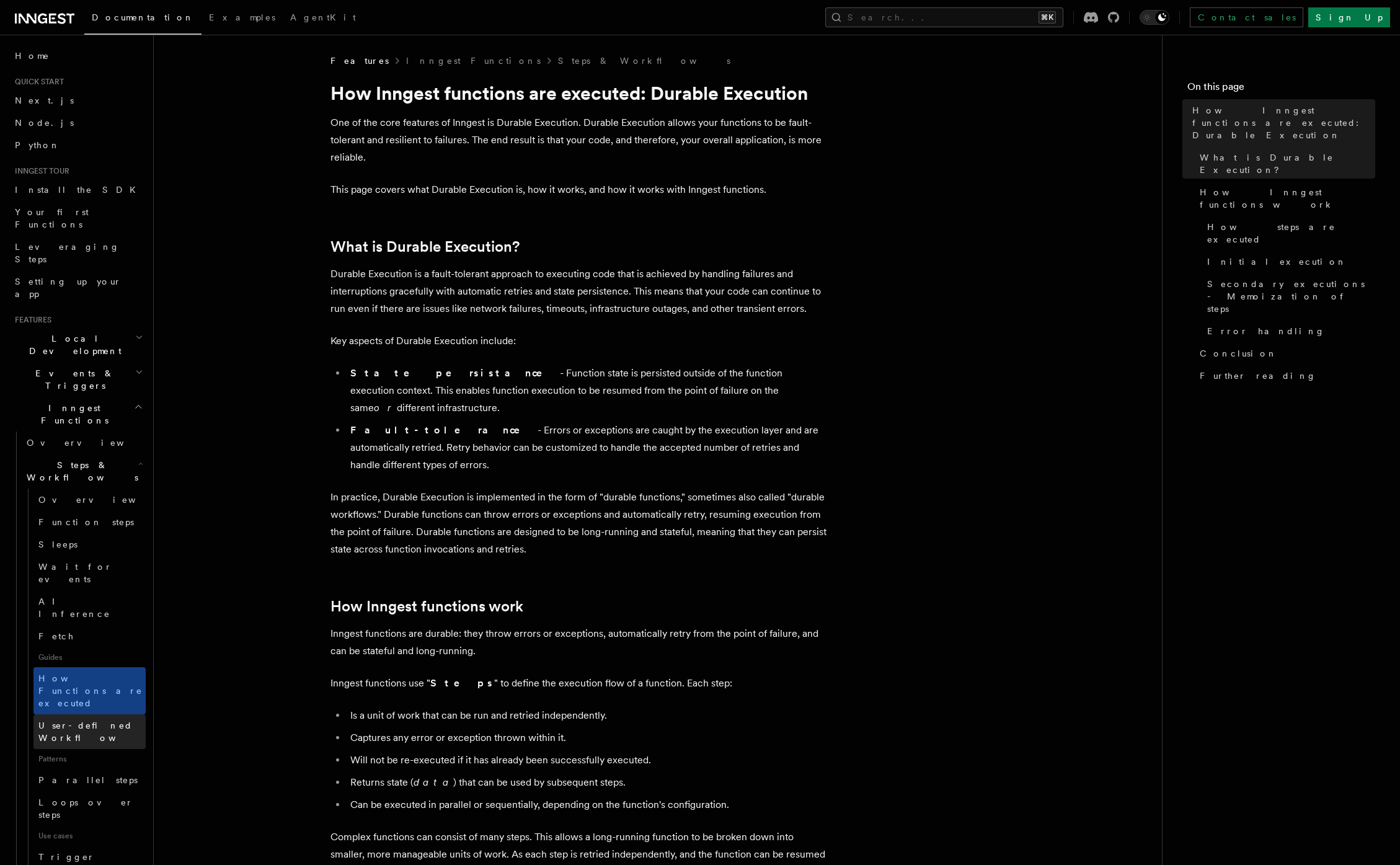
click at [84, 720] on span "User-defined Workflows" at bounding box center [94, 731] width 111 height 24
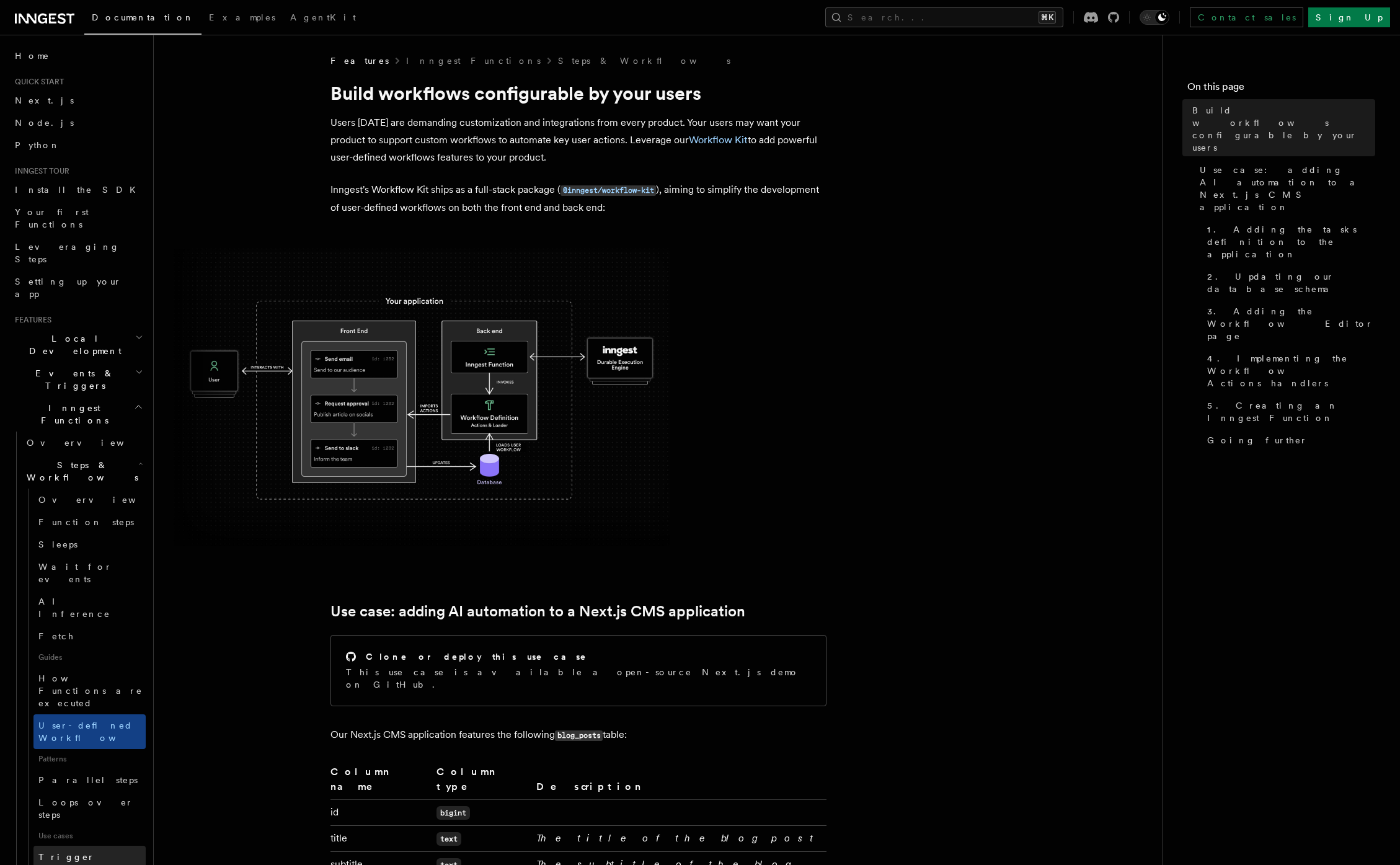
click at [77, 851] on span "Trigger workflows from Retool" at bounding box center [107, 869] width 137 height 37
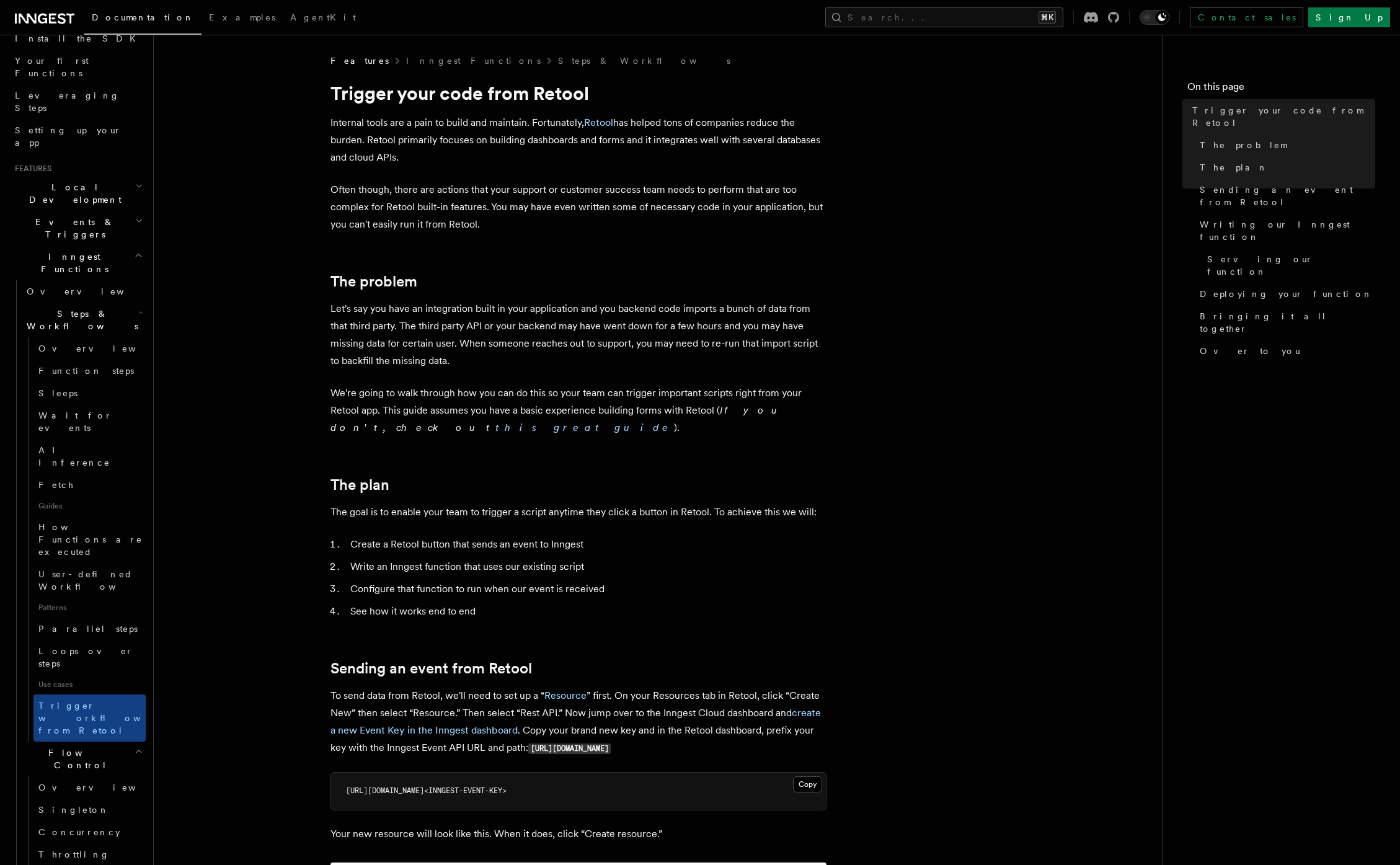
click at [54, 746] on span "Flow Control" at bounding box center [78, 758] width 113 height 24
click at [62, 776] on h2 "Errors & Retries" at bounding box center [83, 793] width 124 height 35
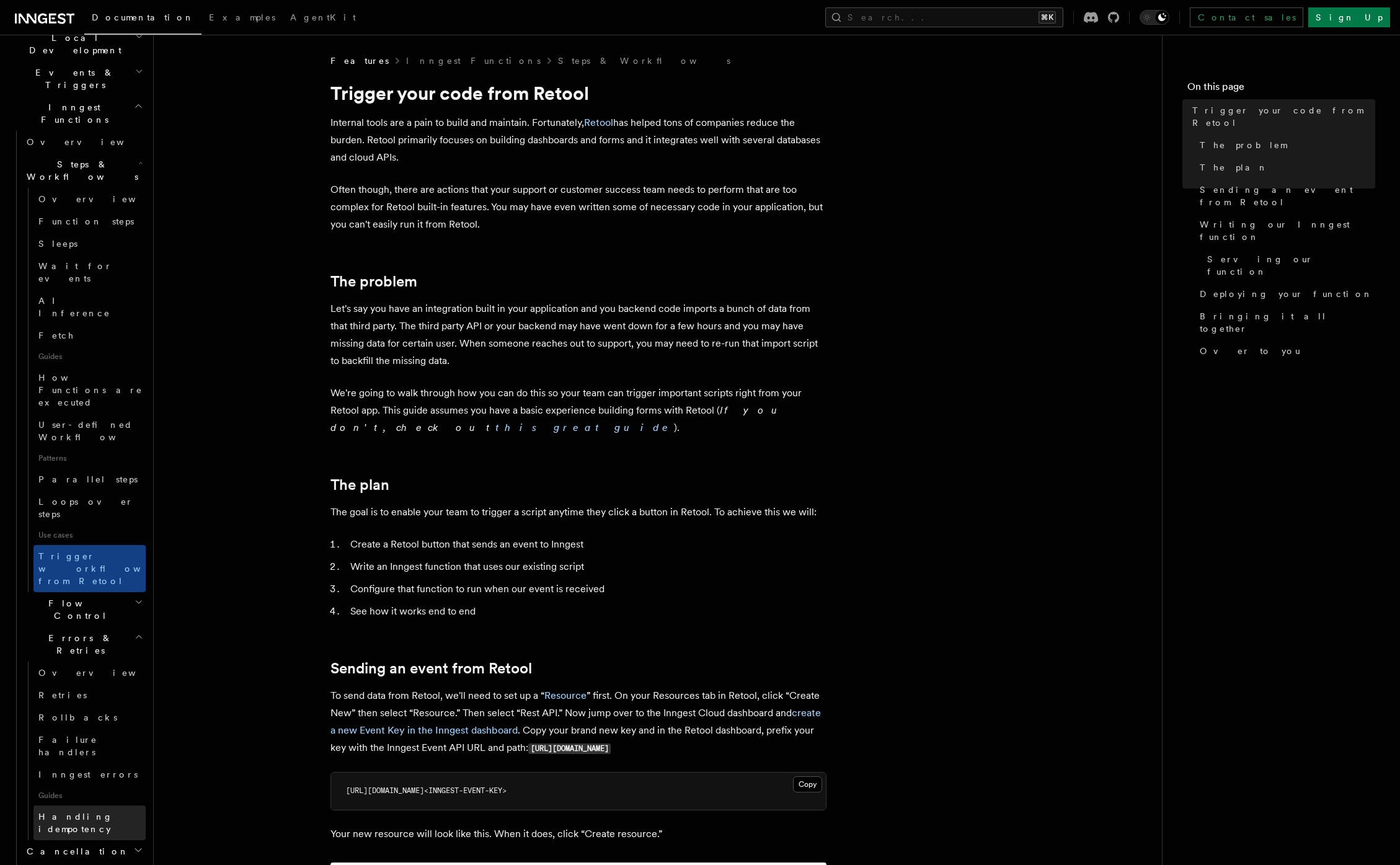
click at [88, 812] on span "Handling idempotency" at bounding box center [76, 823] width 74 height 22
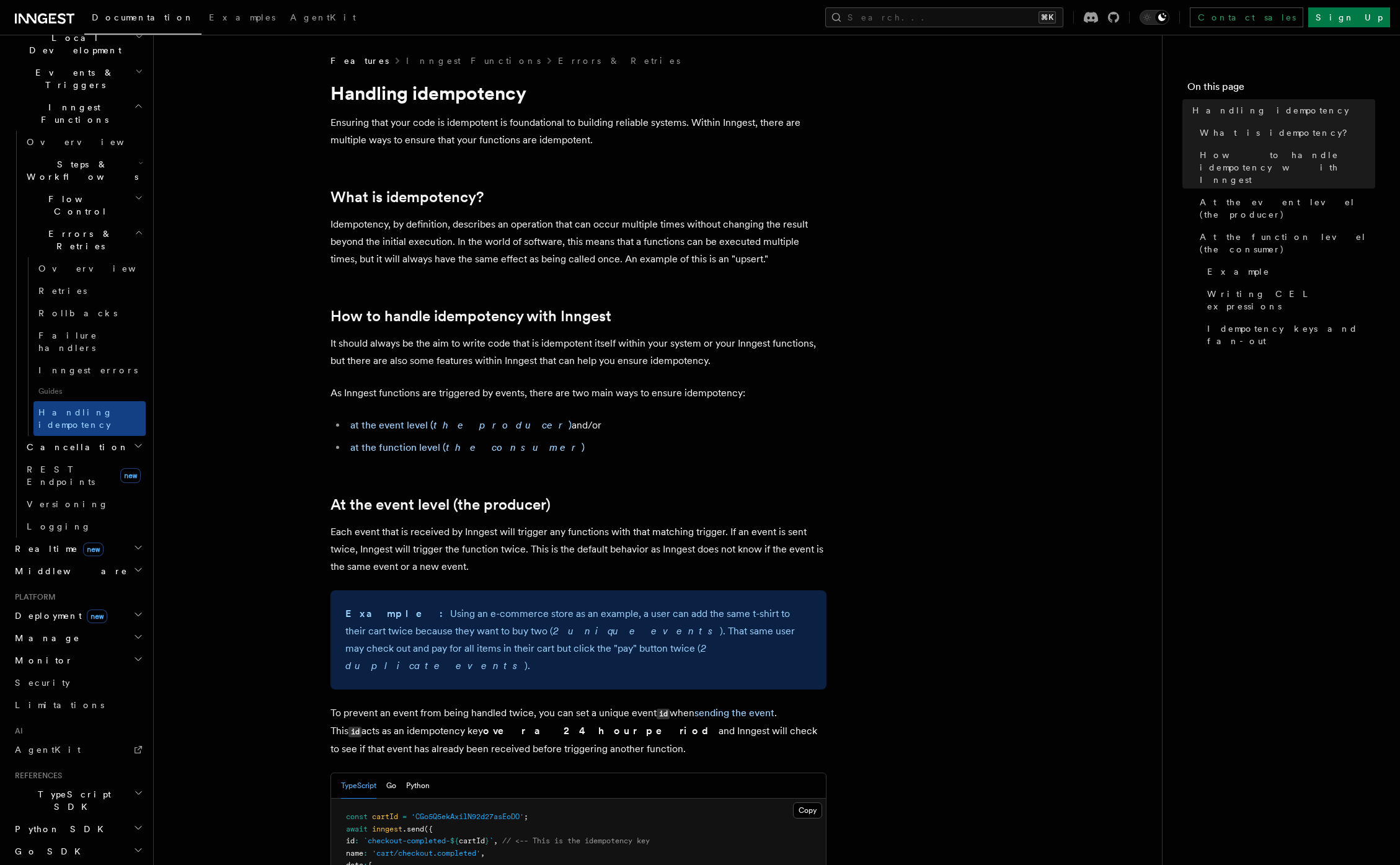
click at [54, 627] on h2 "Manage" at bounding box center [77, 638] width 136 height 22
click at [49, 649] on h2 "Monitor" at bounding box center [77, 660] width 136 height 22
click at [59, 703] on span "Observability & metrics" at bounding box center [91, 714] width 128 height 22
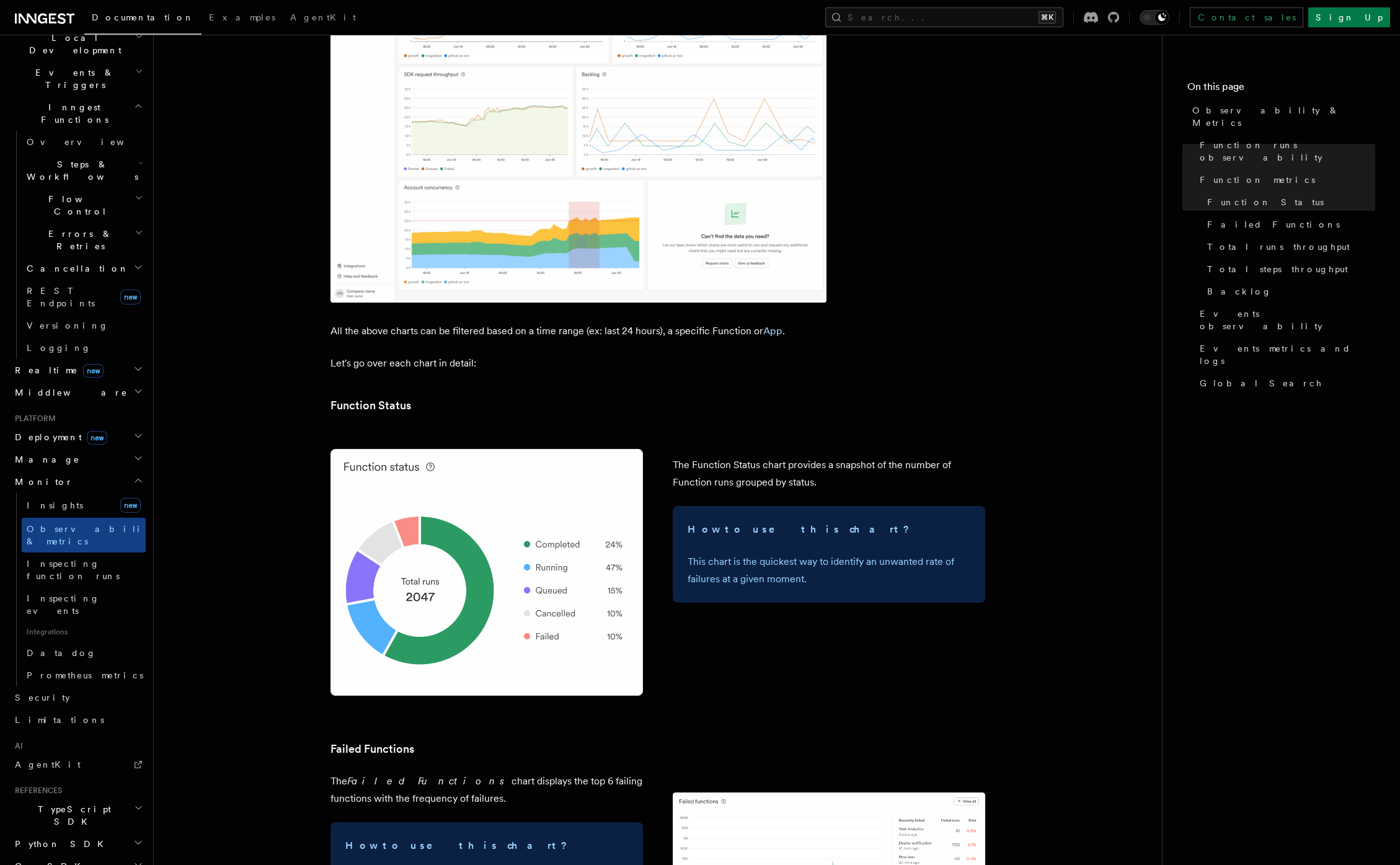
scroll to position [1177, 0]
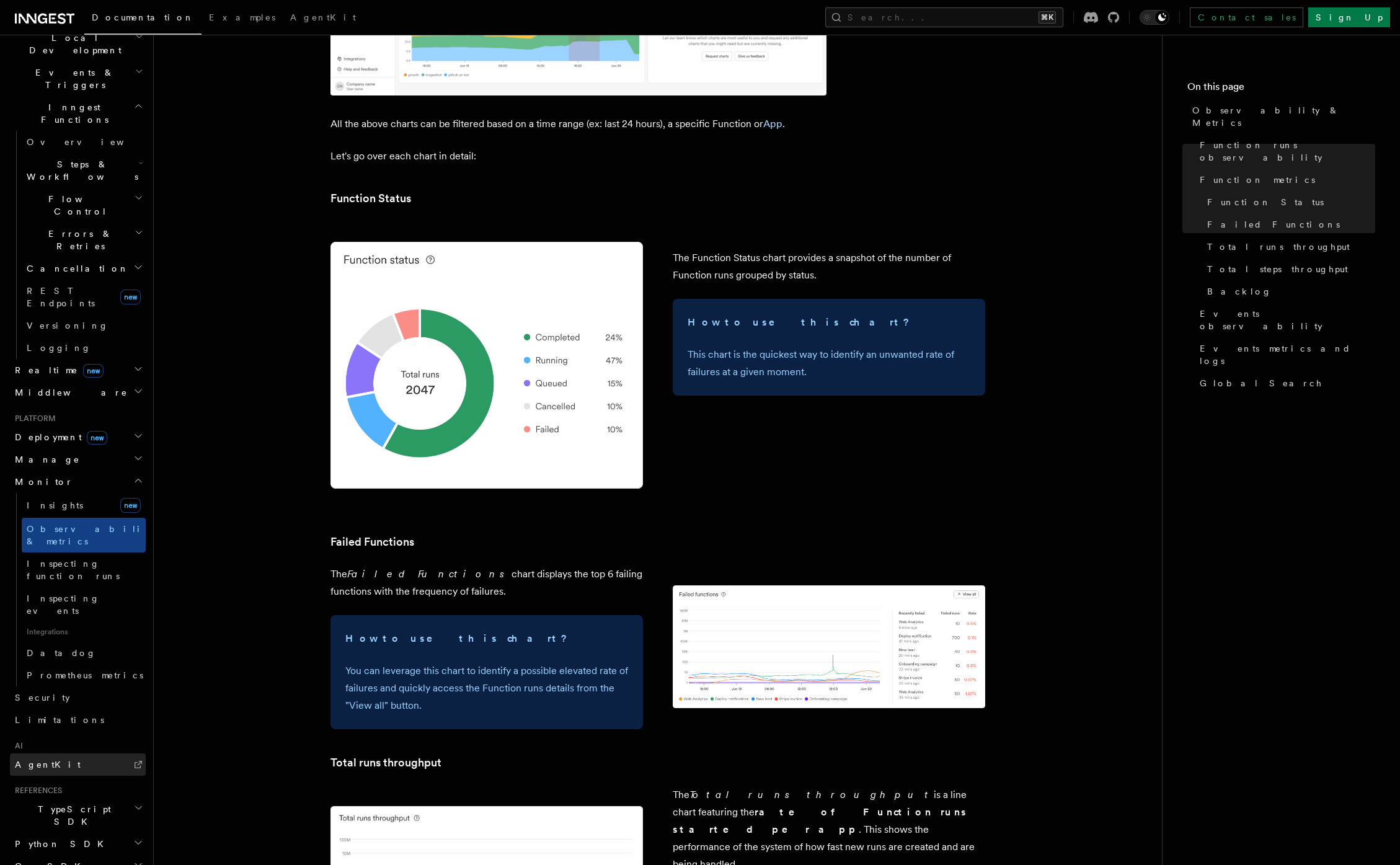
click at [70, 754] on link "AgentKit" at bounding box center [77, 765] width 136 height 22
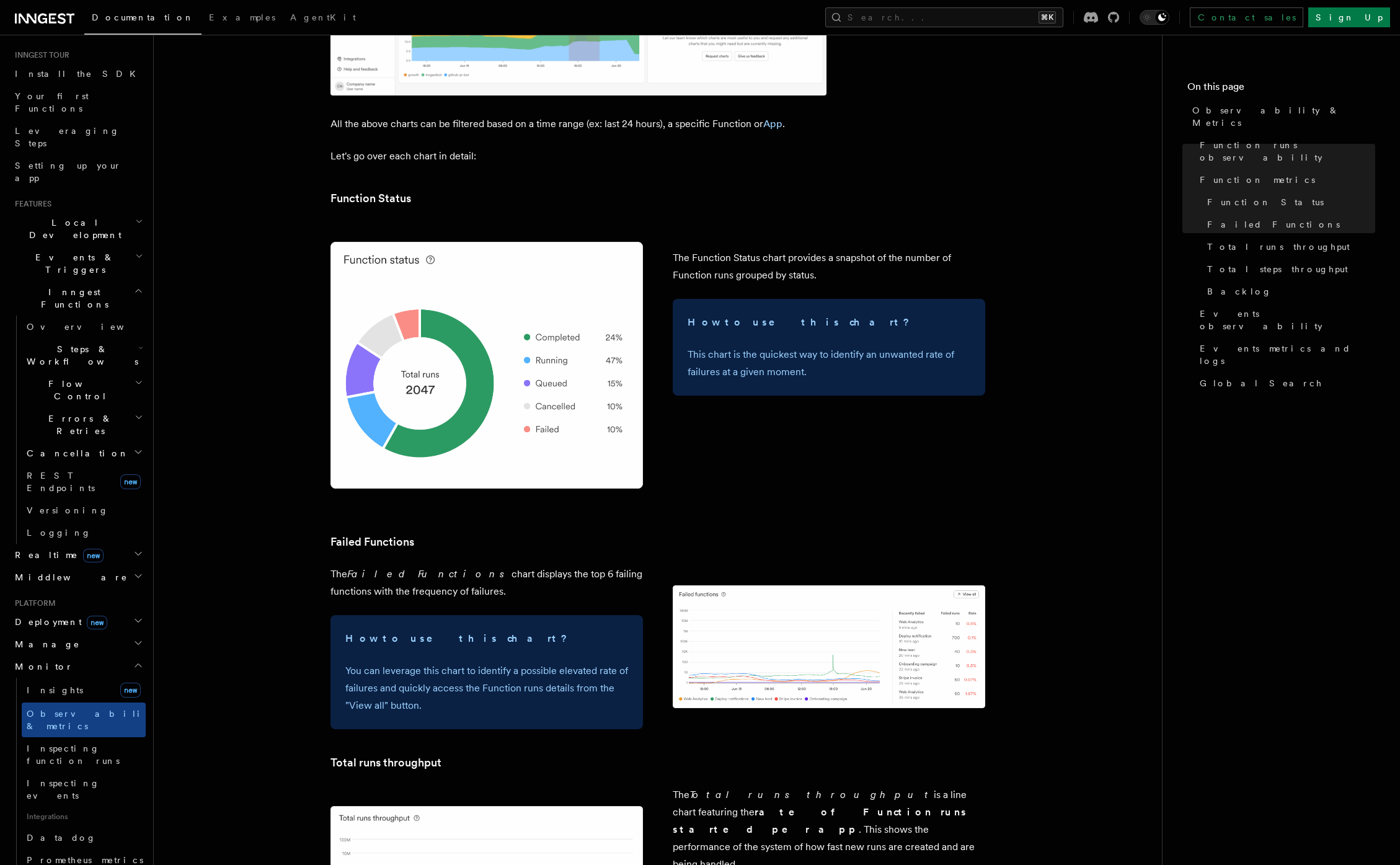
scroll to position [59, 0]
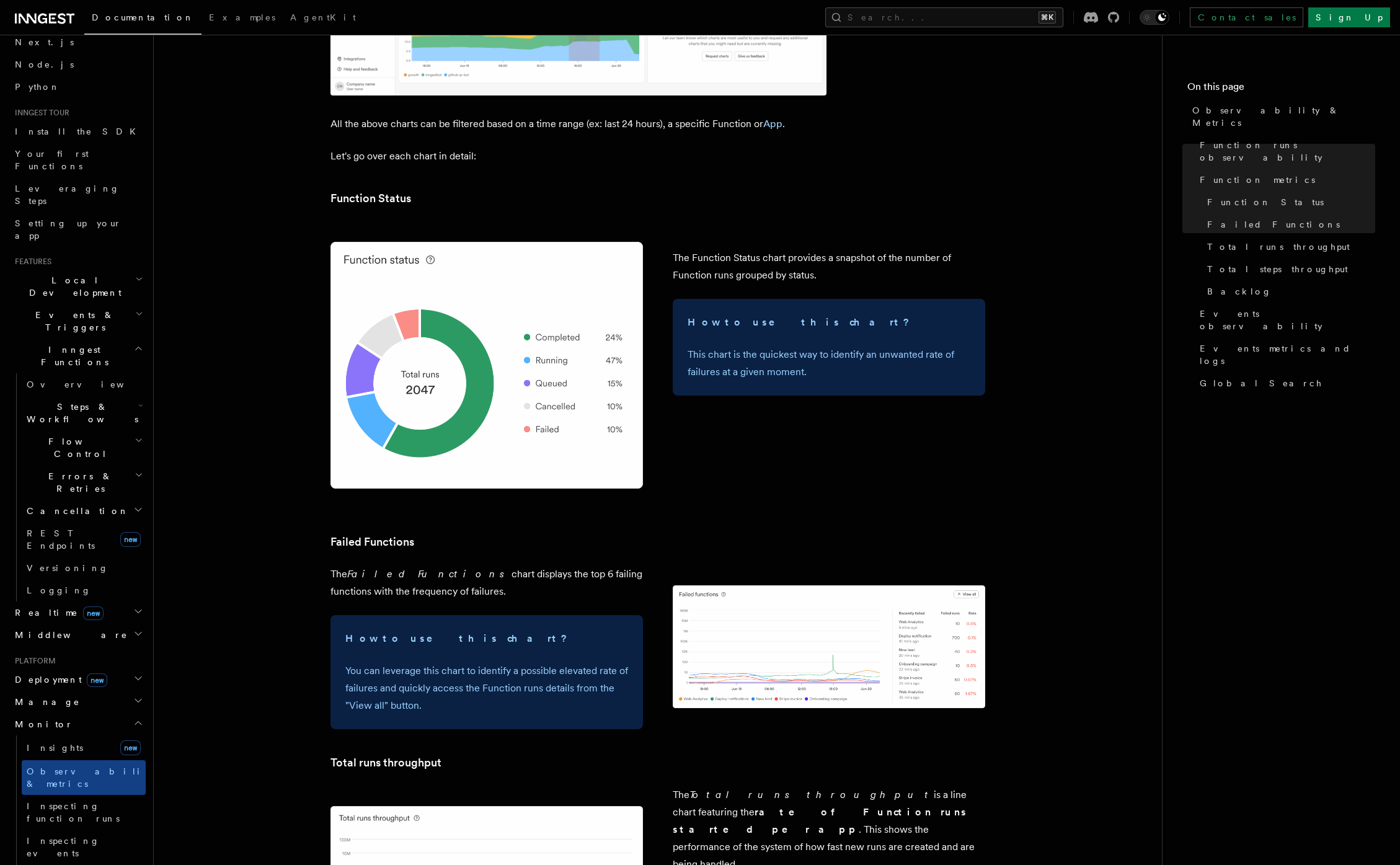
click at [70, 470] on span "Errors & Retries" at bounding box center [78, 482] width 113 height 24
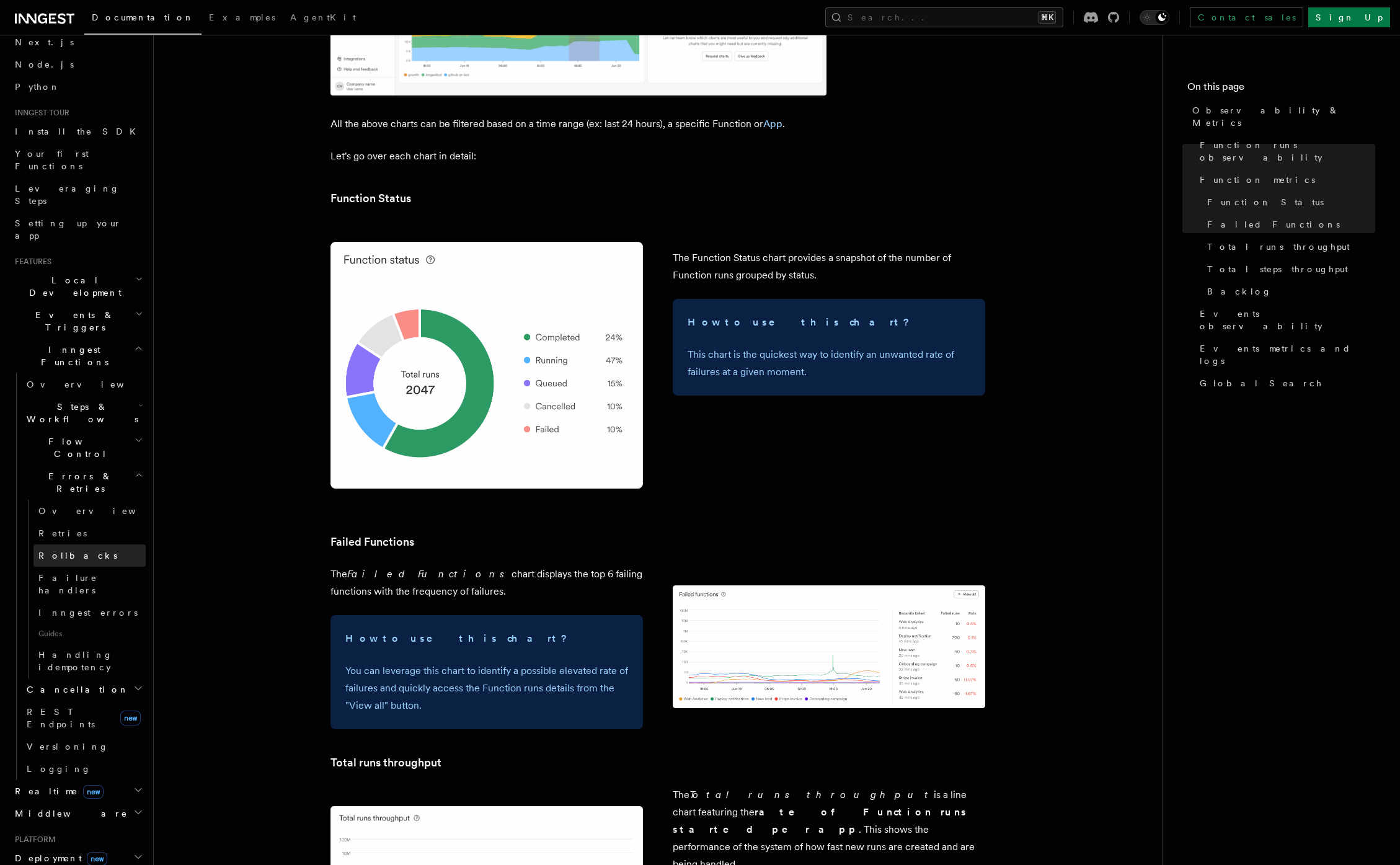
click at [72, 545] on link "Rollbacks" at bounding box center [89, 556] width 112 height 22
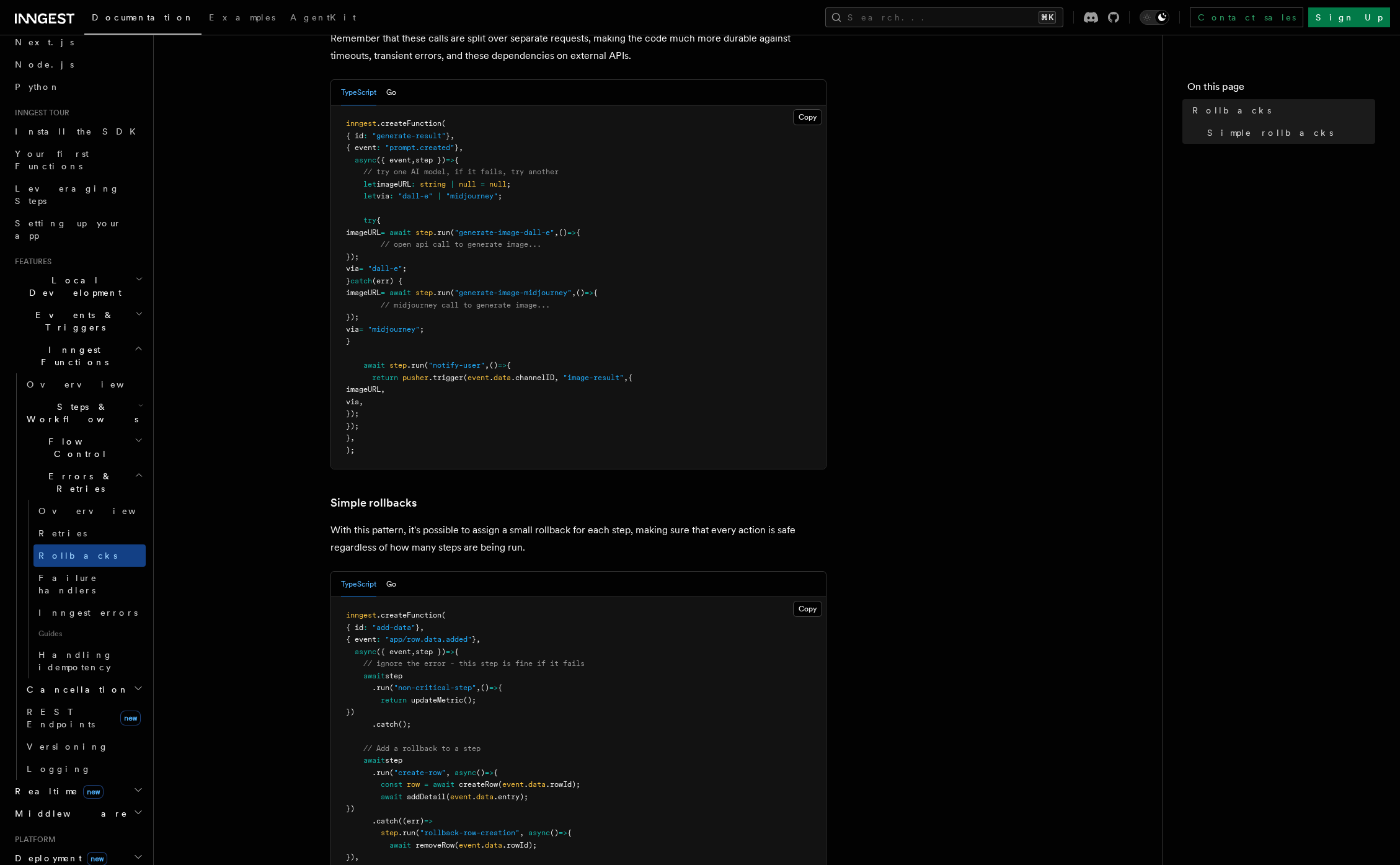
scroll to position [266, 0]
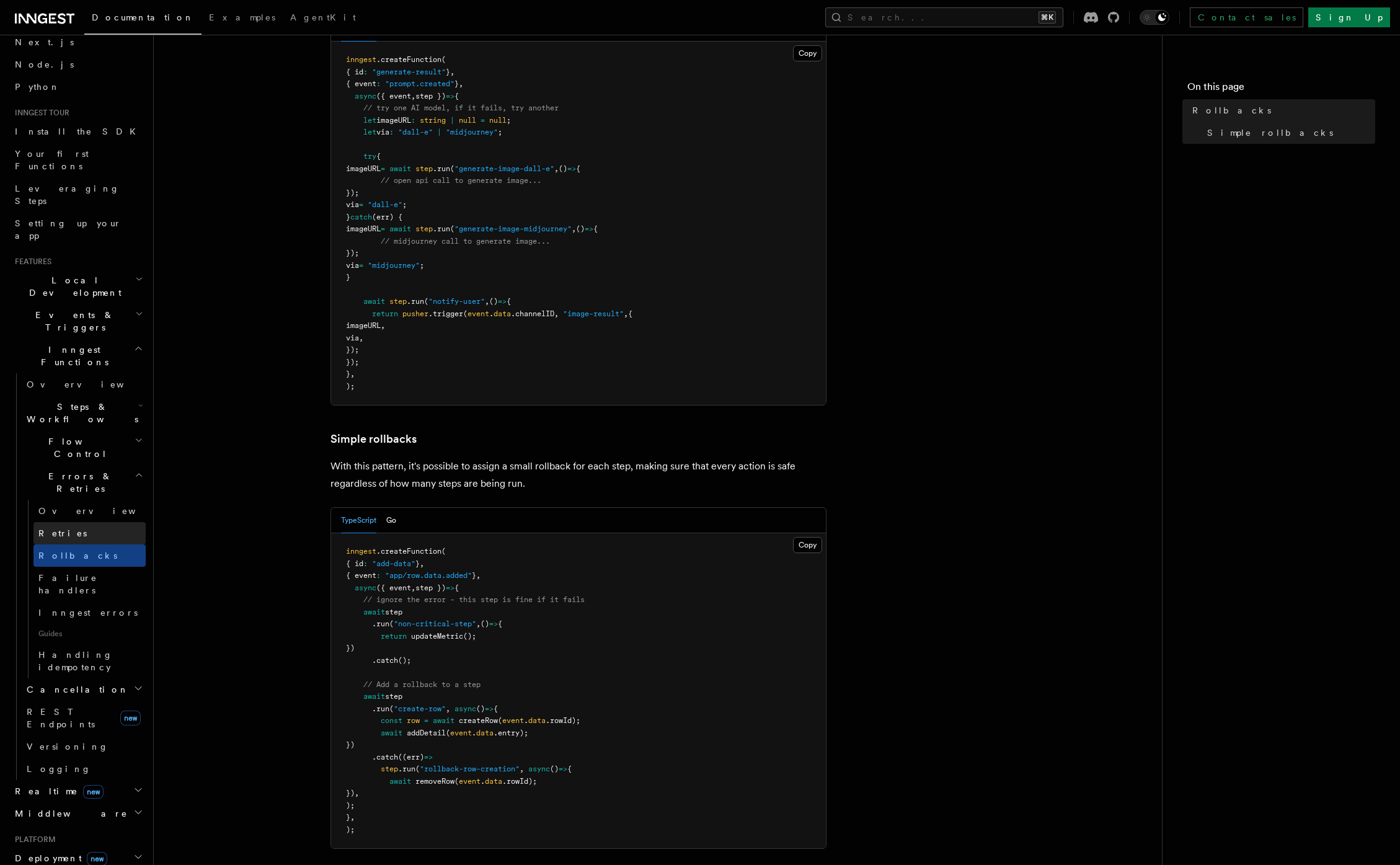
click at [70, 522] on link "Retries" at bounding box center [89, 533] width 112 height 22
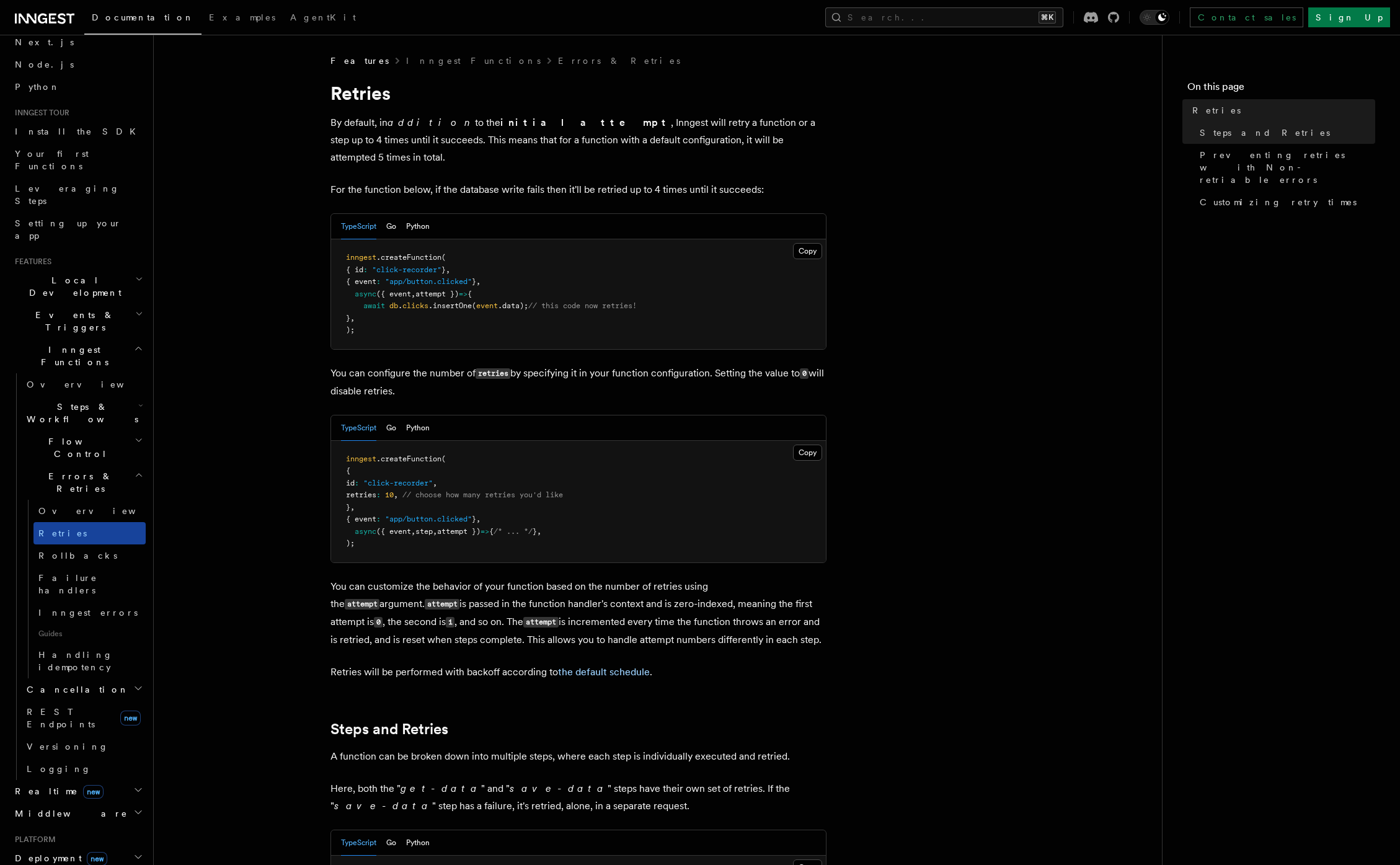
click at [59, 522] on link "Retries" at bounding box center [89, 533] width 112 height 22
click at [59, 504] on span "Overview" at bounding box center [102, 510] width 128 height 13
